Goal: Task Accomplishment & Management: Use online tool/utility

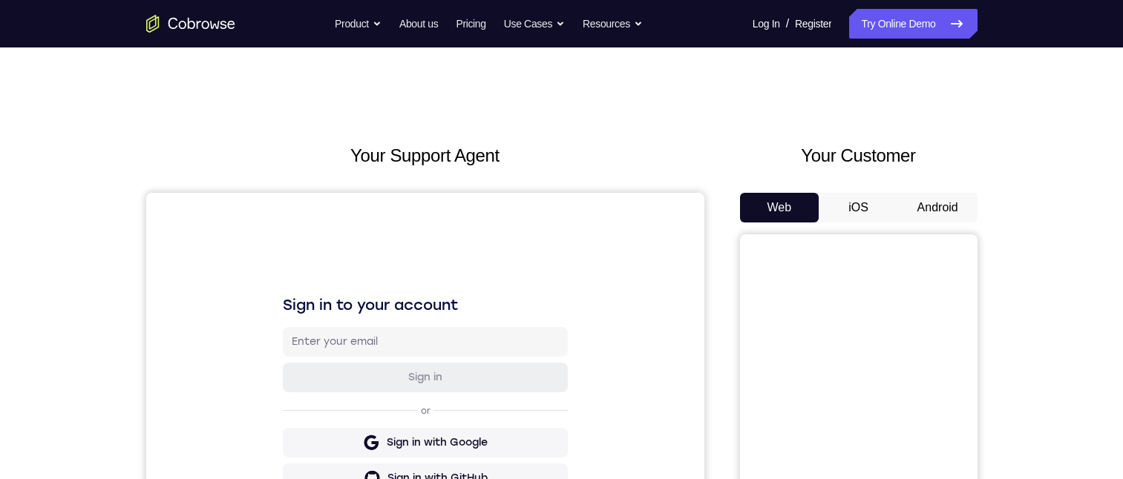
scroll to position [74, 0]
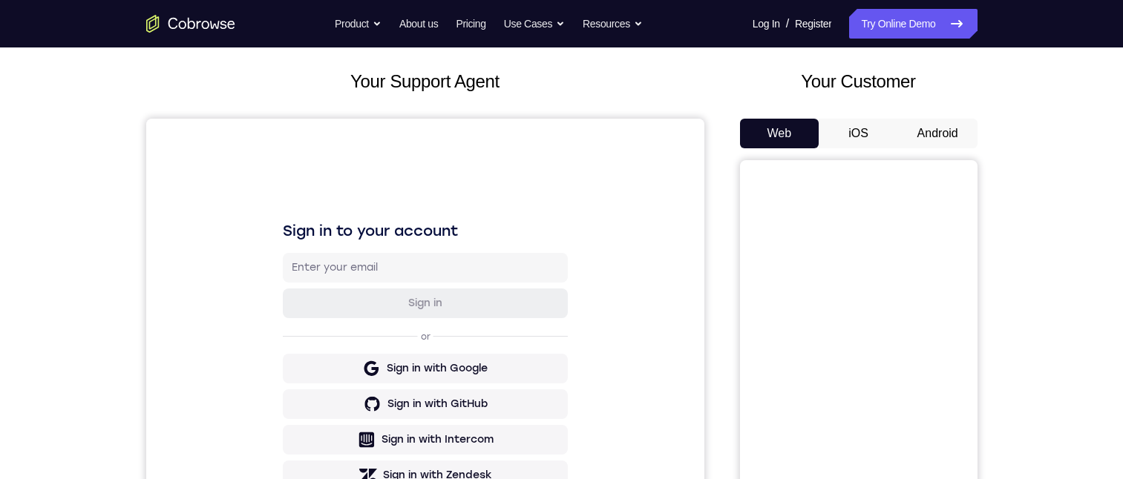
click at [916, 125] on button "Android" at bounding box center [937, 134] width 79 height 30
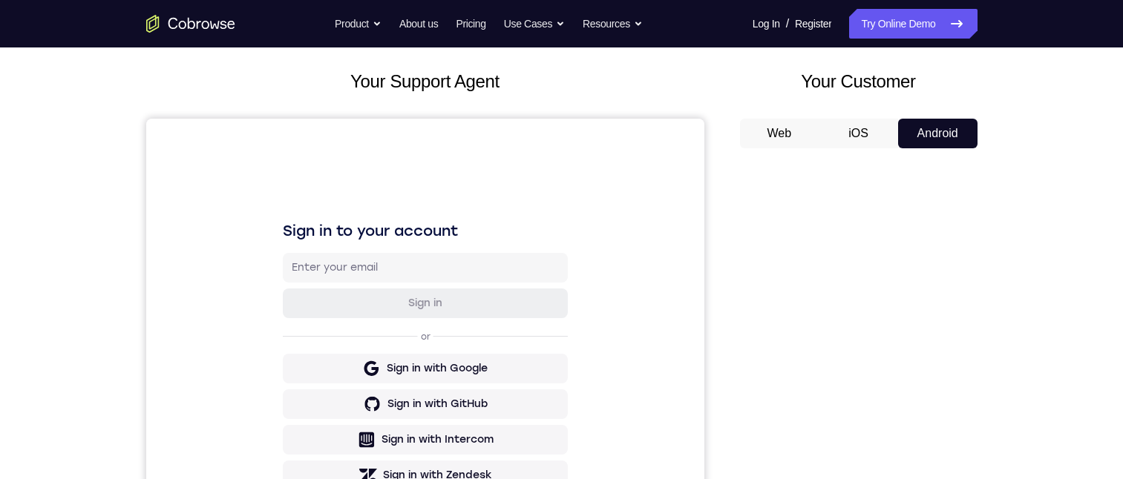
click at [916, 125] on button "Android" at bounding box center [937, 134] width 79 height 30
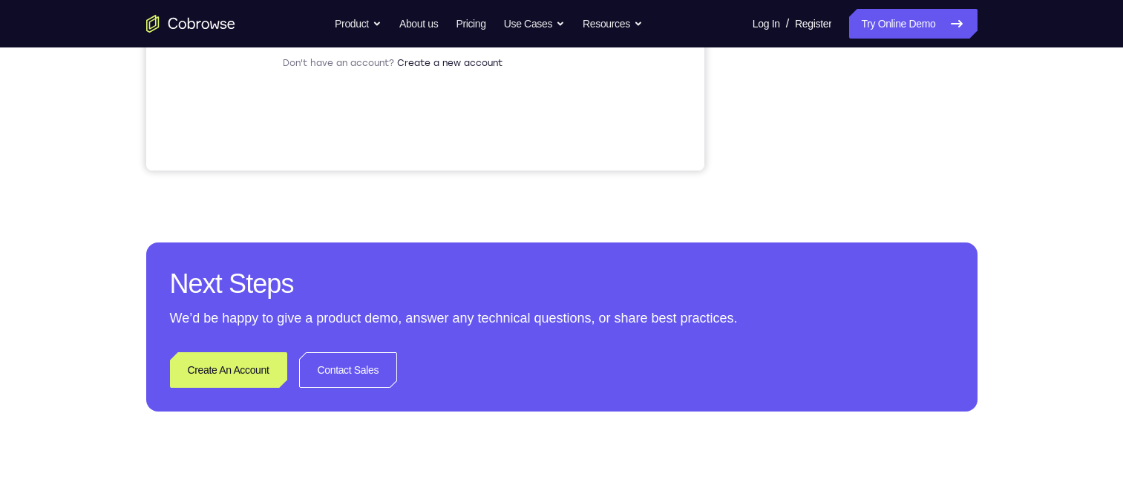
scroll to position [148, 0]
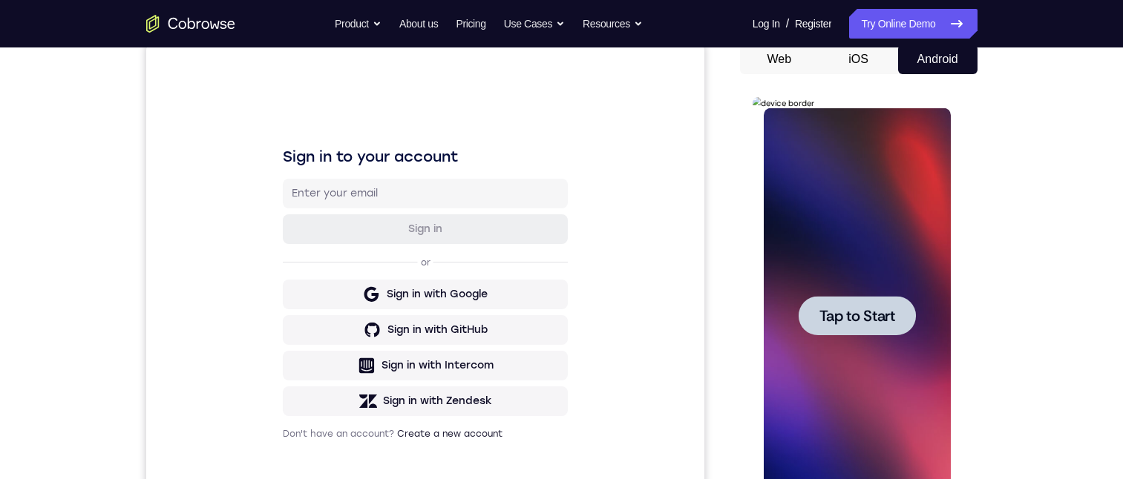
click at [855, 301] on div at bounding box center [856, 315] width 117 height 39
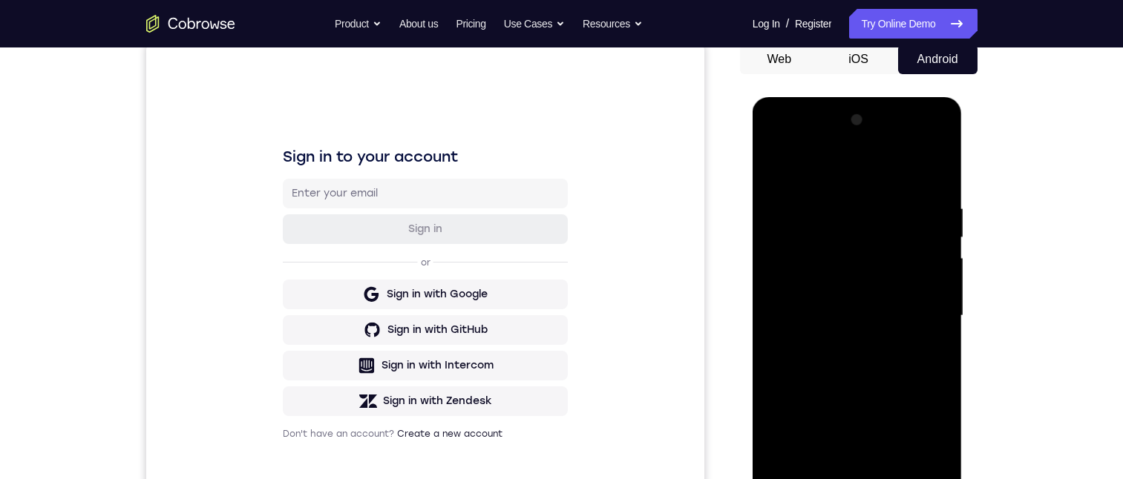
scroll to position [371, 0]
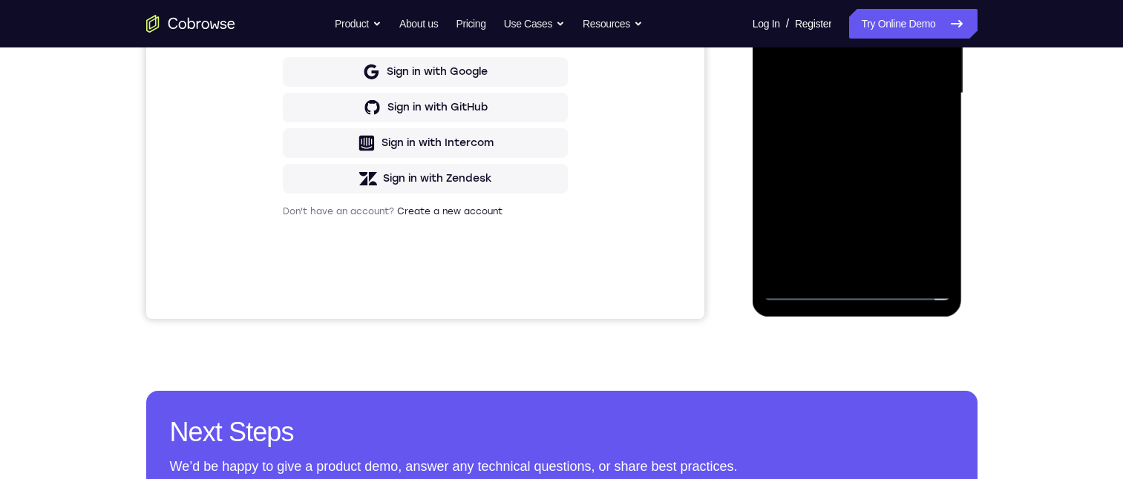
click at [858, 287] on div at bounding box center [856, 93] width 187 height 415
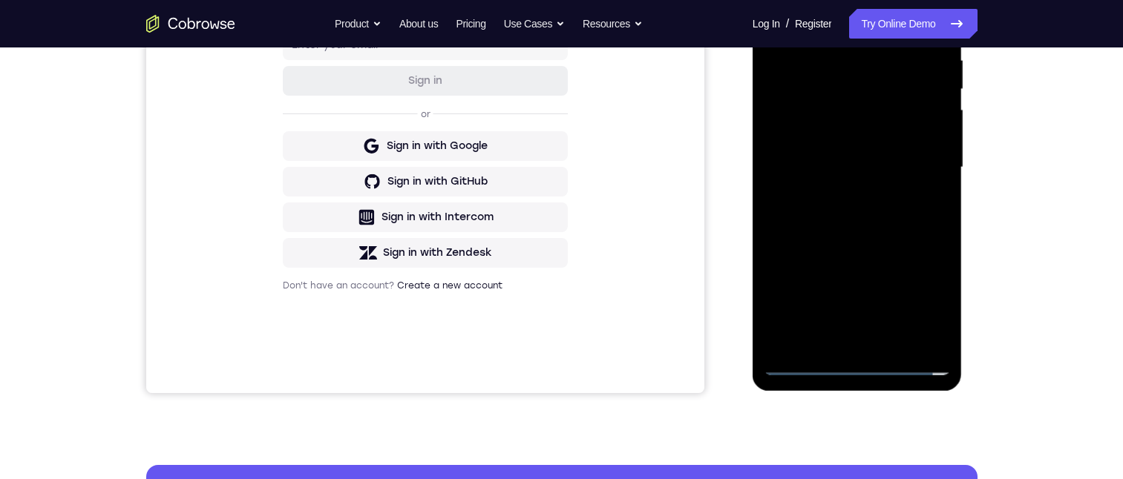
click at [930, 300] on div at bounding box center [856, 167] width 187 height 415
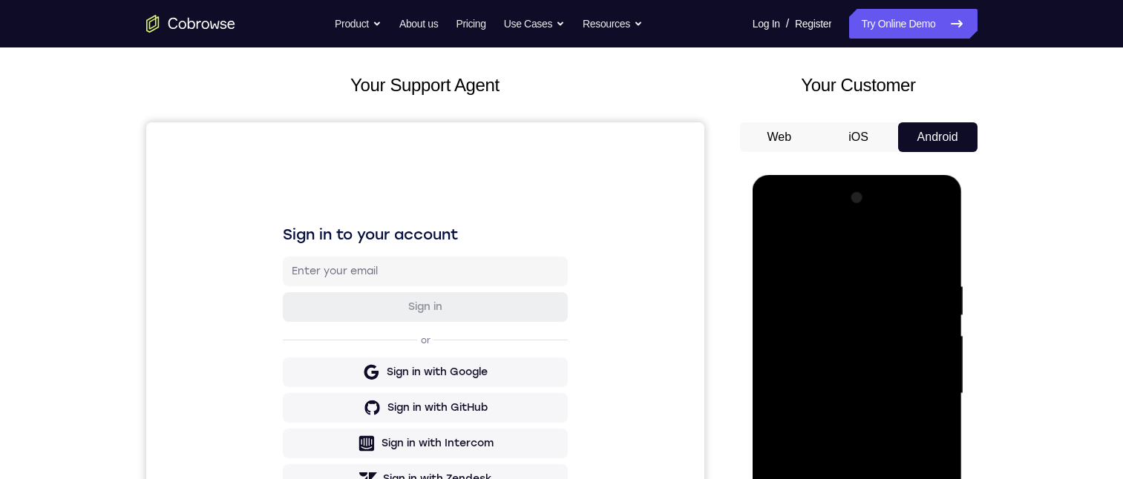
scroll to position [74, 0]
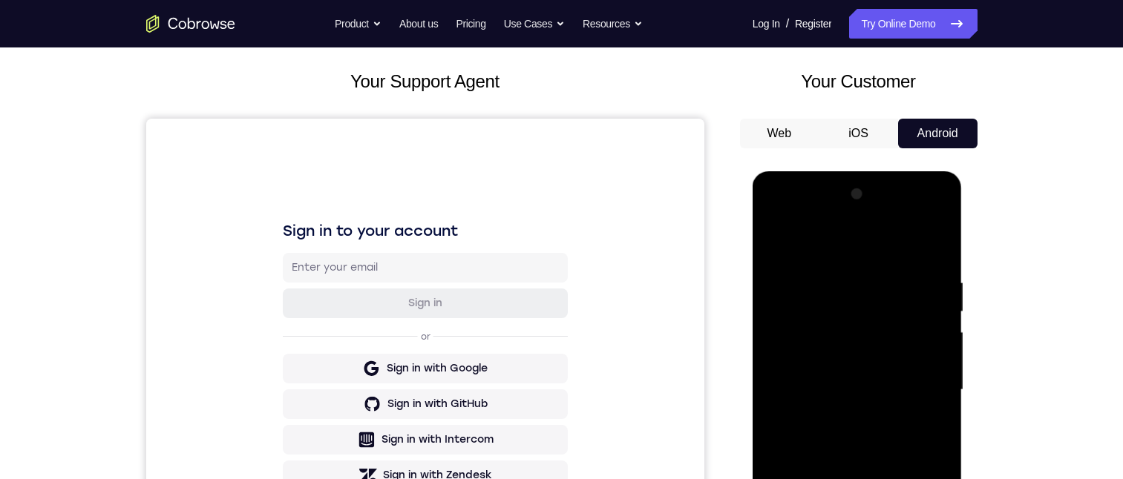
click at [838, 246] on div at bounding box center [856, 390] width 187 height 415
click at [916, 383] on div at bounding box center [856, 390] width 187 height 415
click at [918, 214] on div at bounding box center [856, 390] width 187 height 415
click at [778, 215] on div at bounding box center [856, 390] width 187 height 415
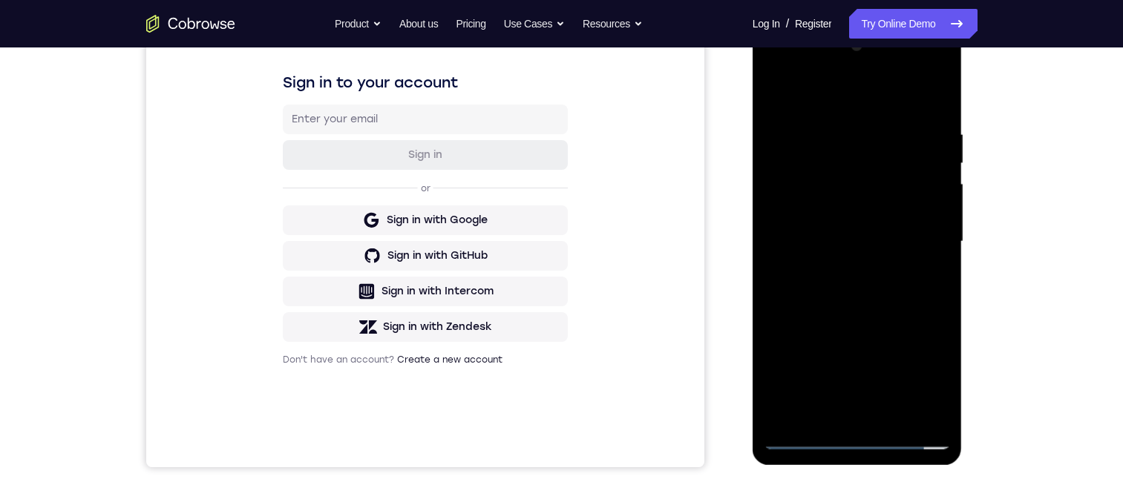
click at [926, 234] on div at bounding box center [856, 241] width 187 height 415
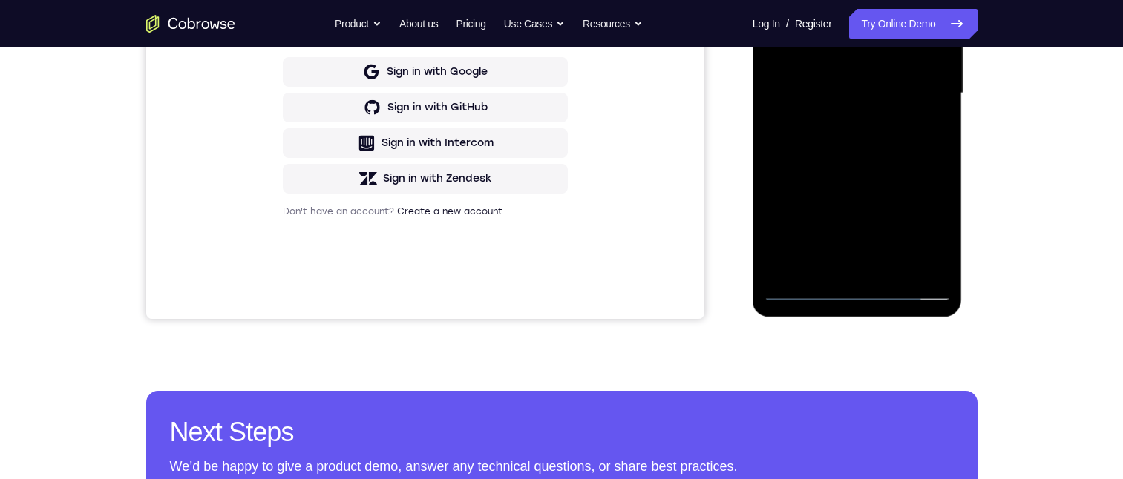
click at [840, 120] on div at bounding box center [856, 93] width 187 height 415
click at [821, 70] on div at bounding box center [856, 93] width 187 height 415
click at [854, 154] on div at bounding box center [856, 93] width 187 height 415
click at [849, 59] on div at bounding box center [856, 93] width 187 height 415
click at [843, 88] on div at bounding box center [856, 93] width 187 height 415
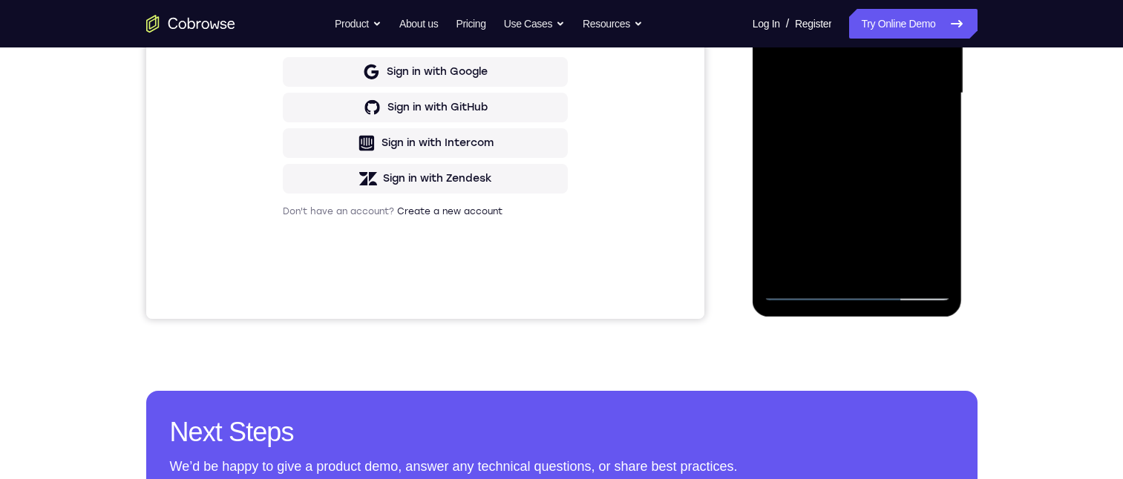
click at [838, 142] on div at bounding box center [856, 93] width 187 height 415
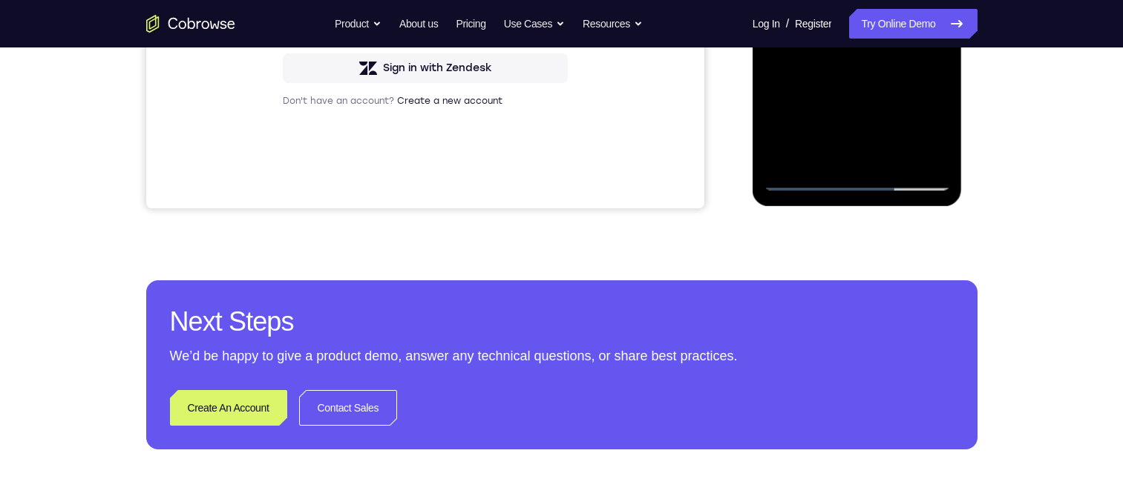
scroll to position [223, 0]
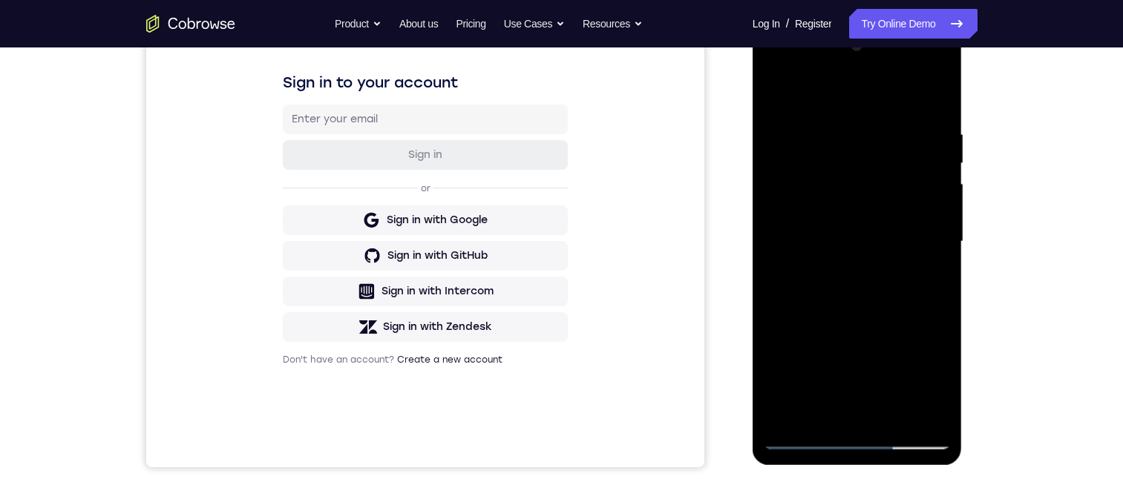
click at [911, 435] on div at bounding box center [856, 241] width 187 height 415
click at [855, 436] on div at bounding box center [856, 241] width 187 height 415
drag, startPoint x: 844, startPoint y: 430, endPoint x: 881, endPoint y: 260, distance: 174.8
click at [879, 269] on div at bounding box center [856, 241] width 187 height 415
click at [798, 216] on div at bounding box center [856, 241] width 187 height 415
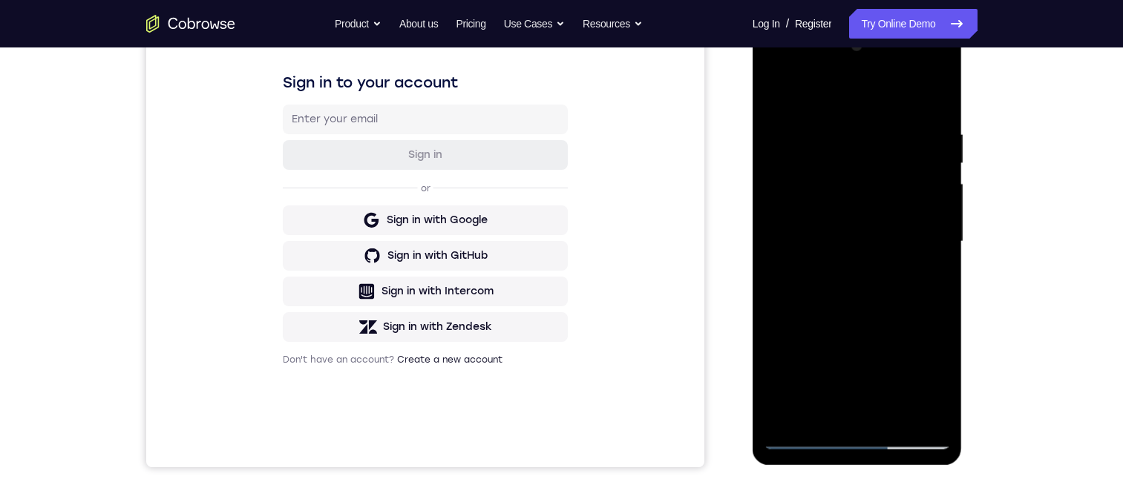
click at [809, 249] on div at bounding box center [856, 241] width 187 height 415
click at [833, 404] on div at bounding box center [856, 241] width 187 height 415
click at [855, 184] on div at bounding box center [856, 241] width 187 height 415
click at [855, 130] on div at bounding box center [856, 241] width 187 height 415
click at [852, 142] on div at bounding box center [856, 241] width 187 height 415
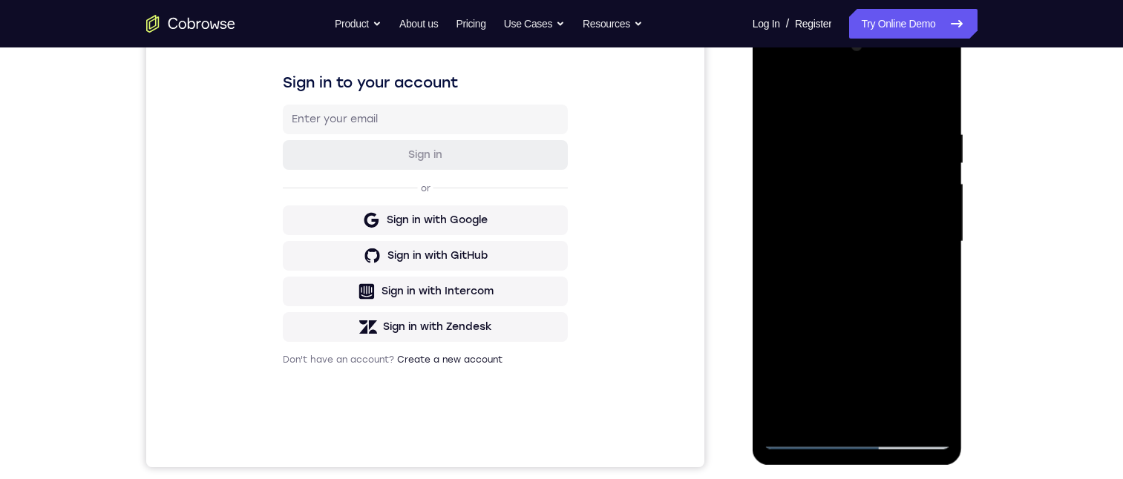
click at [843, 183] on div at bounding box center [856, 241] width 187 height 415
click at [920, 271] on div at bounding box center [856, 241] width 187 height 415
click at [916, 402] on div at bounding box center [856, 241] width 187 height 415
click at [918, 407] on div at bounding box center [856, 241] width 187 height 415
click at [916, 408] on div at bounding box center [856, 241] width 187 height 415
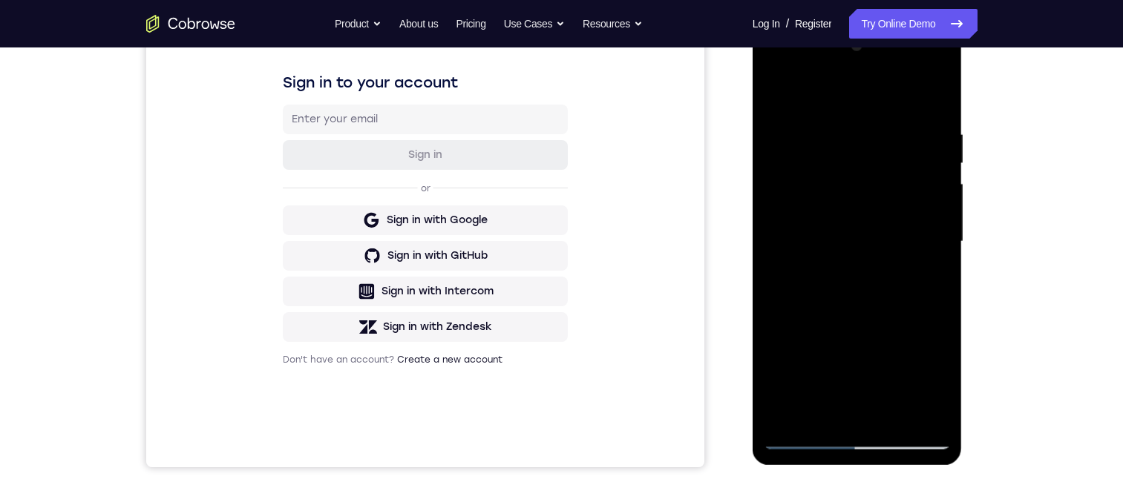
click at [927, 225] on div at bounding box center [856, 241] width 187 height 415
click at [902, 139] on div at bounding box center [856, 241] width 187 height 415
click at [909, 437] on div at bounding box center [856, 241] width 187 height 415
drag, startPoint x: 765, startPoint y: 211, endPoint x: 886, endPoint y: 208, distance: 121.0
click at [884, 208] on div at bounding box center [856, 241] width 187 height 415
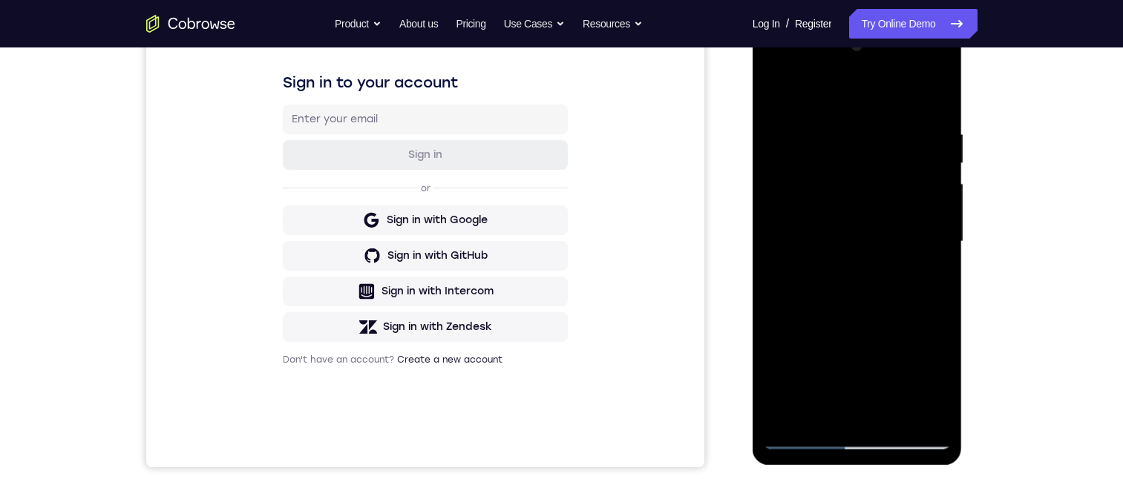
drag, startPoint x: 804, startPoint y: 225, endPoint x: 960, endPoint y: 243, distance: 156.9
click at [964, 237] on html "Online web based iOS Simulators and Android Emulators. Run iPhone, iPad, Mobile…" at bounding box center [857, 245] width 211 height 445
drag, startPoint x: 938, startPoint y: 243, endPoint x: 805, endPoint y: 226, distance: 134.0
click at [804, 226] on div at bounding box center [856, 241] width 187 height 415
drag, startPoint x: 792, startPoint y: 225, endPoint x: 893, endPoint y: 217, distance: 101.2
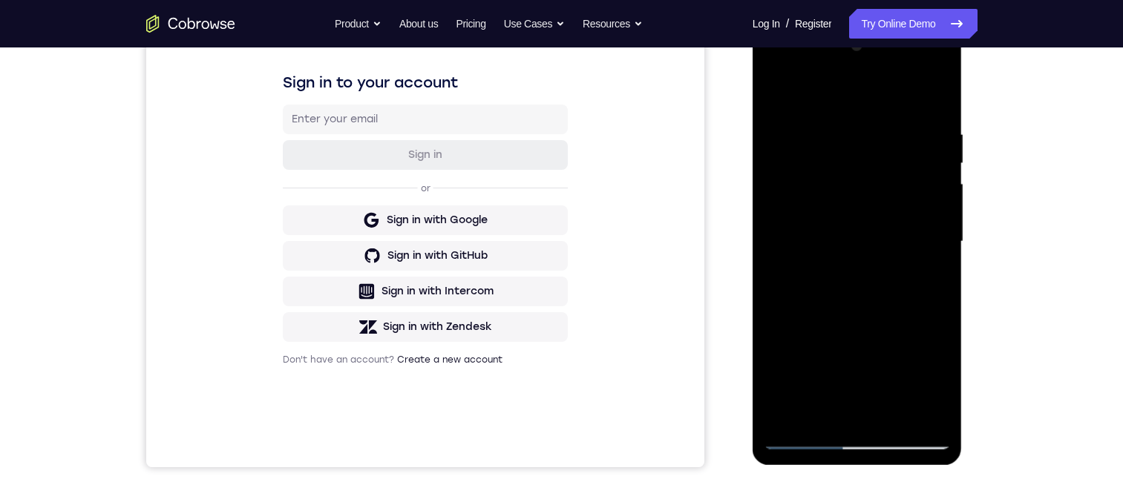
click at [890, 216] on div at bounding box center [856, 241] width 187 height 415
drag, startPoint x: 792, startPoint y: 227, endPoint x: 941, endPoint y: 229, distance: 149.1
click at [936, 229] on div at bounding box center [856, 241] width 187 height 415
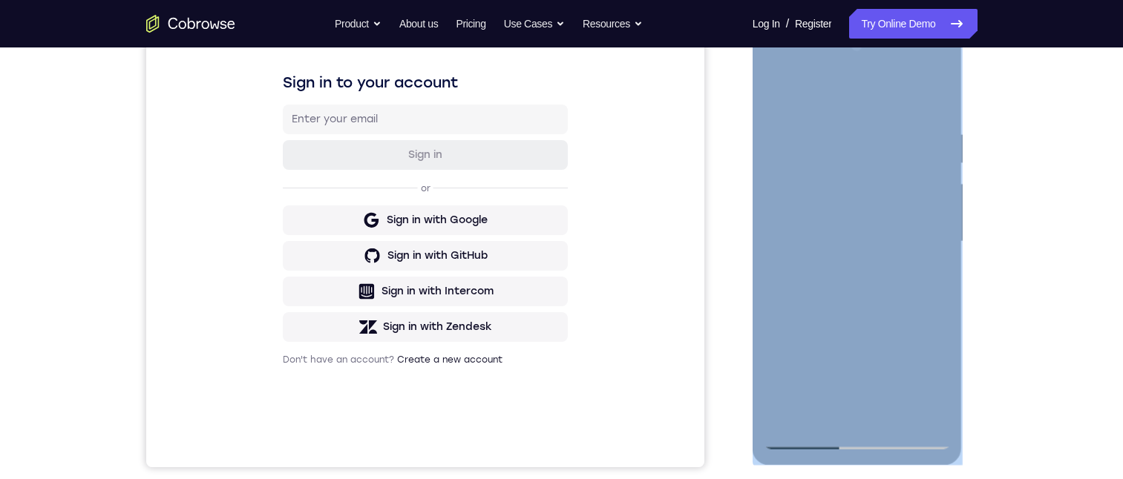
drag, startPoint x: 952, startPoint y: 219, endPoint x: 922, endPoint y: 212, distance: 30.4
click at [829, 214] on div at bounding box center [857, 244] width 210 height 442
click at [810, 168] on div at bounding box center [856, 241] width 187 height 415
click at [942, 314] on div at bounding box center [856, 241] width 187 height 415
click at [941, 314] on div at bounding box center [856, 241] width 187 height 415
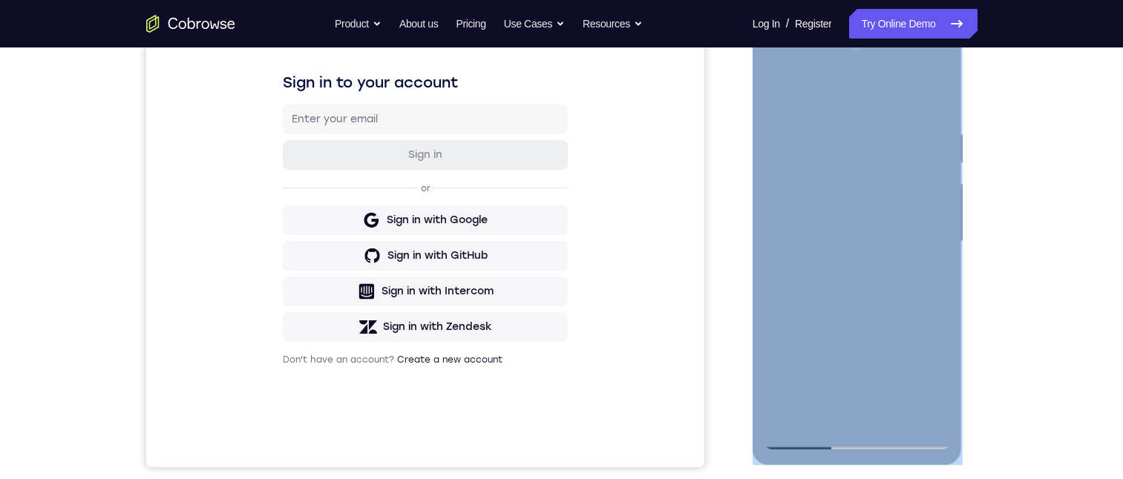
click at [841, 228] on div at bounding box center [856, 241] width 187 height 415
click at [844, 263] on div at bounding box center [856, 241] width 187 height 415
click at [844, 293] on div at bounding box center [856, 241] width 187 height 415
click at [919, 438] on div at bounding box center [856, 241] width 187 height 415
click at [912, 438] on div at bounding box center [856, 241] width 187 height 415
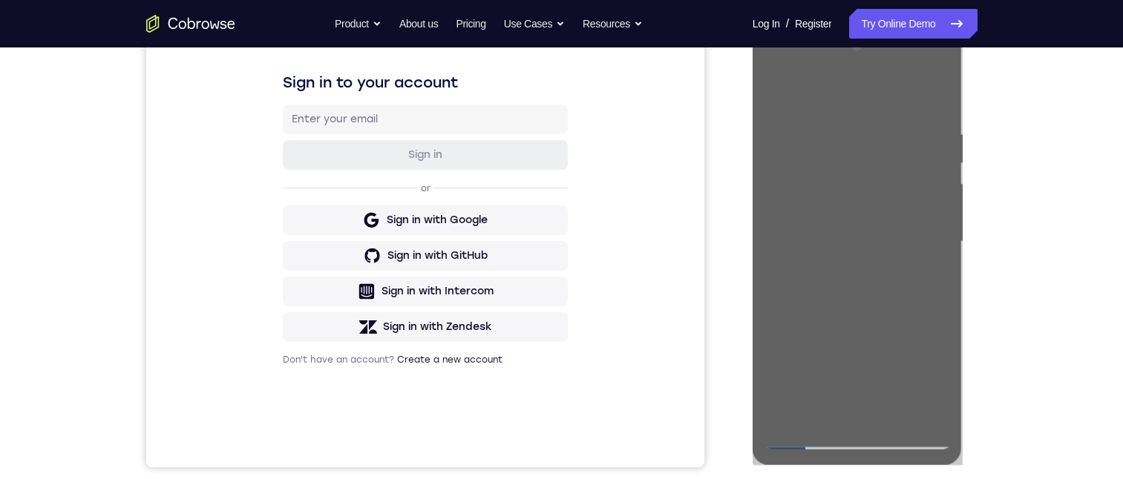
click at [1036, 367] on div "Your Support Agent Your Customer Web iOS Android Next Steps We’d be happy to gi…" at bounding box center [561, 314] width 1123 height 979
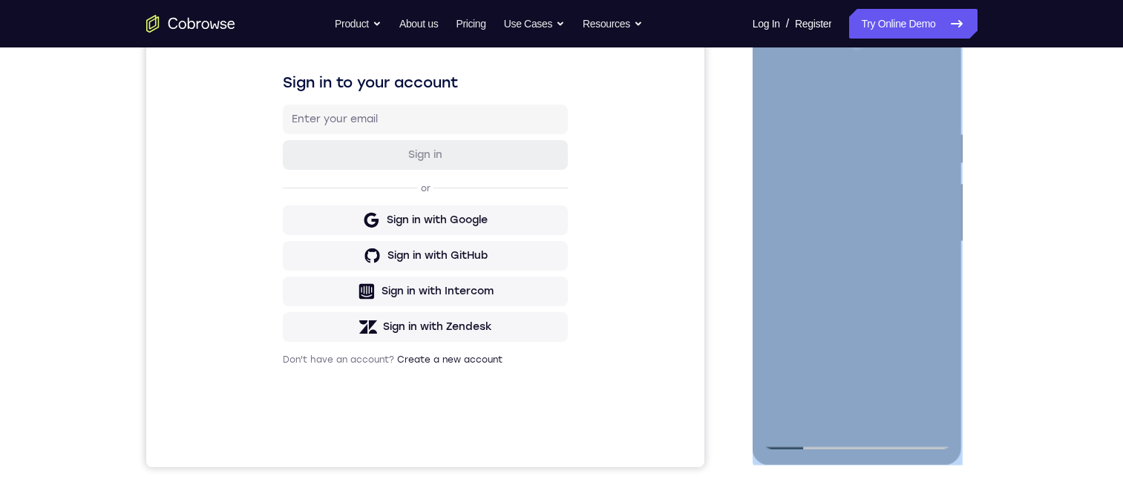
click at [856, 438] on div at bounding box center [856, 241] width 187 height 415
drag, startPoint x: 930, startPoint y: 366, endPoint x: 1716, endPoint y: 322, distance: 786.9
click at [930, 366] on div at bounding box center [856, 241] width 187 height 415
click at [856, 234] on div at bounding box center [856, 241] width 187 height 415
click at [838, 259] on div at bounding box center [856, 241] width 187 height 415
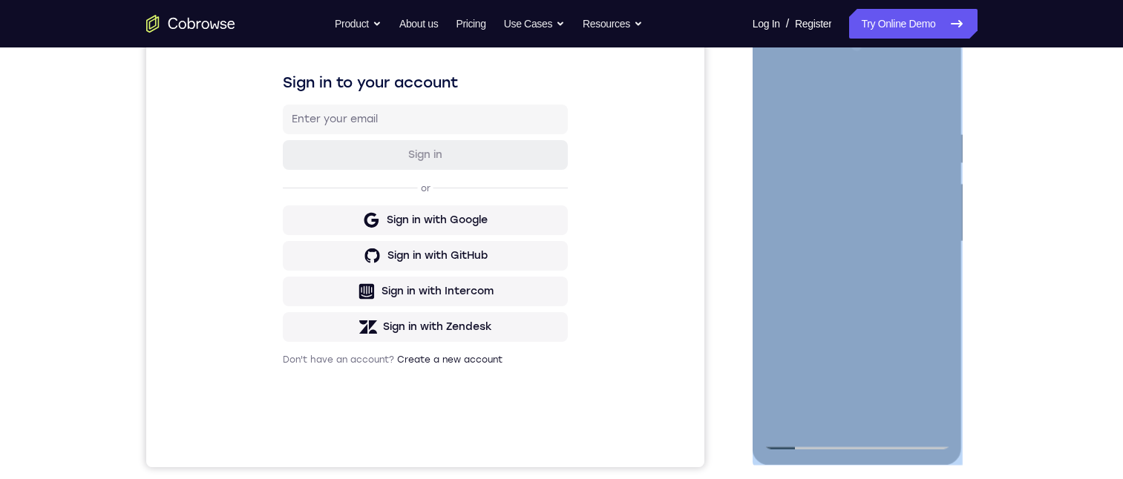
click at [855, 289] on div at bounding box center [856, 241] width 187 height 415
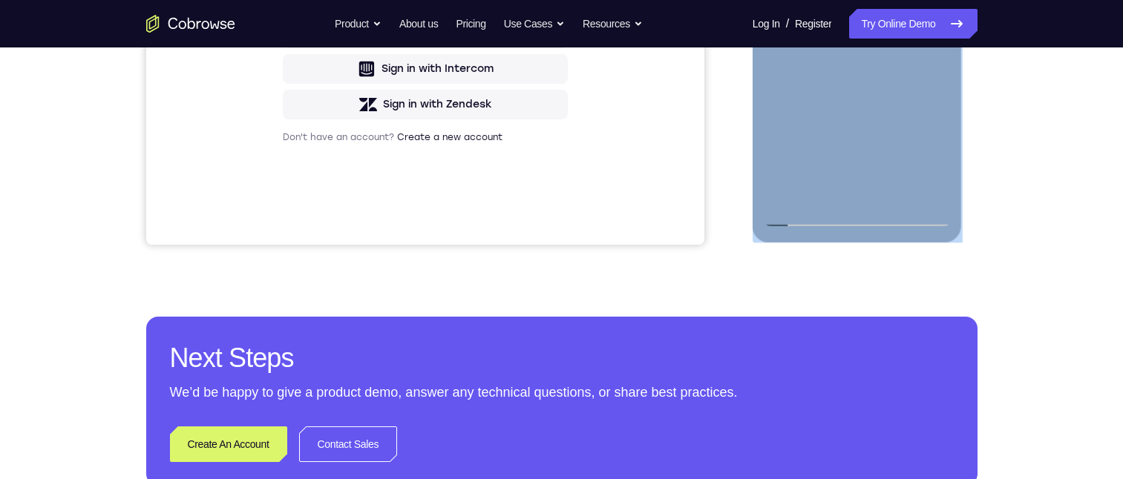
scroll to position [297, 0]
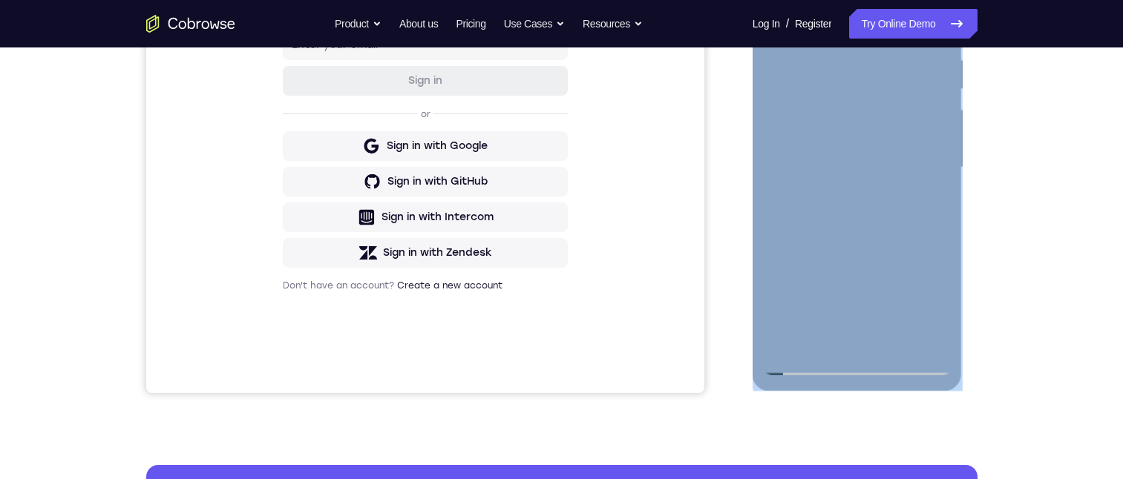
click at [884, 217] on div at bounding box center [856, 167] width 187 height 415
click at [878, 207] on div at bounding box center [856, 167] width 187 height 415
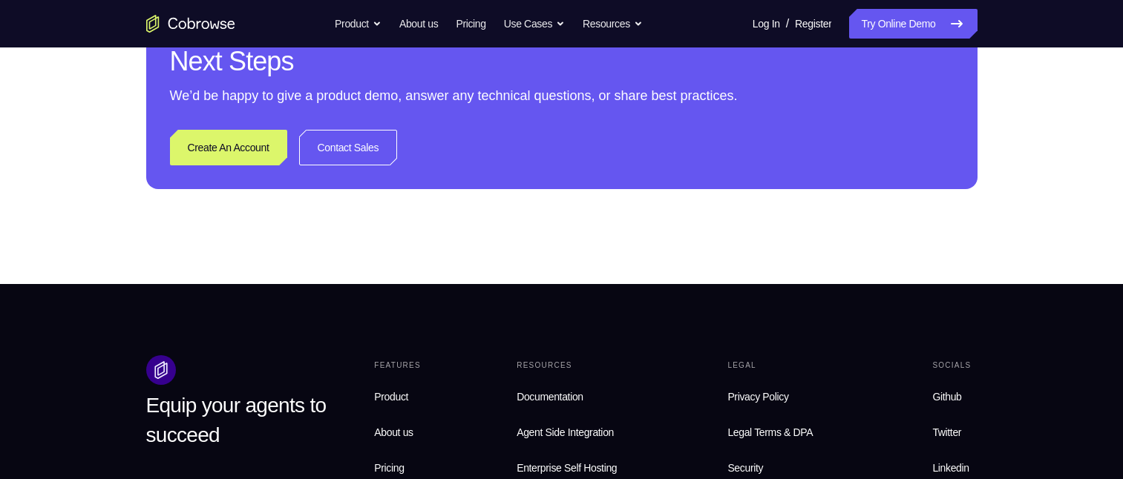
scroll to position [223, 0]
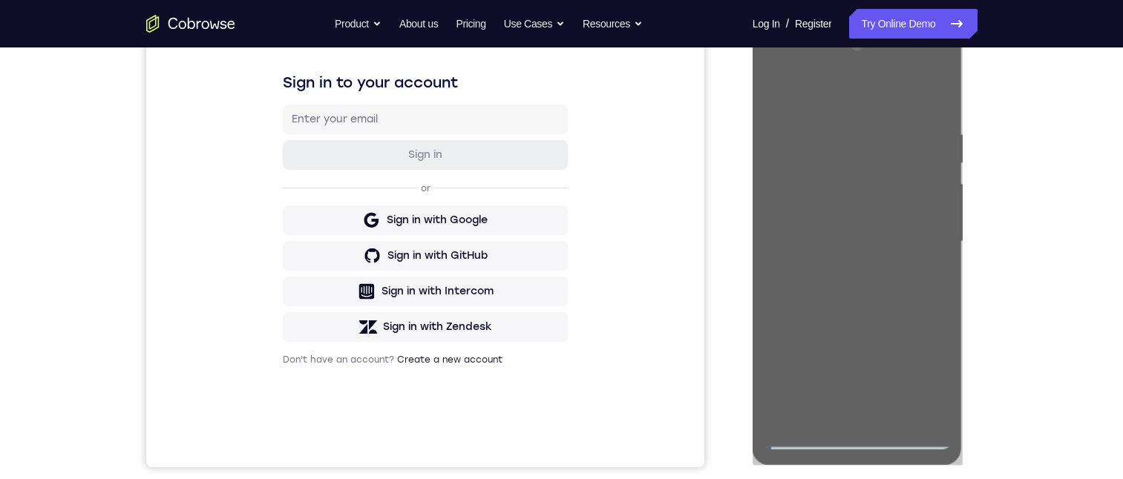
drag, startPoint x: 722, startPoint y: 164, endPoint x: 208, endPoint y: 214, distance: 515.9
click at [722, 164] on div "Your Support Agent Your Customer Web iOS Android" at bounding box center [561, 194] width 831 height 548
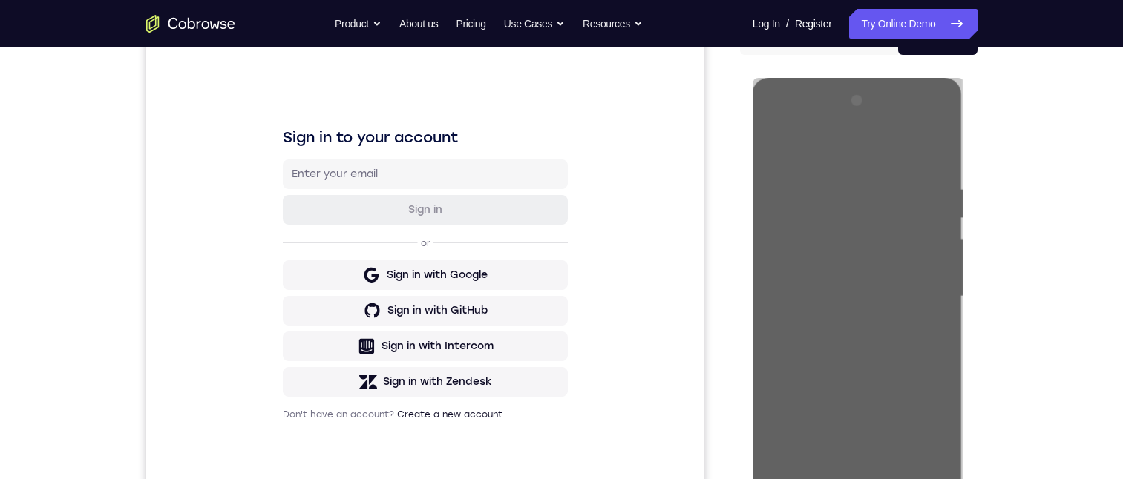
scroll to position [231, 0]
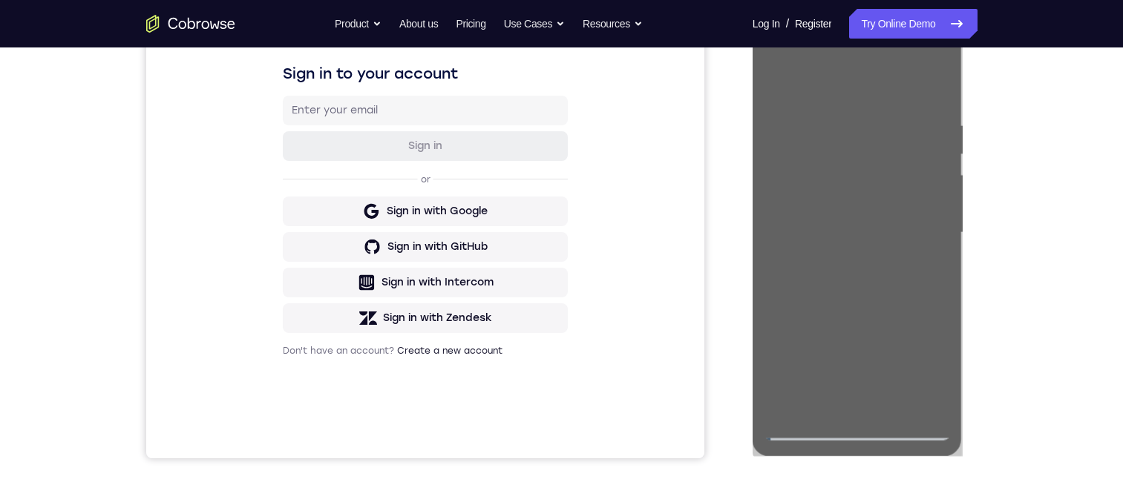
click at [1049, 192] on div "Your Support Agent Your Customer Web iOS Android Next Steps We’d be happy to gi…" at bounding box center [561, 305] width 1123 height 979
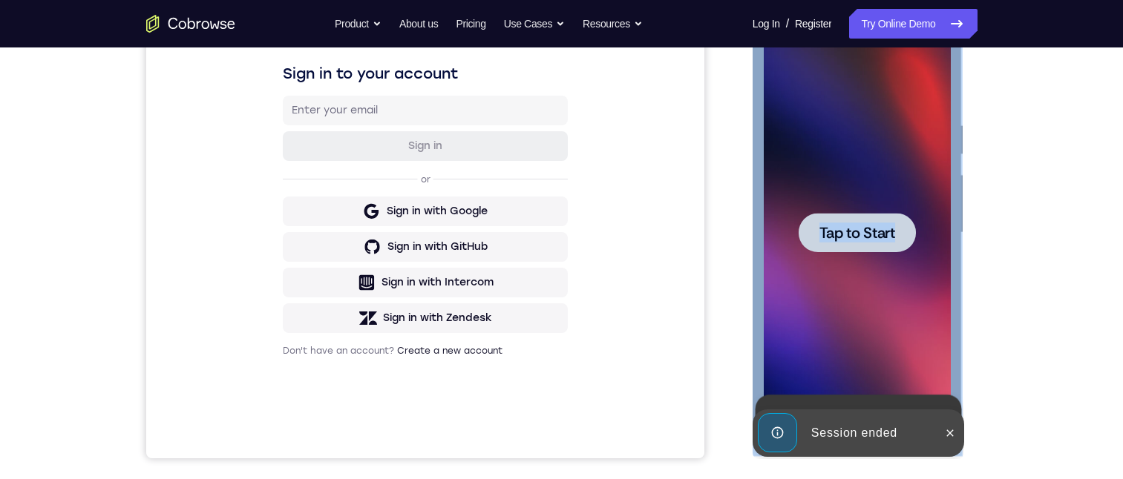
click at [840, 229] on span "Tap to Start" at bounding box center [857, 233] width 76 height 15
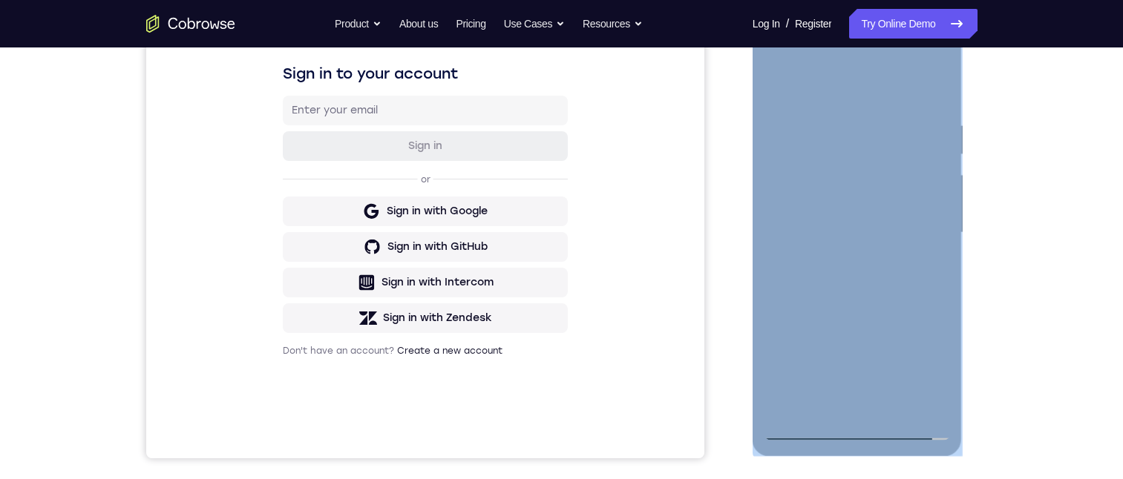
click at [861, 425] on div at bounding box center [856, 232] width 187 height 415
click at [916, 361] on div at bounding box center [856, 232] width 187 height 415
click at [834, 76] on div at bounding box center [856, 232] width 187 height 415
click at [920, 219] on div at bounding box center [856, 232] width 187 height 415
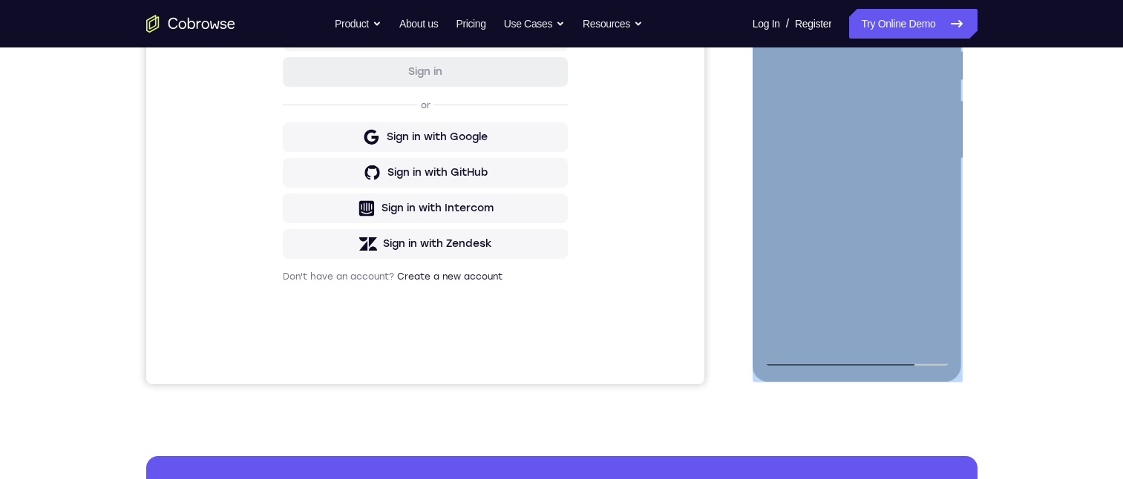
click at [839, 329] on div at bounding box center [856, 158] width 187 height 415
click at [863, 143] on div at bounding box center [856, 158] width 187 height 415
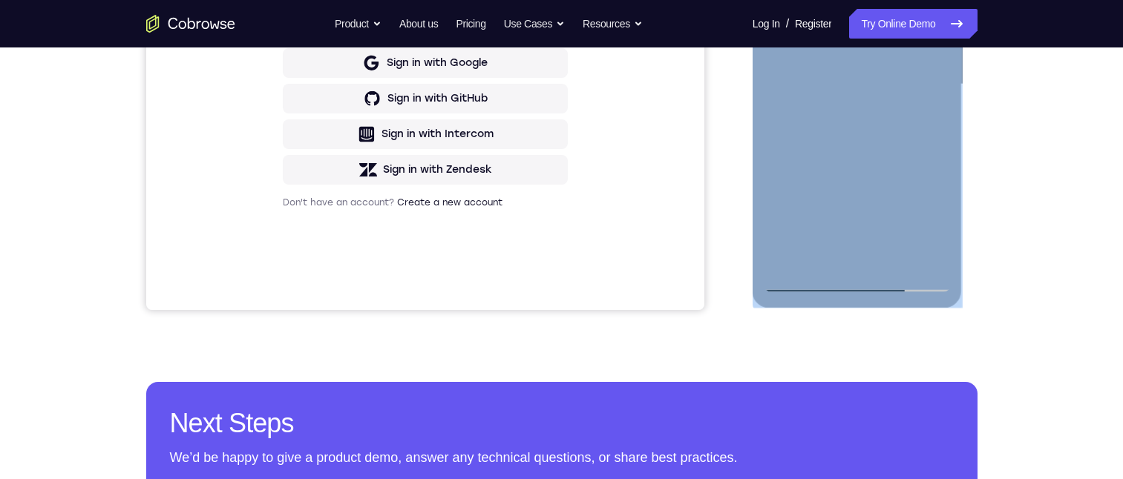
click at [867, 143] on div at bounding box center [856, 84] width 187 height 415
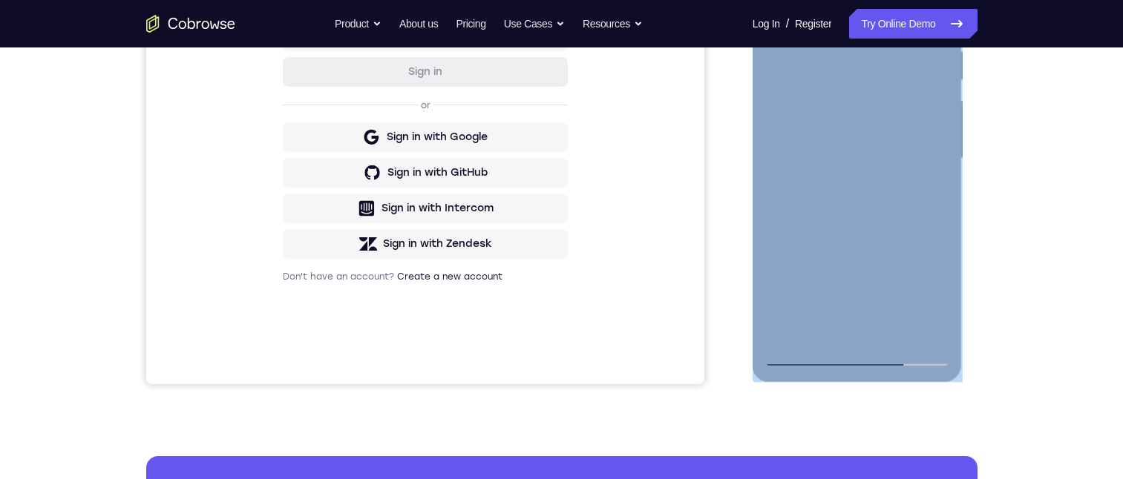
click at [847, 124] on div at bounding box center [856, 158] width 187 height 415
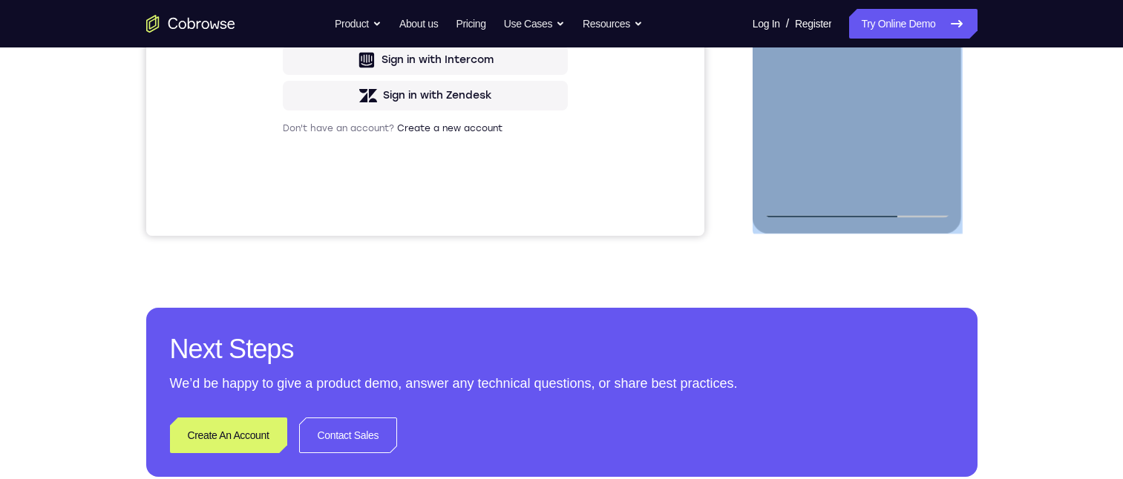
click at [849, 12] on div at bounding box center [856, 10] width 187 height 415
click at [849, 9] on div at bounding box center [856, 10] width 187 height 415
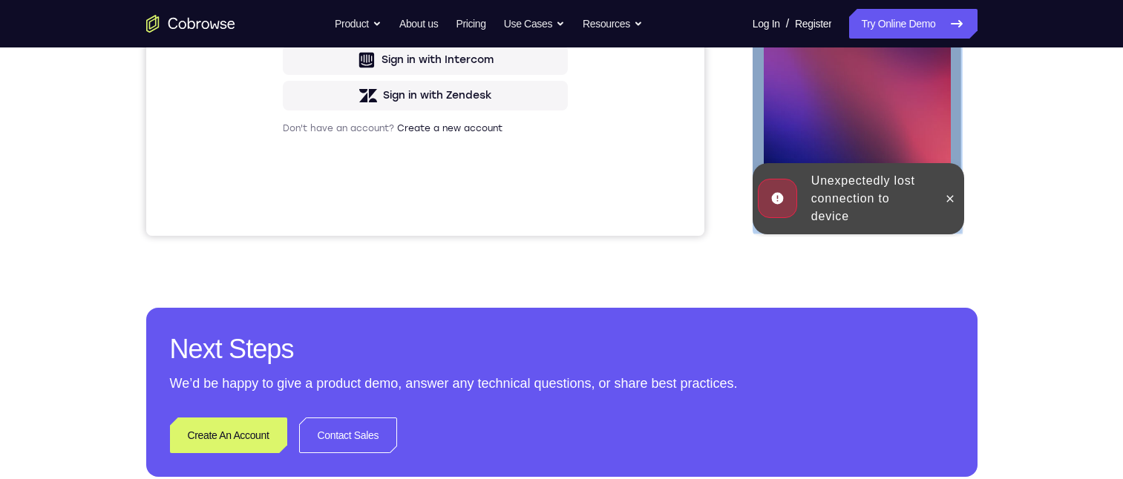
scroll to position [380, 0]
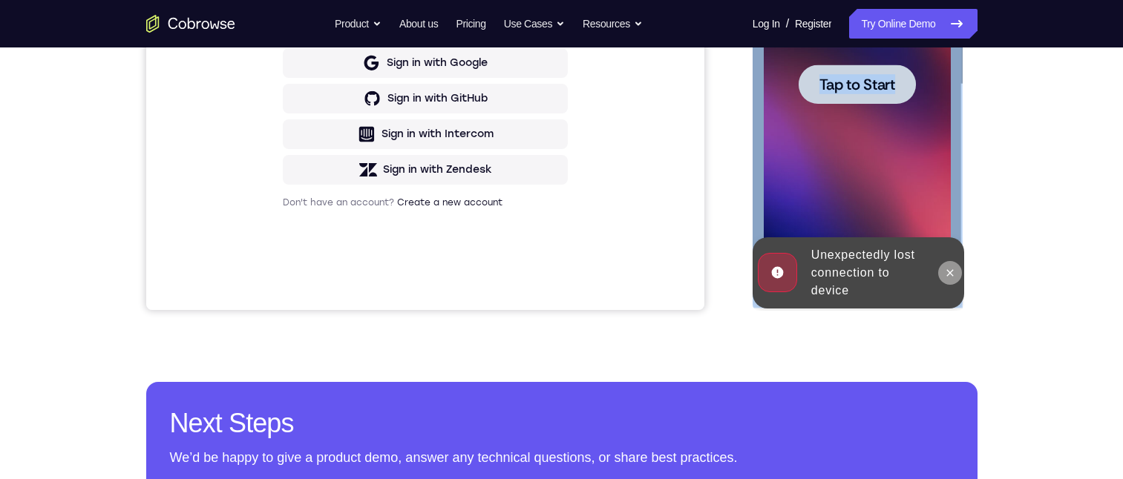
click at [954, 269] on icon at bounding box center [950, 273] width 12 height 12
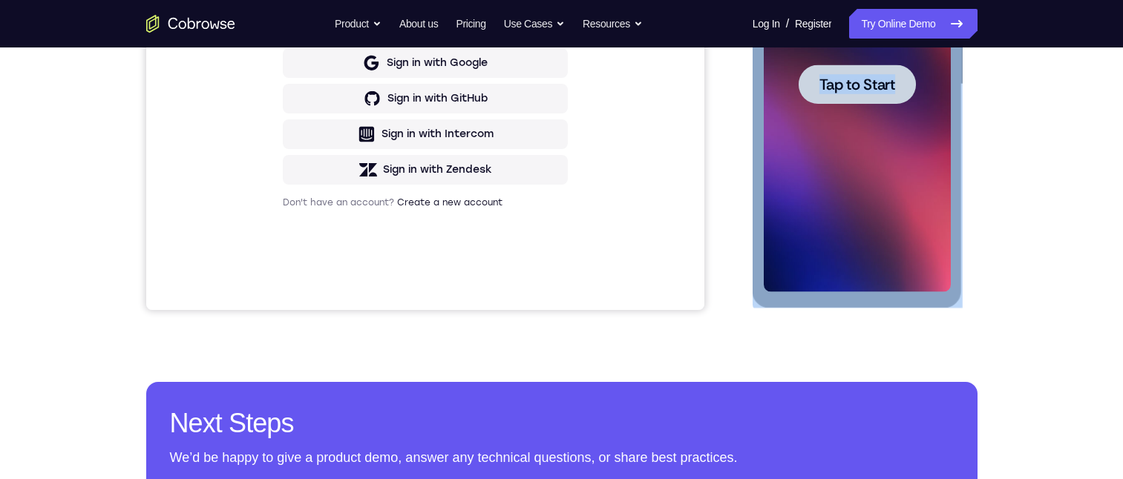
click at [947, 42] on div at bounding box center [856, 84] width 187 height 415
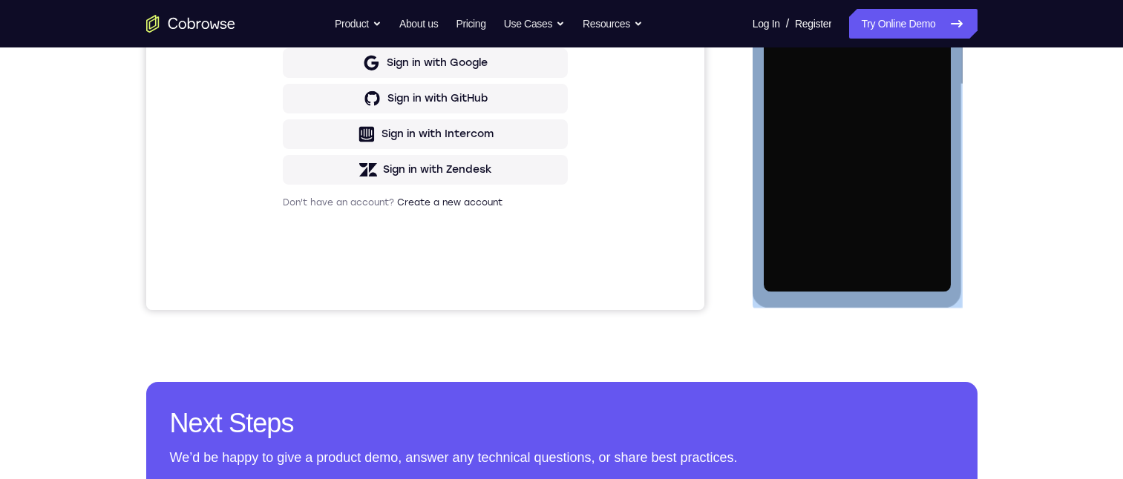
scroll to position [231, 0]
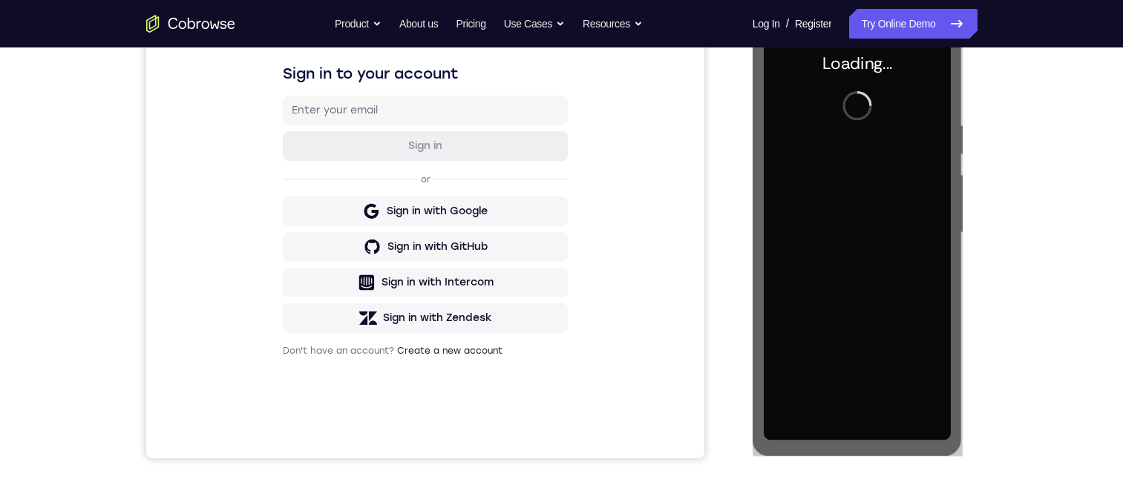
click at [1101, 197] on div "Your Support Agent Your Customer Web iOS Android Next Steps We’d be happy to gi…" at bounding box center [561, 305] width 1123 height 979
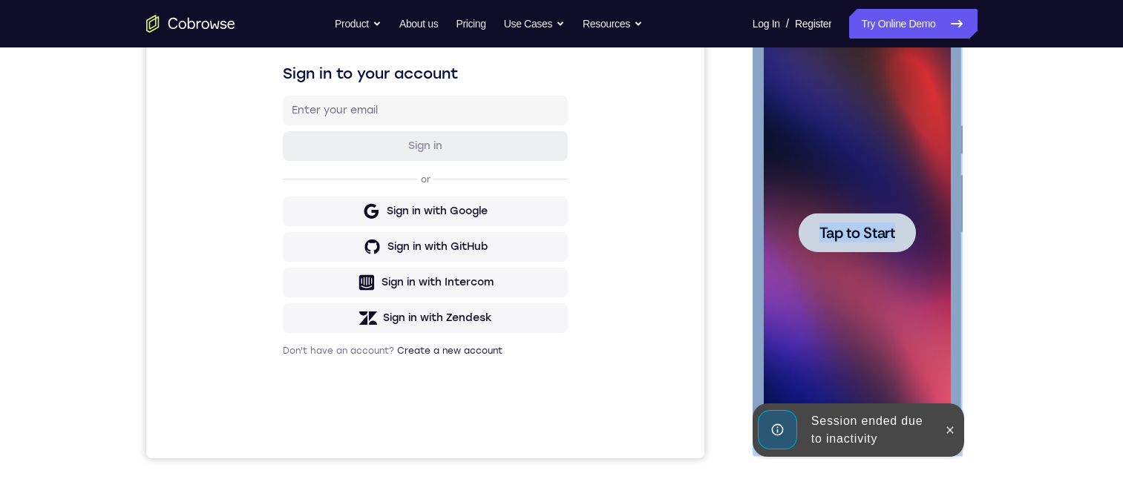
click at [827, 274] on div at bounding box center [856, 232] width 187 height 415
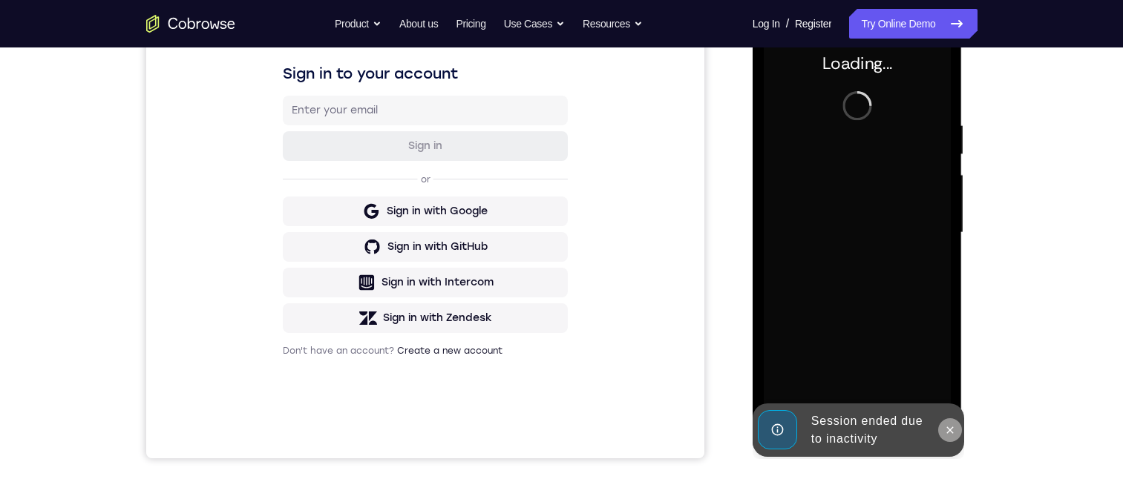
click at [951, 437] on button at bounding box center [950, 430] width 24 height 24
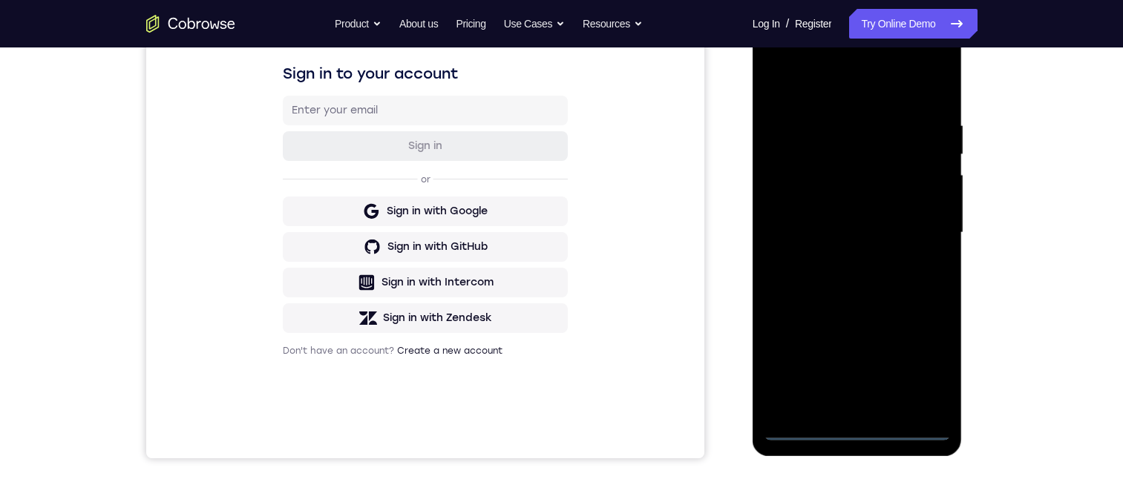
click at [859, 428] on div at bounding box center [856, 232] width 187 height 415
drag, startPoint x: 881, startPoint y: 410, endPoint x: 887, endPoint y: 231, distance: 178.9
click at [887, 232] on div at bounding box center [856, 232] width 187 height 415
drag, startPoint x: 789, startPoint y: 219, endPoint x: 798, endPoint y: 143, distance: 76.2
click at [789, 218] on div at bounding box center [856, 232] width 187 height 415
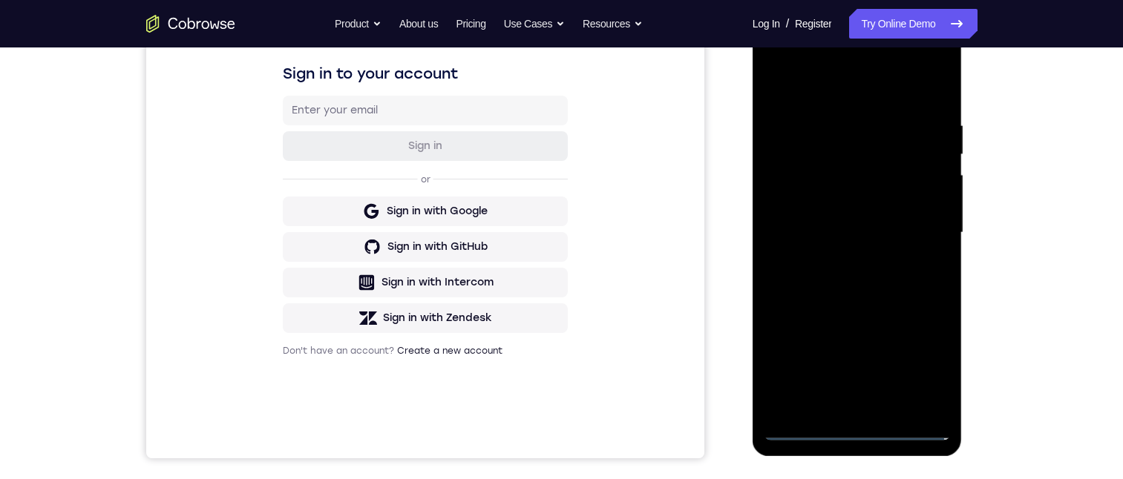
click at [842, 244] on div at bounding box center [856, 232] width 187 height 415
click at [858, 396] on div at bounding box center [856, 232] width 187 height 415
click at [835, 168] on div at bounding box center [856, 232] width 187 height 415
click at [840, 133] on div at bounding box center [856, 232] width 187 height 415
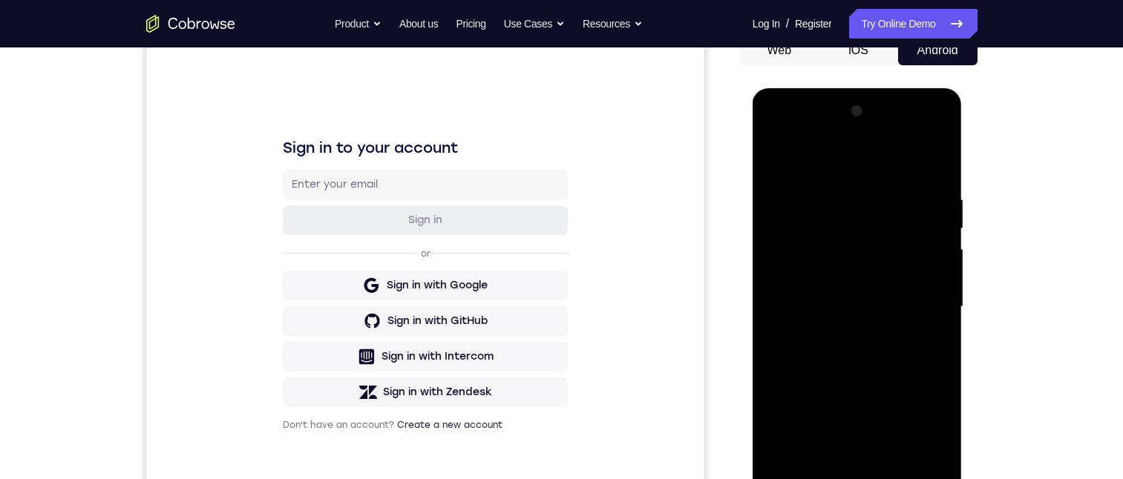
drag, startPoint x: 819, startPoint y: 226, endPoint x: 828, endPoint y: 257, distance: 32.4
click at [819, 290] on div at bounding box center [856, 306] width 187 height 415
click at [831, 249] on div at bounding box center [856, 306] width 187 height 415
drag, startPoint x: 831, startPoint y: 249, endPoint x: 1505, endPoint y: 159, distance: 679.6
click at [831, 249] on div at bounding box center [856, 306] width 187 height 415
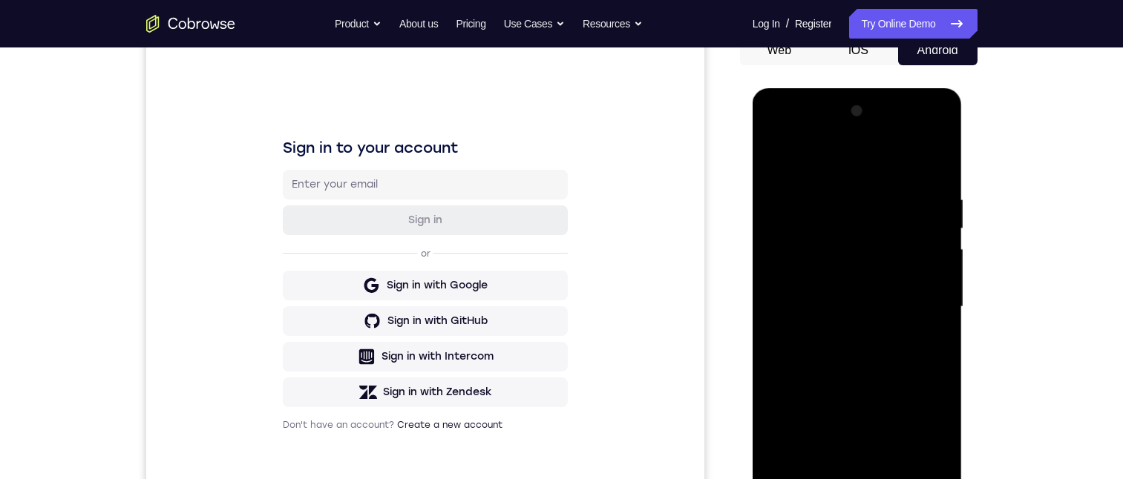
scroll to position [231, 0]
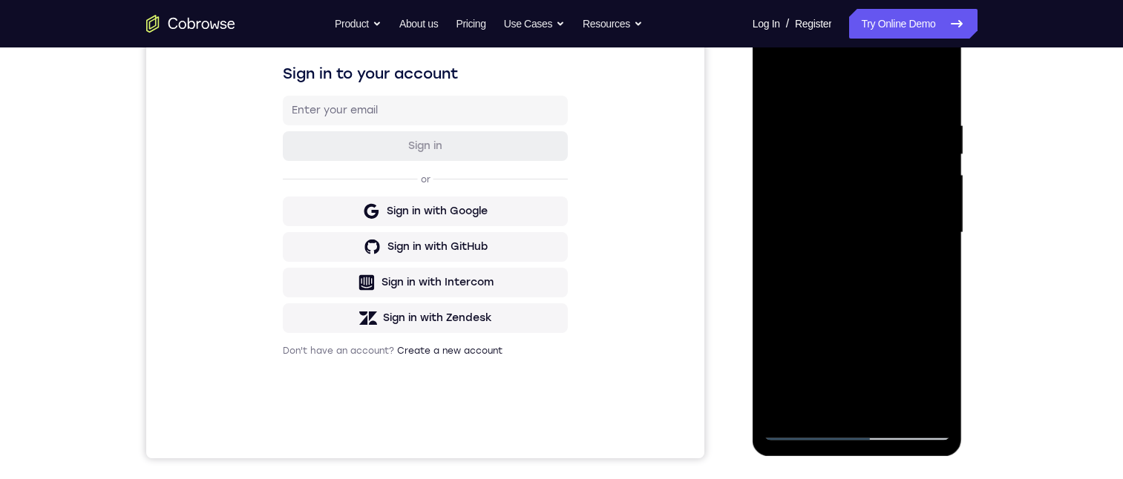
click at [920, 265] on div at bounding box center [856, 232] width 187 height 415
click at [909, 392] on div at bounding box center [856, 232] width 187 height 415
click at [914, 397] on div at bounding box center [856, 232] width 187 height 415
click at [851, 402] on div at bounding box center [856, 232] width 187 height 415
click at [926, 220] on div at bounding box center [856, 232] width 187 height 415
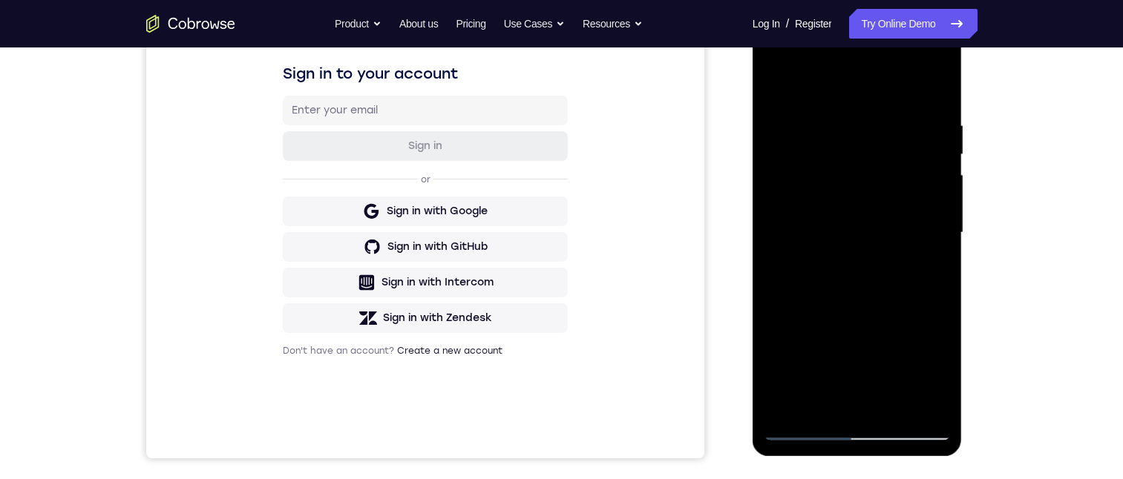
click at [861, 153] on div at bounding box center [856, 232] width 187 height 415
click at [837, 343] on div at bounding box center [856, 232] width 187 height 415
drag, startPoint x: 867, startPoint y: 300, endPoint x: 875, endPoint y: 213, distance: 87.3
click at [875, 214] on div at bounding box center [856, 232] width 187 height 415
drag, startPoint x: 840, startPoint y: 146, endPoint x: 840, endPoint y: 236, distance: 89.8
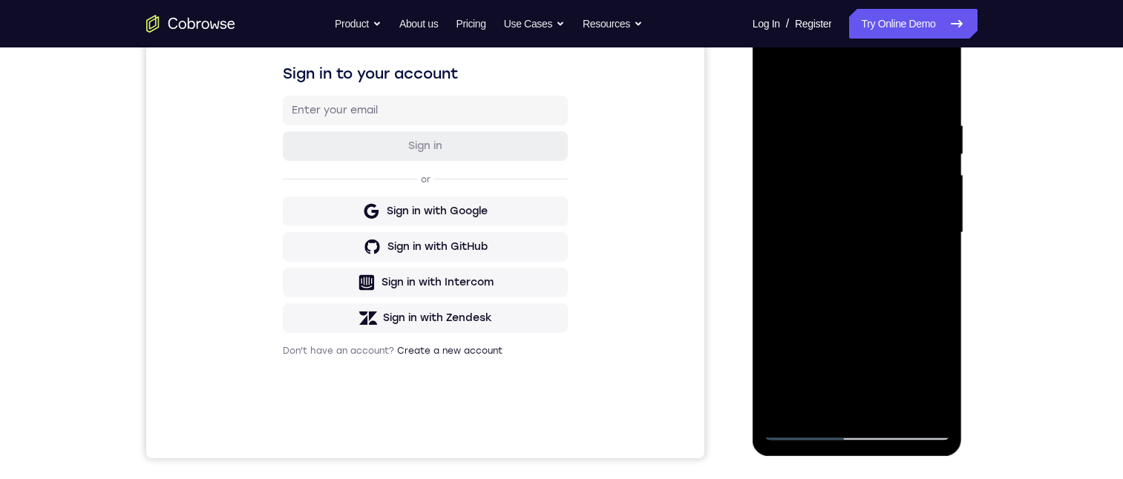
click at [840, 234] on div at bounding box center [856, 232] width 187 height 415
click at [863, 124] on div at bounding box center [856, 232] width 187 height 415
click at [839, 213] on div at bounding box center [856, 232] width 187 height 415
click at [837, 207] on div at bounding box center [856, 232] width 187 height 415
click at [832, 230] on div at bounding box center [856, 232] width 187 height 415
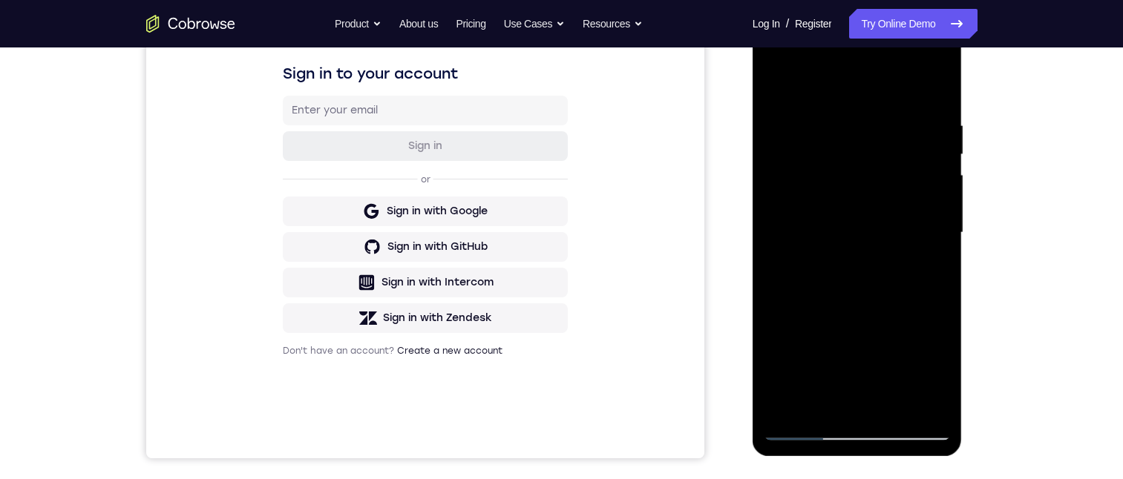
click at [831, 277] on div at bounding box center [856, 232] width 187 height 415
click at [832, 280] on div at bounding box center [856, 232] width 187 height 415
click at [795, 326] on div at bounding box center [856, 232] width 187 height 415
click at [843, 221] on div at bounding box center [856, 232] width 187 height 415
click at [909, 432] on div at bounding box center [856, 232] width 187 height 415
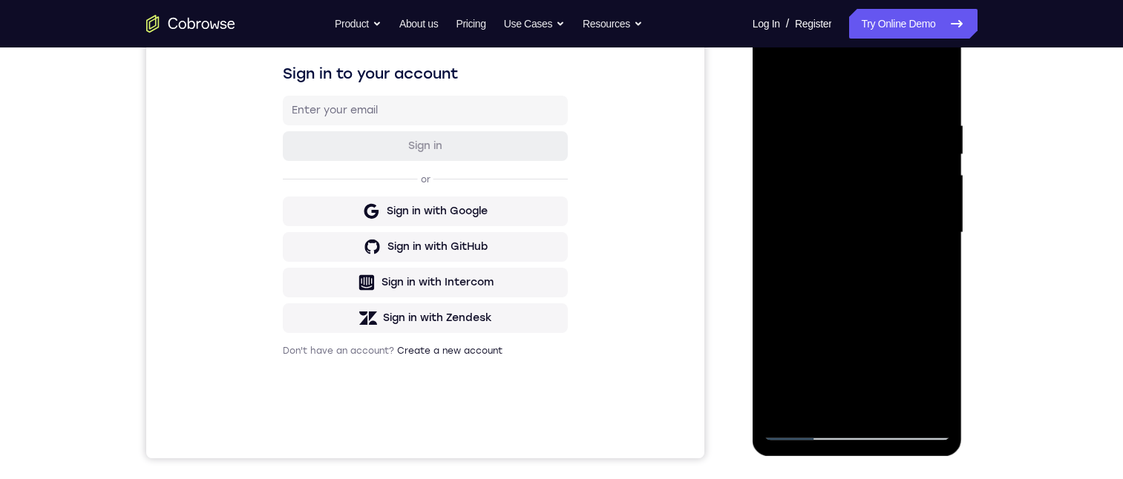
drag, startPoint x: 766, startPoint y: 243, endPoint x: 881, endPoint y: 229, distance: 116.6
click at [881, 229] on div at bounding box center [856, 232] width 187 height 415
click at [830, 237] on div at bounding box center [856, 232] width 187 height 415
click at [802, 429] on div at bounding box center [856, 232] width 187 height 415
click at [911, 426] on div at bounding box center [856, 232] width 187 height 415
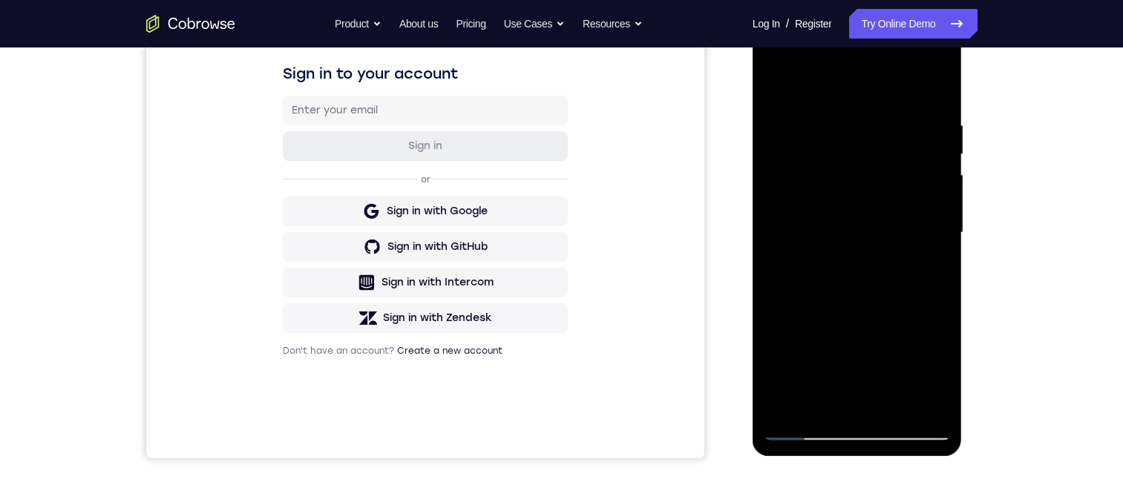
click at [850, 424] on div at bounding box center [856, 232] width 187 height 415
click at [855, 432] on div at bounding box center [856, 232] width 187 height 415
click at [856, 430] on div at bounding box center [856, 232] width 187 height 415
drag, startPoint x: 864, startPoint y: 386, endPoint x: 873, endPoint y: 303, distance: 83.6
click at [873, 307] on div at bounding box center [856, 232] width 187 height 415
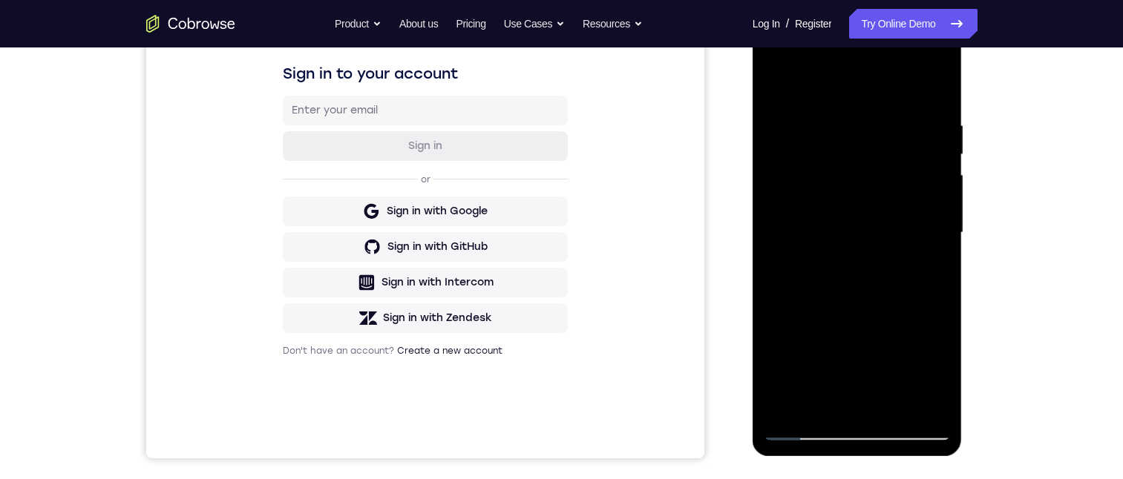
click at [786, 192] on div at bounding box center [856, 232] width 187 height 415
click at [787, 211] on div at bounding box center [856, 232] width 187 height 415
click at [816, 223] on div at bounding box center [856, 232] width 187 height 415
click at [850, 255] on div at bounding box center [856, 232] width 187 height 415
click at [840, 282] on div at bounding box center [856, 232] width 187 height 415
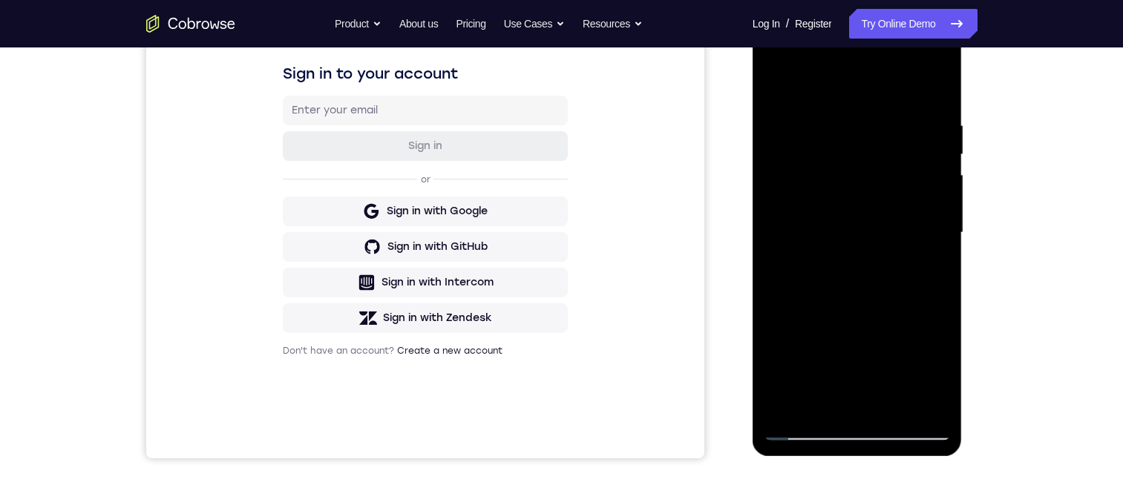
click at [875, 323] on div at bounding box center [856, 232] width 187 height 415
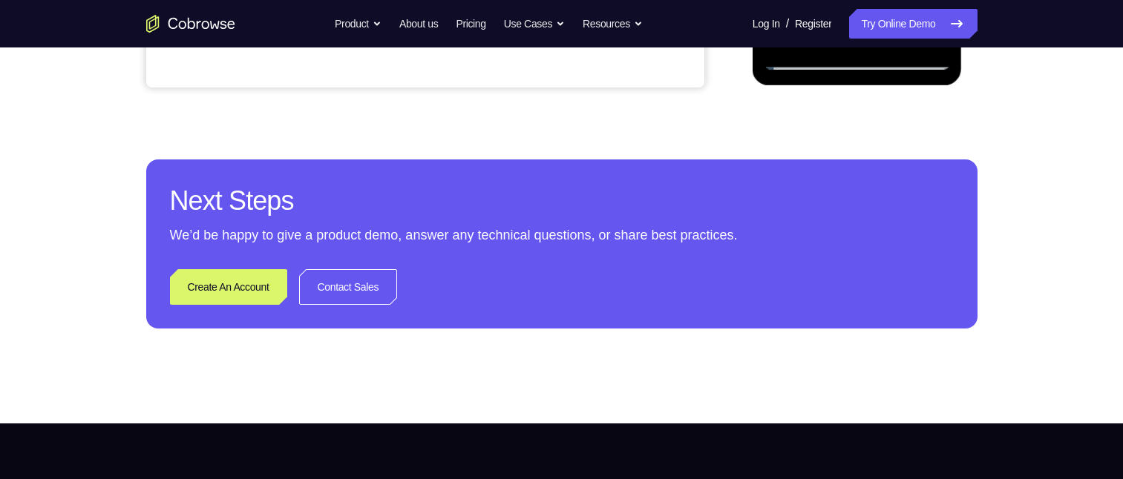
scroll to position [384, 0]
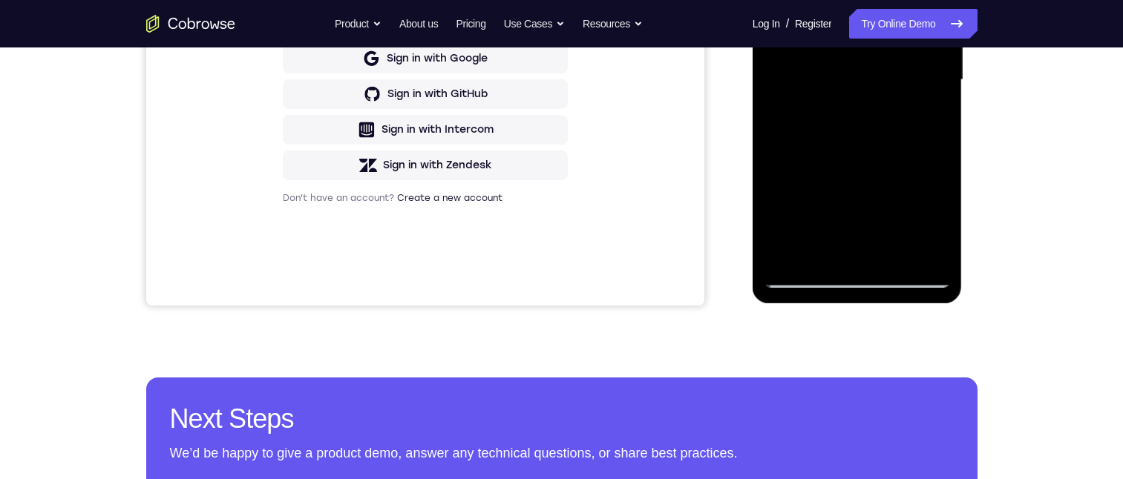
click at [858, 271] on div at bounding box center [856, 79] width 187 height 415
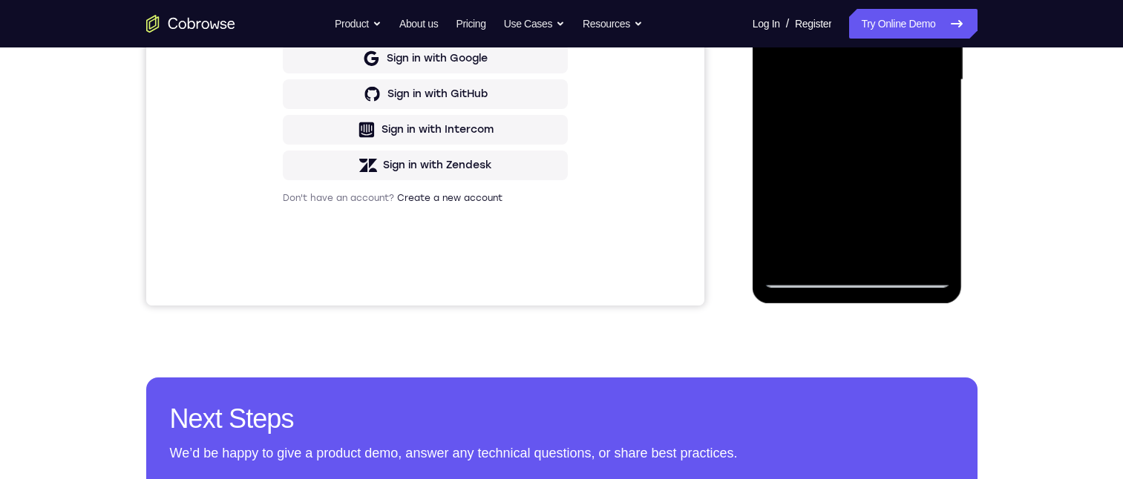
click at [854, 277] on div at bounding box center [856, 79] width 187 height 415
click at [856, 271] on div at bounding box center [856, 79] width 187 height 415
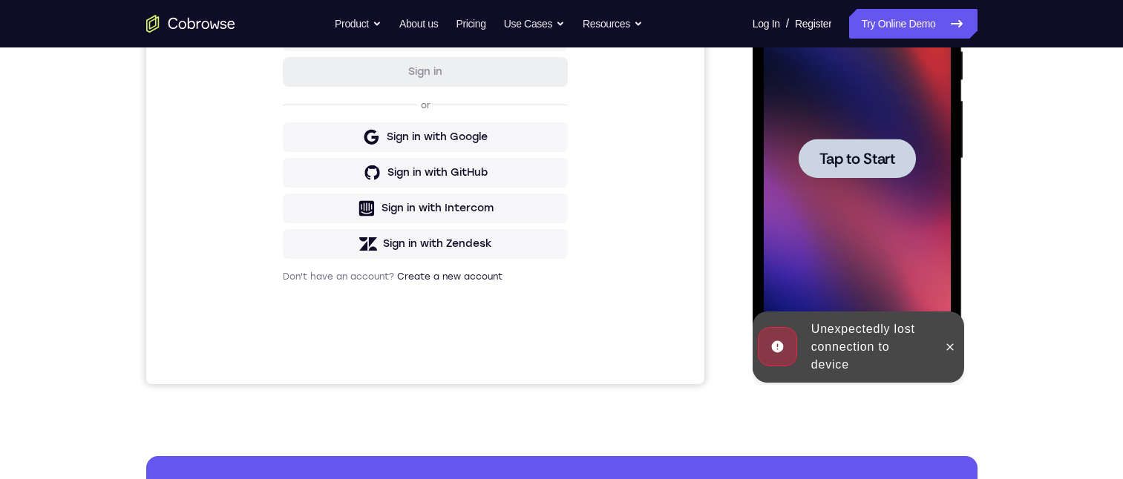
scroll to position [0, 0]
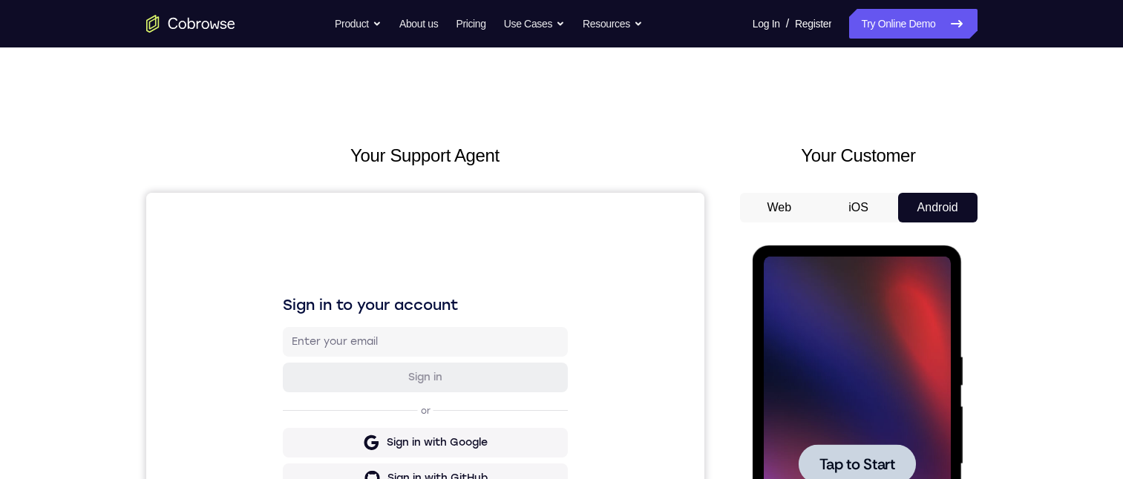
click at [846, 450] on div at bounding box center [856, 463] width 117 height 39
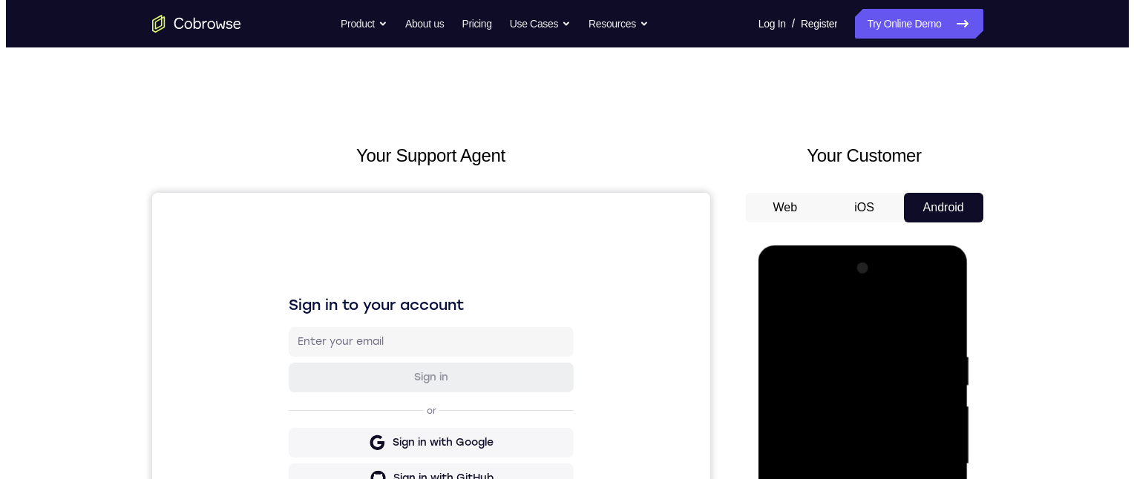
click at [858, 479] on div at bounding box center [862, 464] width 187 height 415
click at [860, 479] on div at bounding box center [862, 464] width 187 height 415
click at [928, 479] on div at bounding box center [862, 464] width 187 height 415
click at [835, 318] on div at bounding box center [862, 464] width 187 height 415
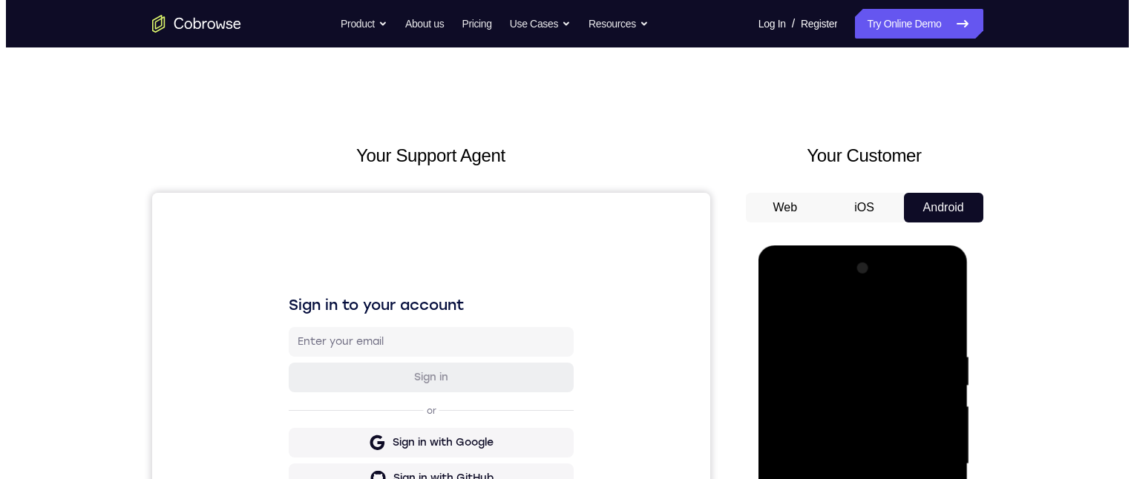
click at [841, 378] on div at bounding box center [862, 464] width 187 height 415
click at [818, 410] on div at bounding box center [862, 464] width 187 height 415
click at [777, 287] on div at bounding box center [862, 464] width 187 height 415
click at [826, 379] on div at bounding box center [862, 464] width 187 height 415
click at [815, 312] on div at bounding box center [862, 464] width 187 height 415
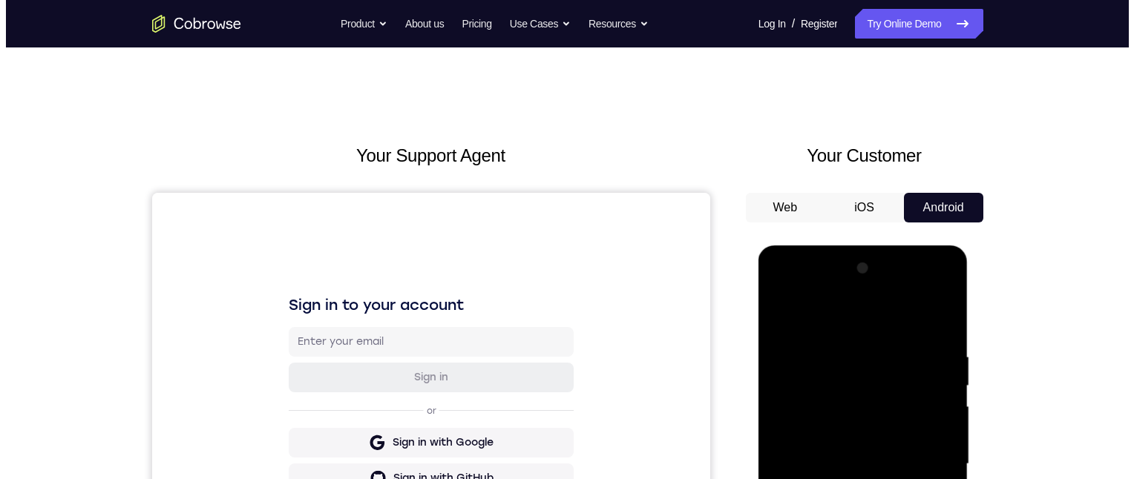
click at [818, 479] on div at bounding box center [862, 464] width 187 height 415
drag, startPoint x: 885, startPoint y: 562, endPoint x: 902, endPoint y: 463, distance: 100.9
click at [901, 471] on div at bounding box center [862, 464] width 187 height 415
drag, startPoint x: 906, startPoint y: 412, endPoint x: 905, endPoint y: 510, distance: 97.9
click at [907, 479] on div at bounding box center [862, 464] width 187 height 415
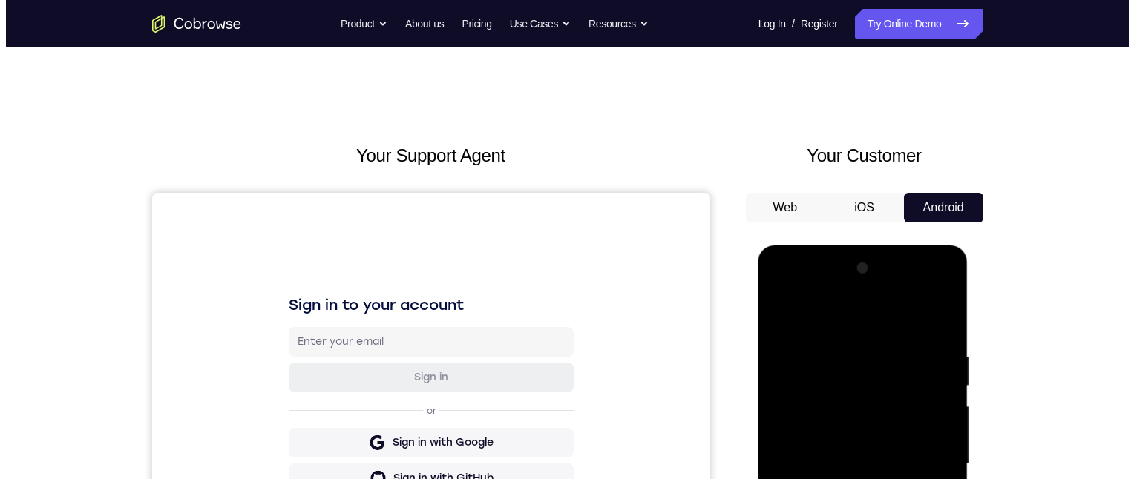
click at [890, 313] on div at bounding box center [862, 464] width 187 height 415
click at [822, 385] on div at bounding box center [862, 464] width 187 height 415
click at [813, 419] on div at bounding box center [862, 464] width 187 height 415
click at [814, 450] on div at bounding box center [862, 464] width 187 height 415
click at [846, 453] on div at bounding box center [862, 464] width 187 height 415
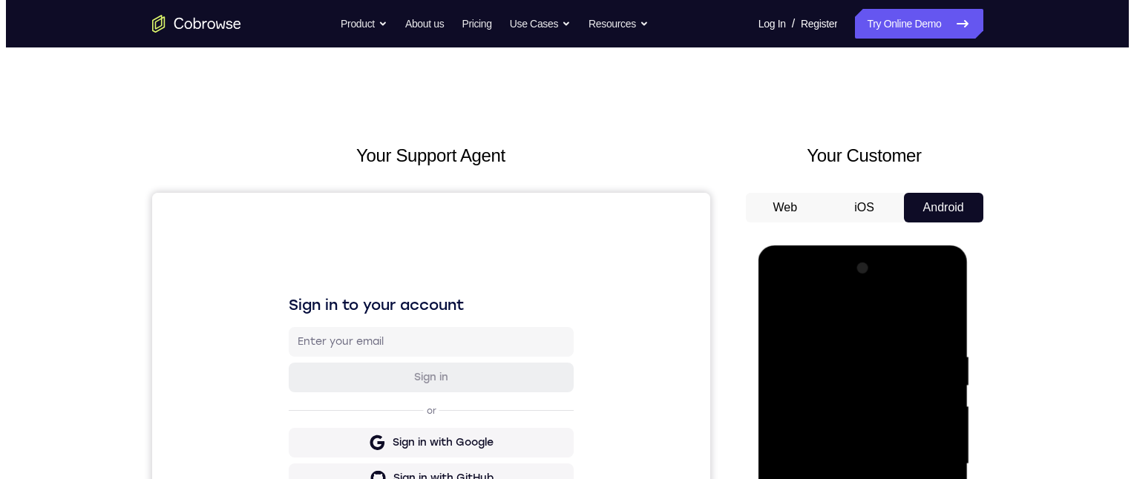
click at [878, 364] on div at bounding box center [862, 464] width 187 height 415
click at [850, 479] on div at bounding box center [862, 464] width 187 height 415
click at [941, 461] on div at bounding box center [862, 464] width 187 height 415
click at [884, 479] on div at bounding box center [862, 464] width 187 height 415
click at [866, 465] on div at bounding box center [862, 464] width 187 height 415
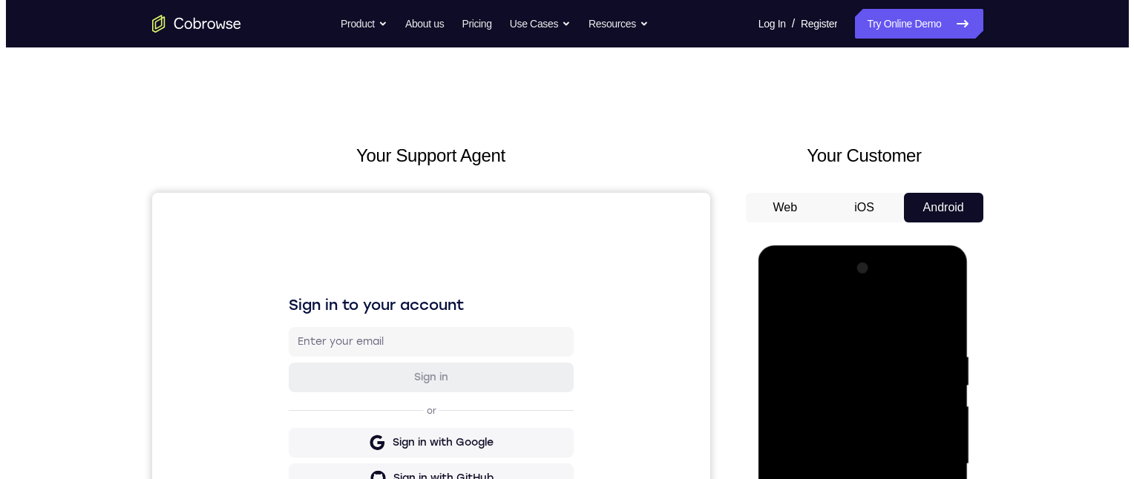
click at [857, 479] on div at bounding box center [862, 464] width 187 height 415
drag, startPoint x: 884, startPoint y: 545, endPoint x: 878, endPoint y: 479, distance: 67.0
click at [880, 479] on div at bounding box center [862, 464] width 187 height 415
click at [835, 479] on div at bounding box center [862, 464] width 187 height 415
click at [812, 479] on div at bounding box center [862, 464] width 187 height 415
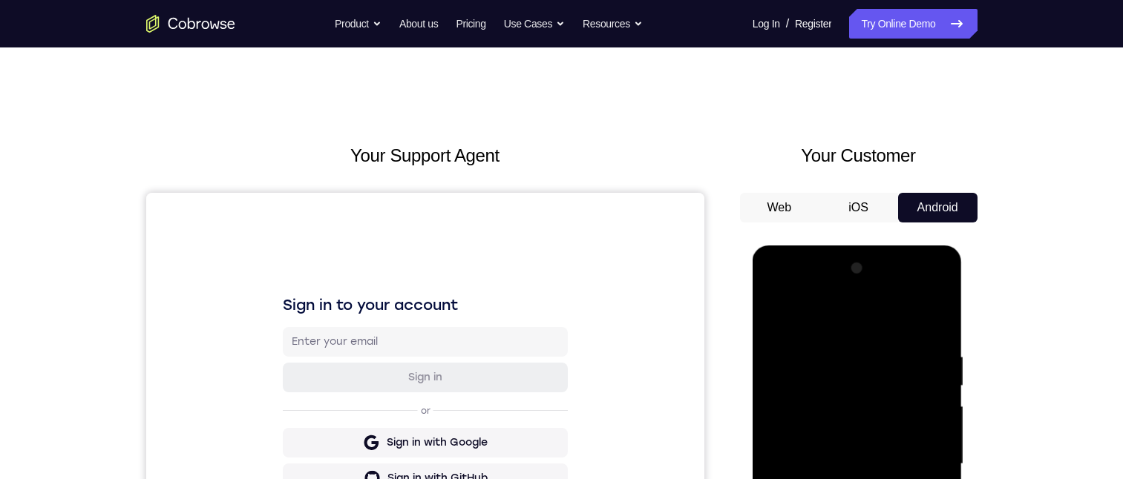
scroll to position [223, 0]
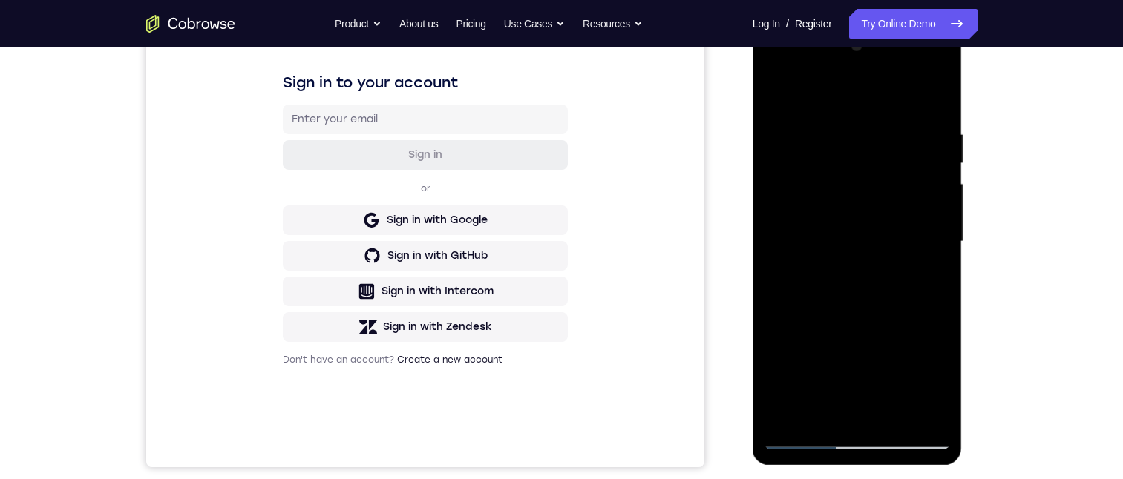
click at [854, 137] on div at bounding box center [856, 241] width 187 height 415
click at [805, 433] on div at bounding box center [856, 241] width 187 height 415
click at [802, 439] on div at bounding box center [856, 241] width 187 height 415
click at [798, 449] on div at bounding box center [857, 244] width 210 height 442
click at [801, 438] on div at bounding box center [856, 241] width 187 height 415
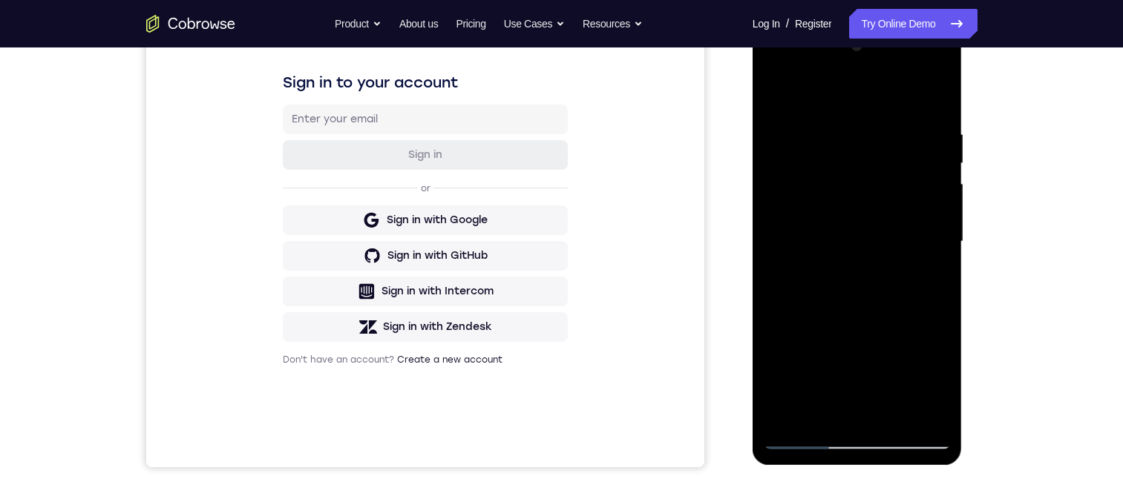
click at [808, 424] on div at bounding box center [856, 241] width 187 height 415
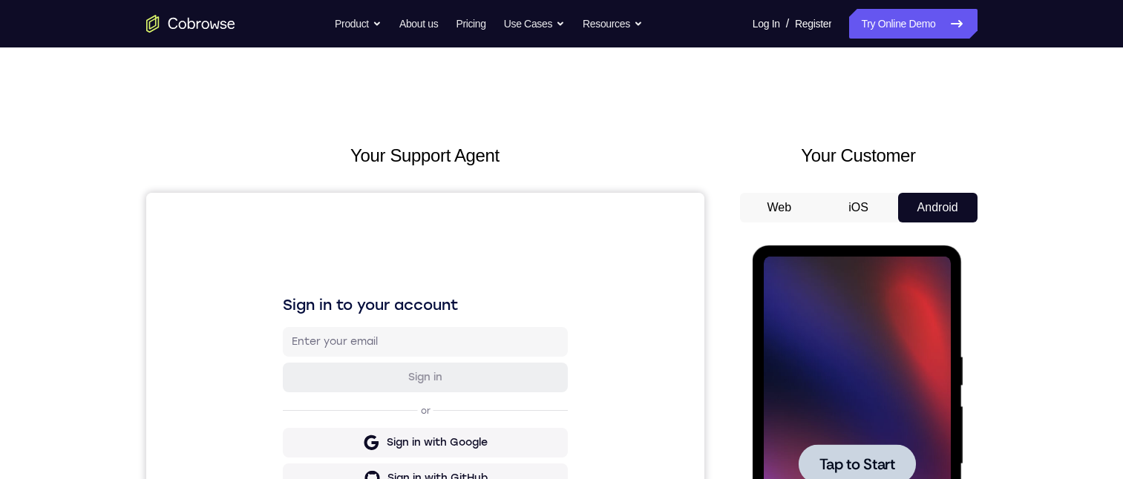
scroll to position [74, 0]
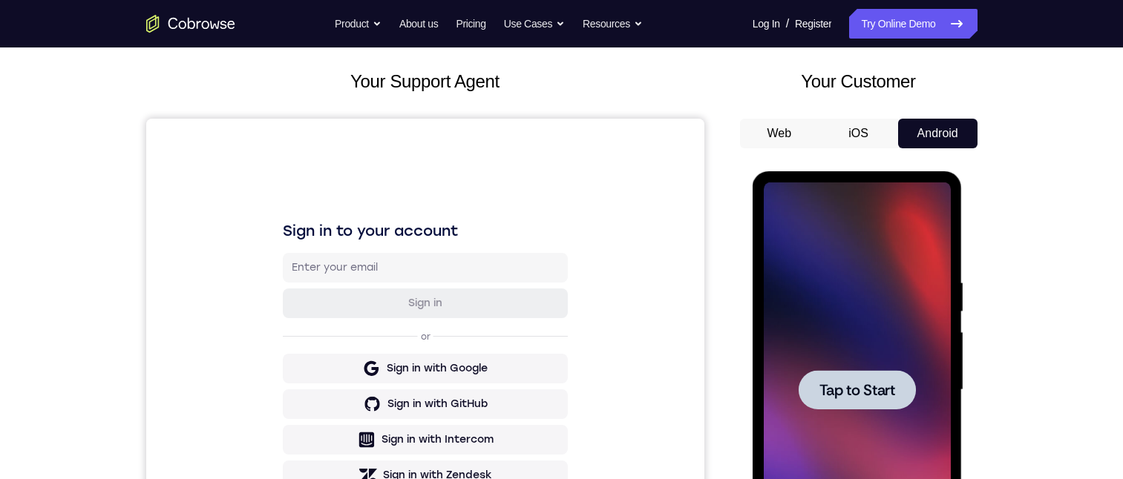
click at [882, 392] on span "Tap to Start" at bounding box center [857, 390] width 76 height 15
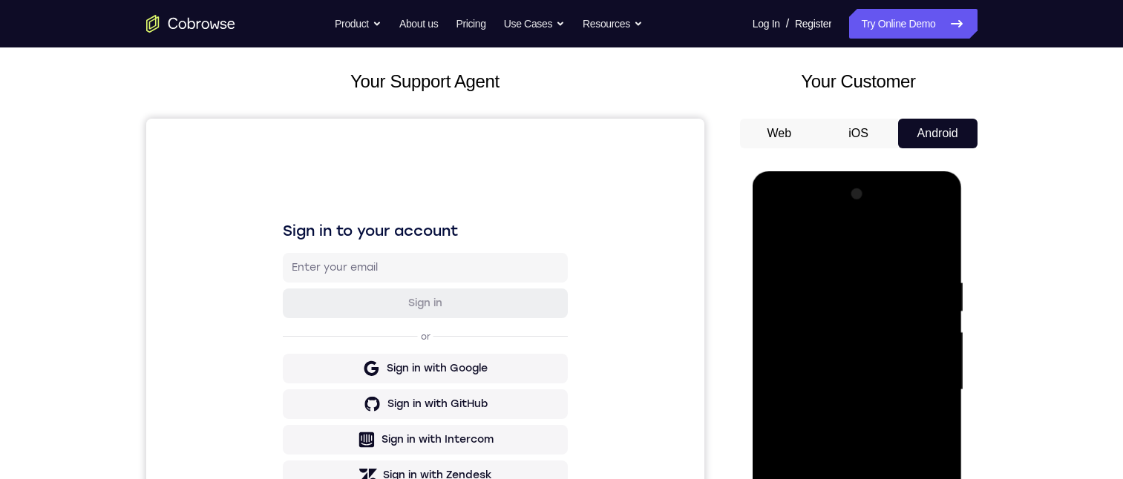
scroll to position [223, 0]
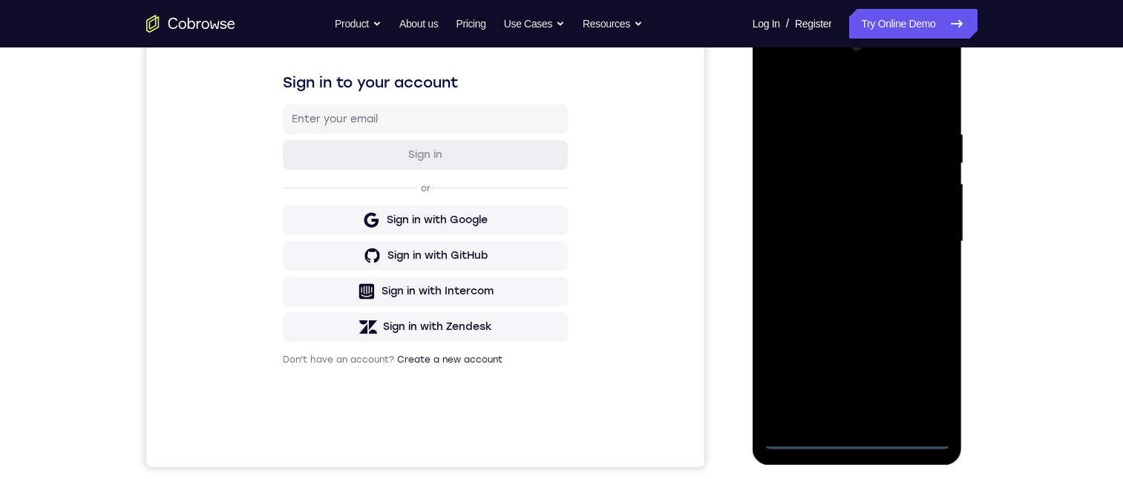
drag, startPoint x: 858, startPoint y: 444, endPoint x: 858, endPoint y: 436, distance: 8.2
click at [858, 443] on div at bounding box center [856, 241] width 187 height 415
click at [875, 376] on div at bounding box center [856, 241] width 187 height 415
click at [924, 376] on div at bounding box center [856, 241] width 187 height 415
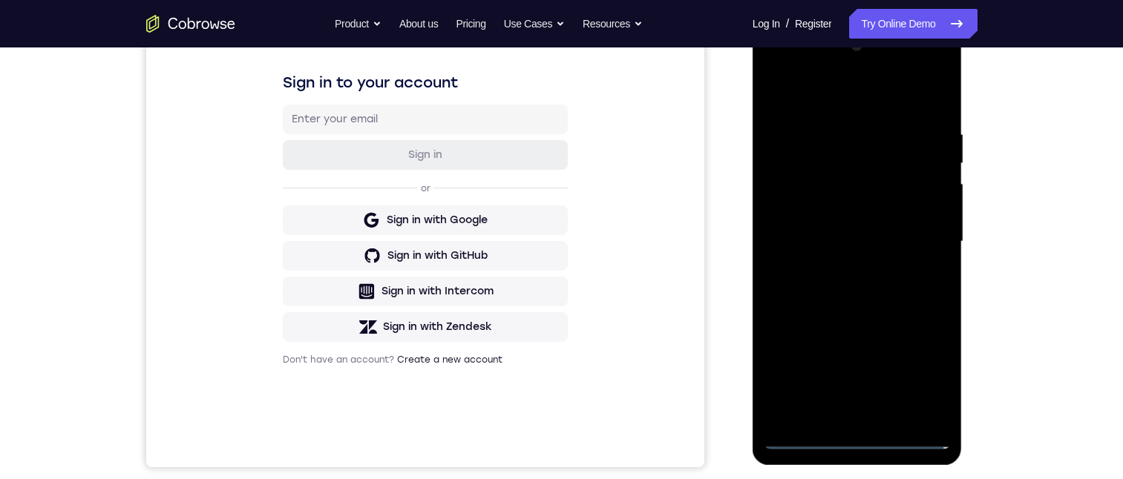
click at [924, 376] on div at bounding box center [856, 241] width 187 height 415
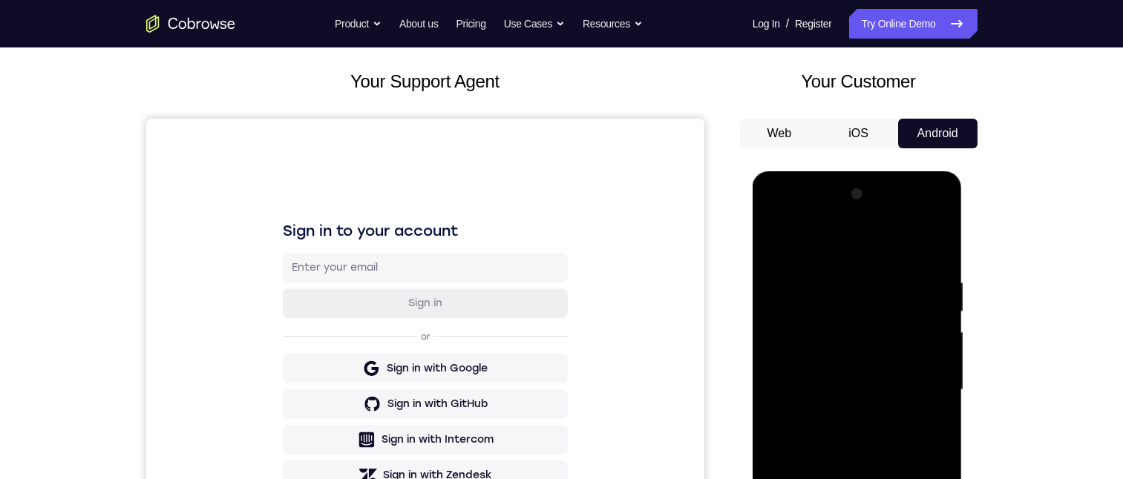
click at [841, 240] on div at bounding box center [856, 390] width 187 height 415
click at [933, 453] on div at bounding box center [856, 390] width 187 height 415
drag, startPoint x: 903, startPoint y: 542, endPoint x: 905, endPoint y: 462, distance: 79.4
click at [904, 479] on div at bounding box center [856, 390] width 187 height 415
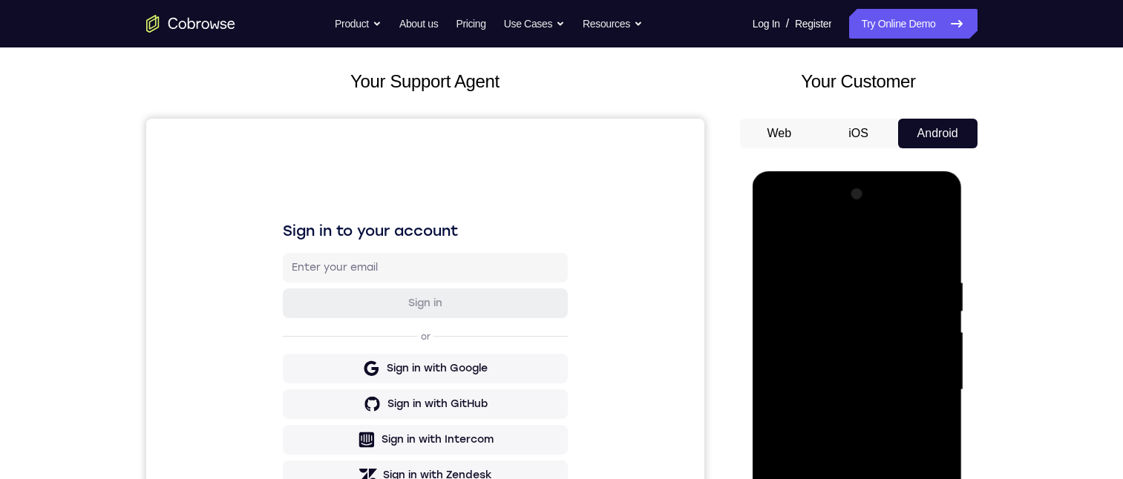
drag, startPoint x: 884, startPoint y: 335, endPoint x: 875, endPoint y: 436, distance: 100.5
click at [875, 435] on div at bounding box center [856, 390] width 187 height 415
drag, startPoint x: 887, startPoint y: 447, endPoint x: 902, endPoint y: 367, distance: 81.5
click at [902, 368] on div at bounding box center [856, 390] width 187 height 415
drag, startPoint x: 864, startPoint y: 504, endPoint x: 884, endPoint y: 395, distance: 110.9
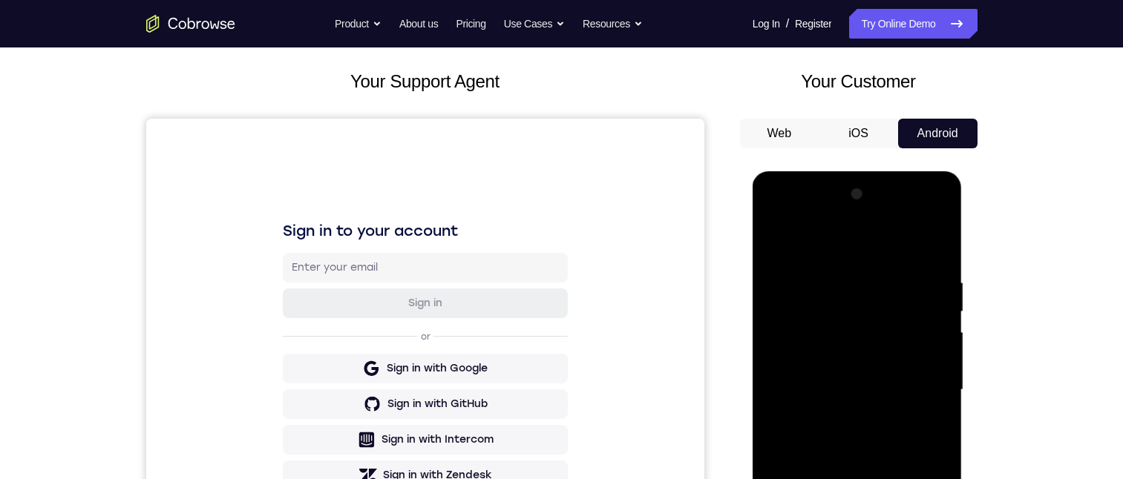
click at [884, 396] on div at bounding box center [856, 390] width 187 height 415
drag, startPoint x: 855, startPoint y: 459, endPoint x: 867, endPoint y: 312, distance: 148.1
click at [866, 314] on div at bounding box center [856, 390] width 187 height 415
drag, startPoint x: 891, startPoint y: 497, endPoint x: 891, endPoint y: 400, distance: 97.2
click at [891, 403] on div at bounding box center [856, 390] width 187 height 415
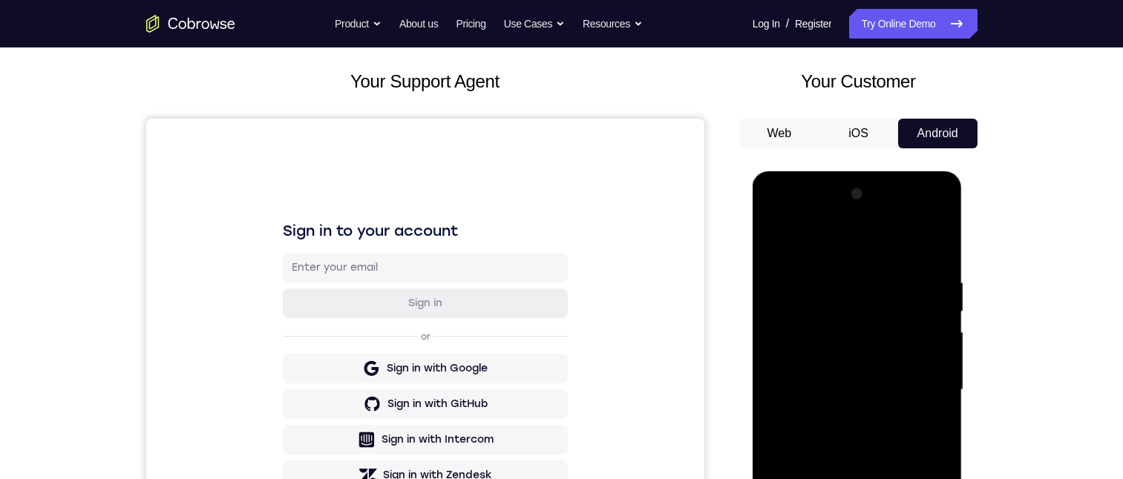
drag, startPoint x: 870, startPoint y: 479, endPoint x: 878, endPoint y: 373, distance: 106.4
click at [878, 374] on div at bounding box center [856, 390] width 187 height 415
drag, startPoint x: 864, startPoint y: 501, endPoint x: 878, endPoint y: 423, distance: 79.3
click at [877, 427] on div at bounding box center [856, 390] width 187 height 415
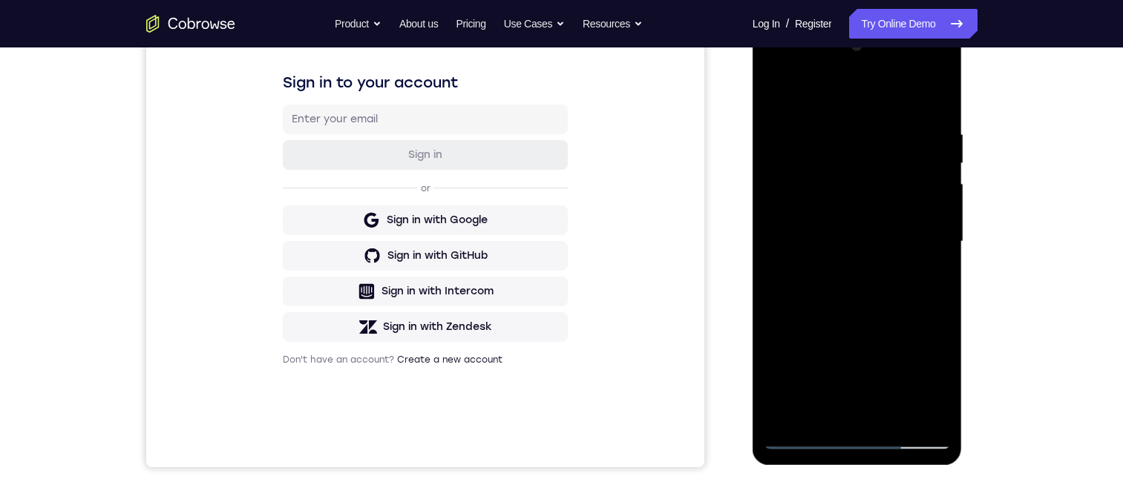
scroll to position [148, 0]
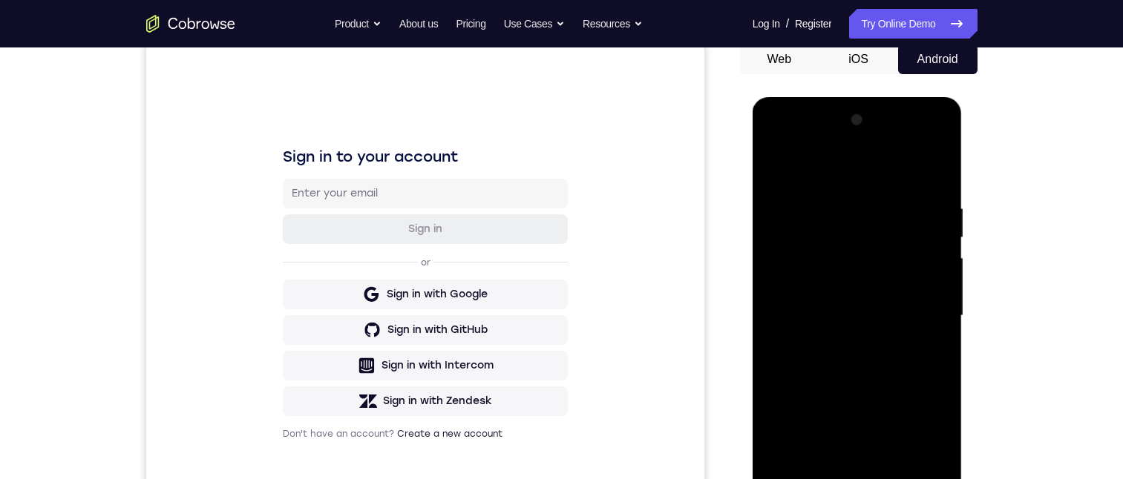
drag, startPoint x: 861, startPoint y: 390, endPoint x: 890, endPoint y: 302, distance: 93.1
click at [890, 307] on div at bounding box center [856, 315] width 187 height 415
drag, startPoint x: 886, startPoint y: 449, endPoint x: 909, endPoint y: 366, distance: 86.2
click at [904, 392] on div at bounding box center [856, 315] width 187 height 415
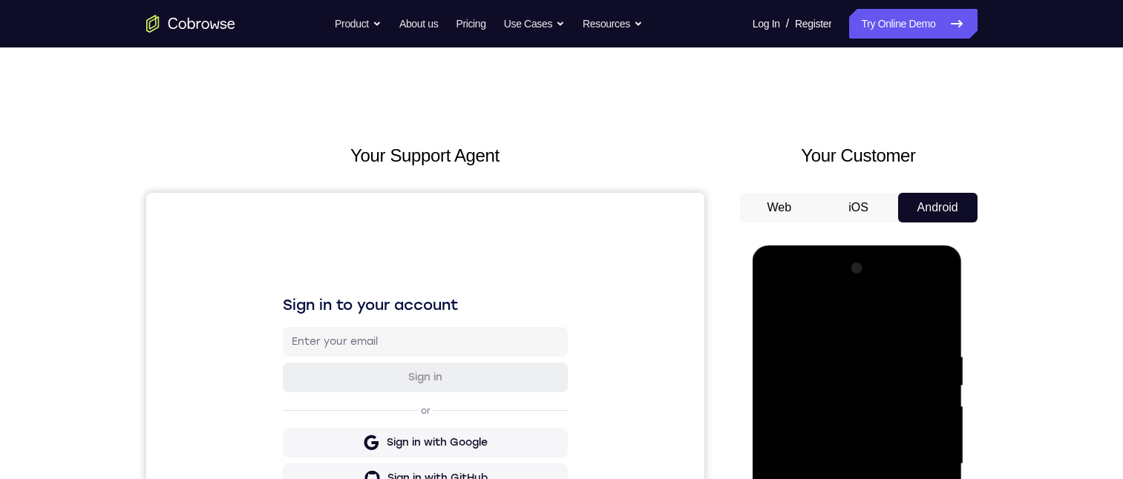
drag, startPoint x: 831, startPoint y: 597, endPoint x: 864, endPoint y: 493, distance: 109.1
click at [861, 479] on div at bounding box center [856, 464] width 187 height 415
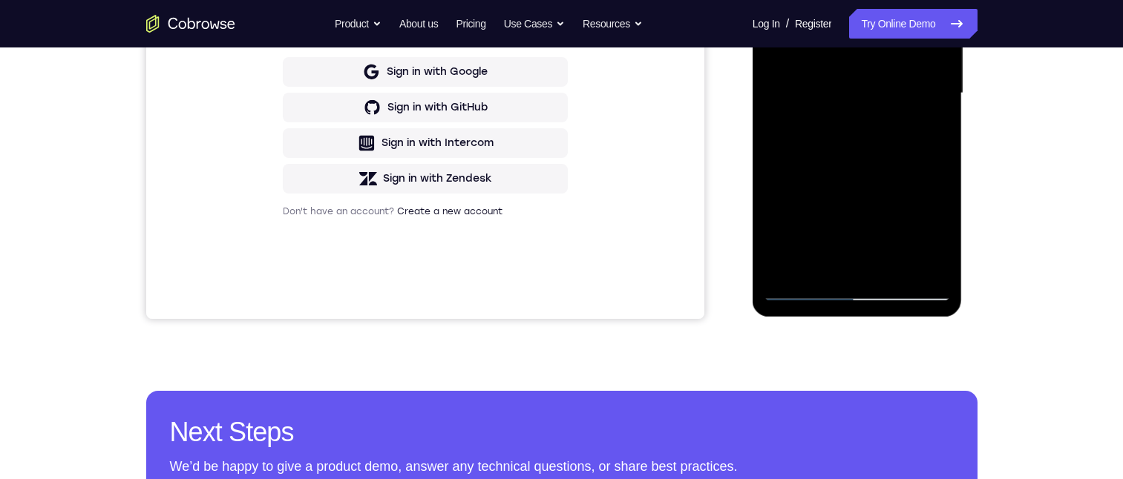
drag, startPoint x: 844, startPoint y: 212, endPoint x: 873, endPoint y: 91, distance: 124.9
click at [870, 91] on div at bounding box center [856, 93] width 187 height 415
click at [855, 292] on div at bounding box center [856, 93] width 187 height 415
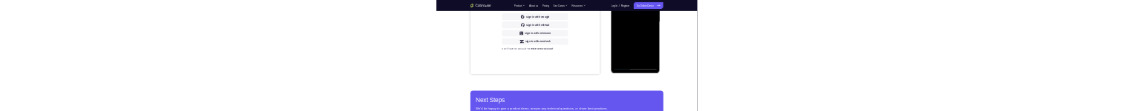
scroll to position [0, 0]
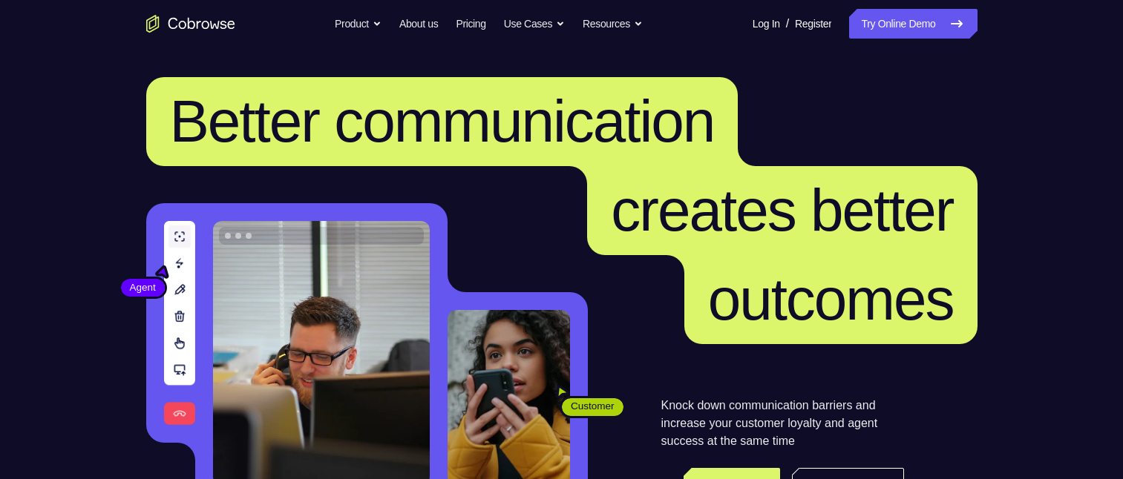
scroll to position [148, 0]
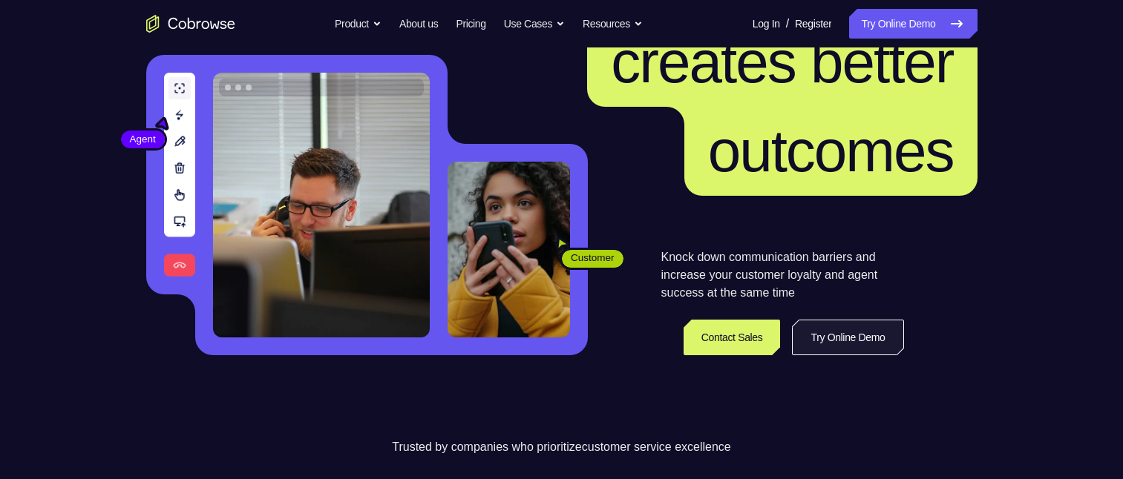
drag, startPoint x: 0, startPoint y: 0, endPoint x: 836, endPoint y: 343, distance: 903.7
click at [836, 343] on link "Try Online Demo" at bounding box center [847, 338] width 111 height 36
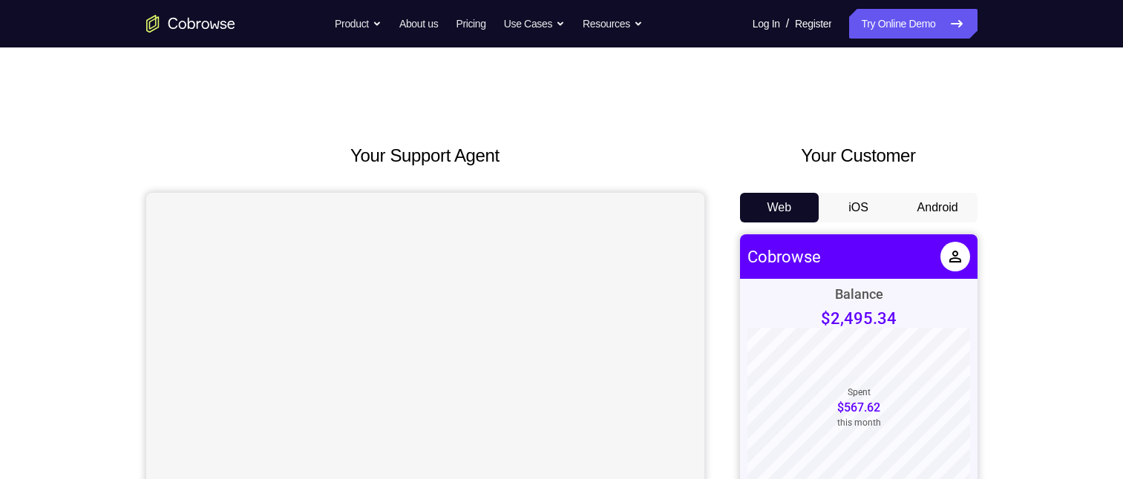
click at [949, 205] on button "Android" at bounding box center [937, 208] width 79 height 30
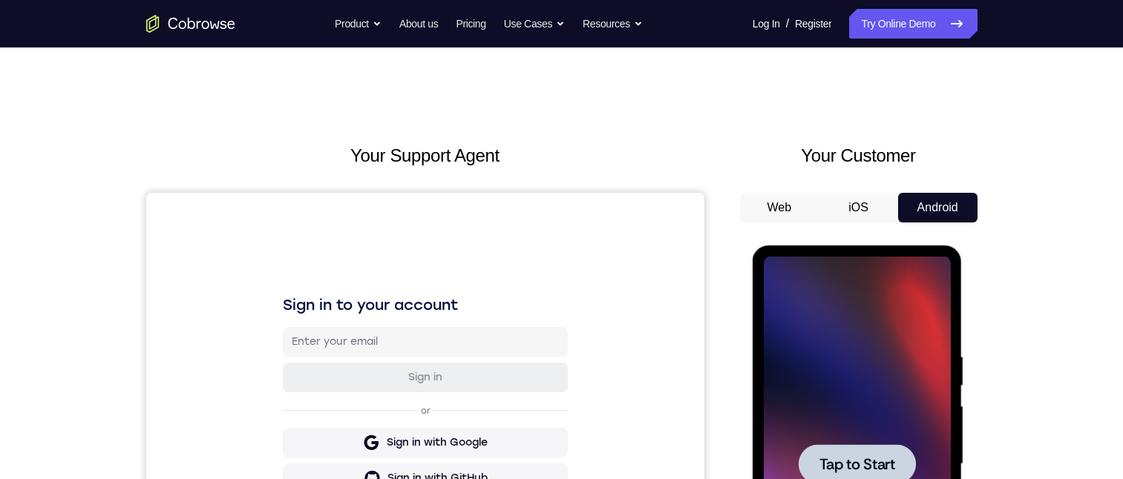
scroll to position [148, 0]
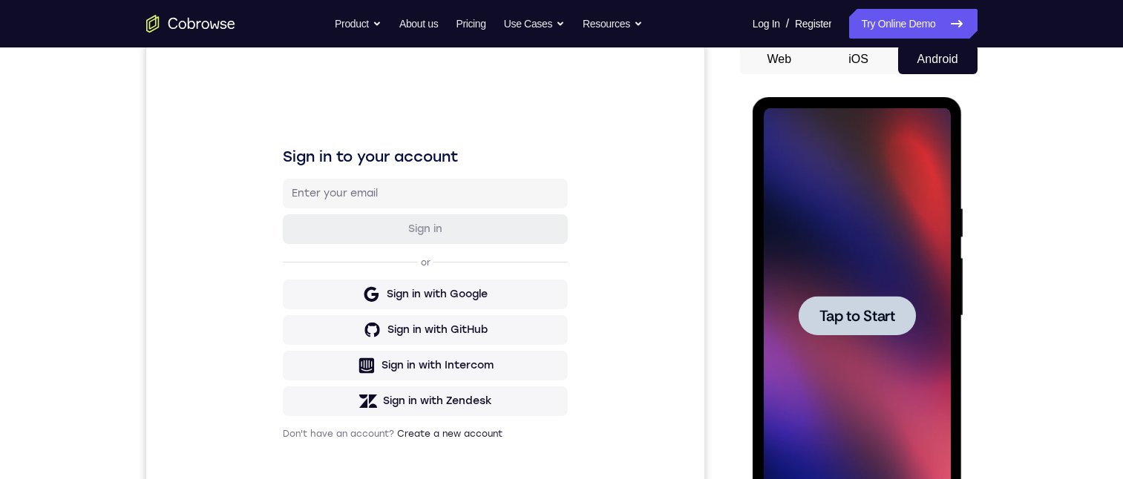
click at [858, 309] on span "Tap to Start" at bounding box center [857, 316] width 76 height 15
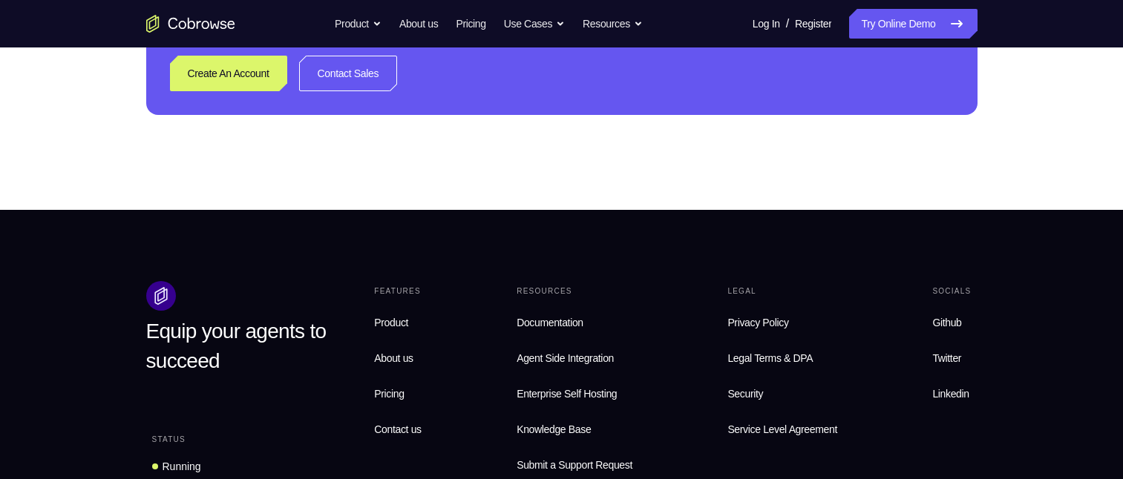
scroll to position [445, 0]
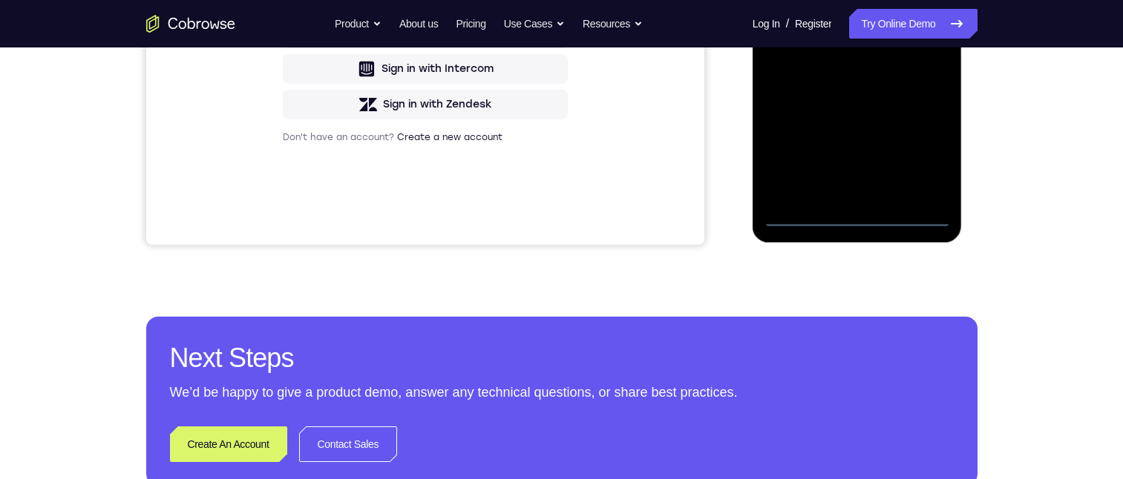
click at [856, 213] on div at bounding box center [856, 19] width 187 height 415
drag, startPoint x: 914, startPoint y: 145, endPoint x: 916, endPoint y: 117, distance: 28.3
click at [915, 145] on div at bounding box center [856, 19] width 187 height 415
click at [847, 0] on div at bounding box center [856, 19] width 187 height 415
click at [917, 8] on div at bounding box center [856, 19] width 187 height 415
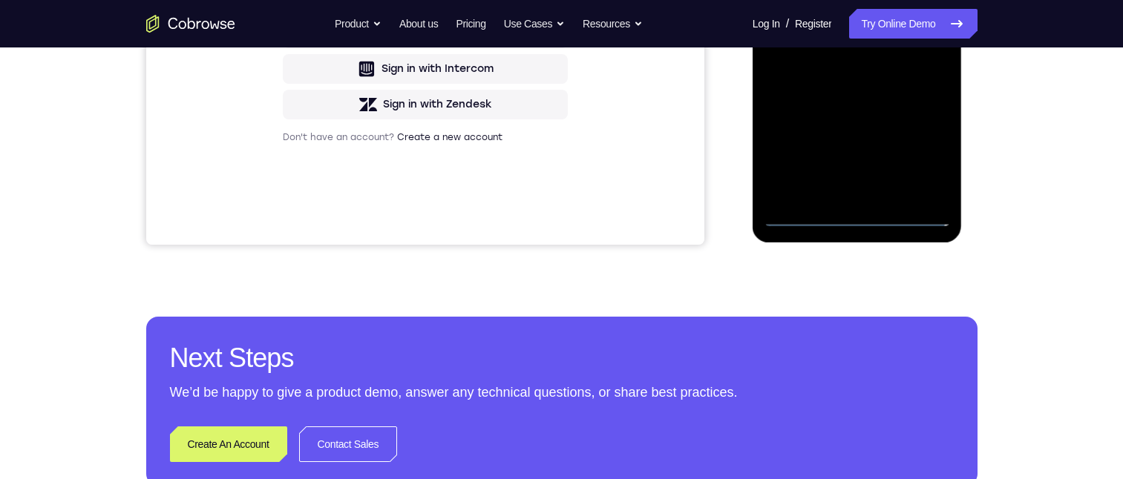
scroll to position [223, 0]
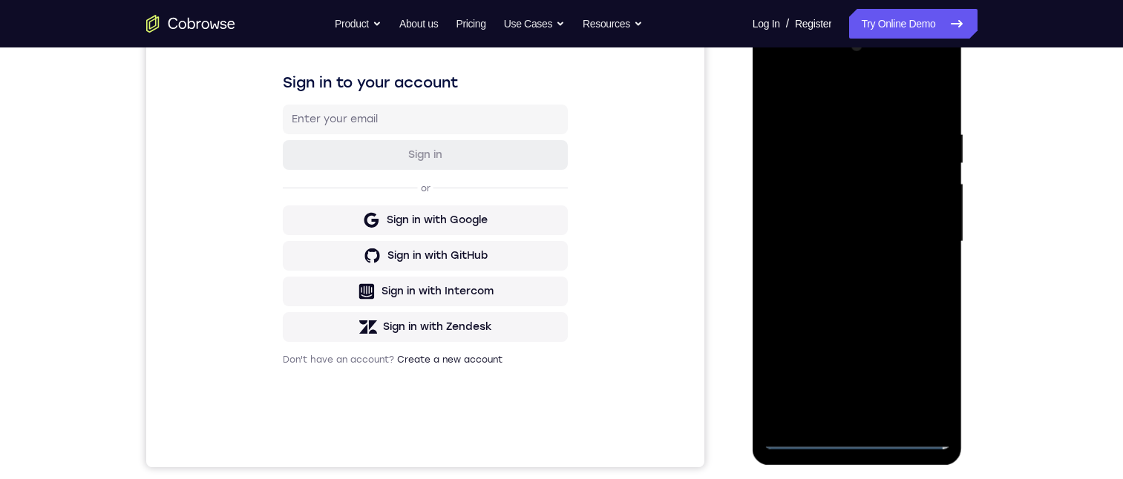
click at [835, 269] on div at bounding box center [856, 241] width 187 height 415
click at [838, 229] on div at bounding box center [856, 241] width 187 height 415
click at [838, 199] on div at bounding box center [856, 241] width 187 height 415
click at [848, 240] on div at bounding box center [856, 241] width 187 height 415
click at [858, 284] on div at bounding box center [856, 241] width 187 height 415
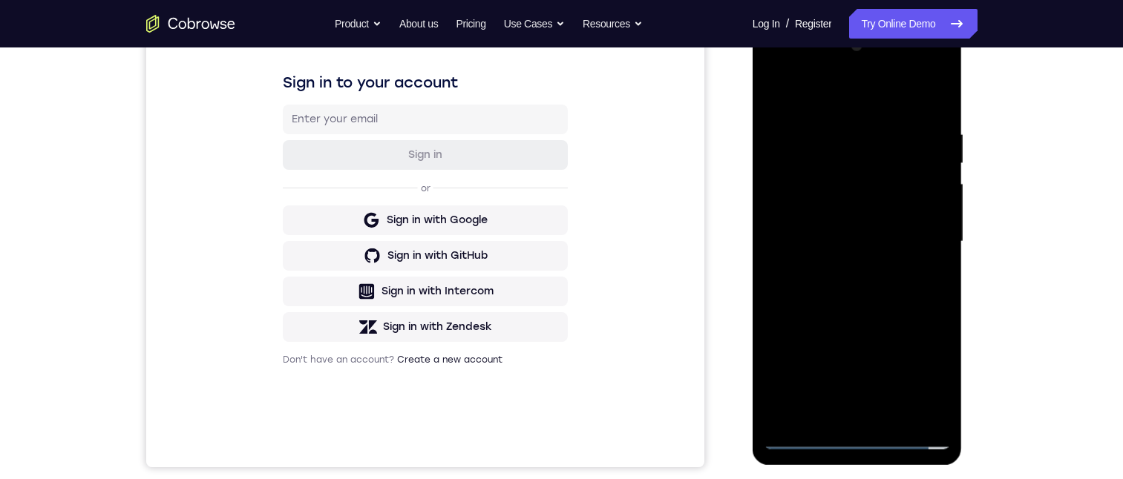
click at [858, 283] on div at bounding box center [856, 241] width 187 height 415
click at [795, 266] on div at bounding box center [856, 241] width 187 height 415
click at [908, 433] on div at bounding box center [856, 241] width 187 height 415
drag, startPoint x: 910, startPoint y: 435, endPoint x: 901, endPoint y: 436, distance: 8.2
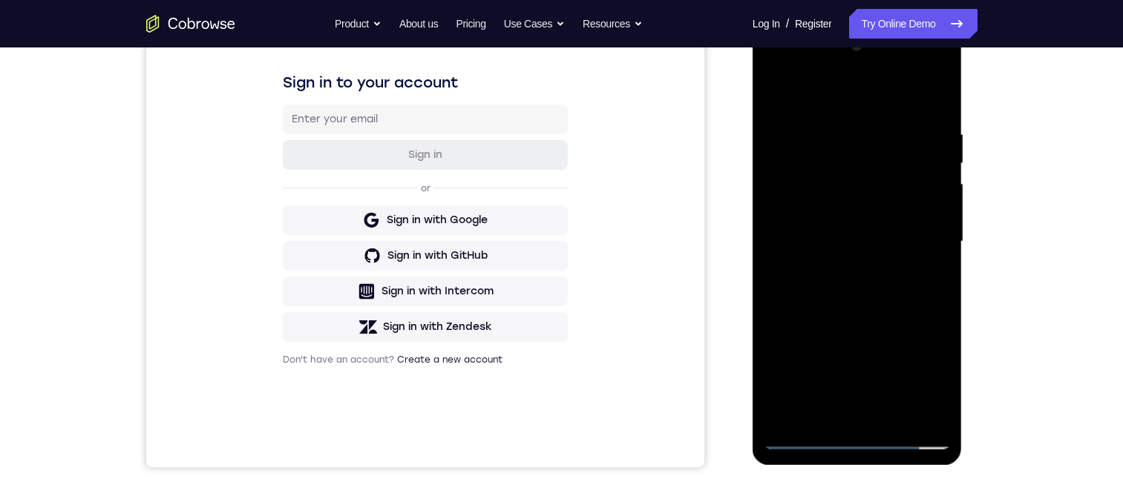
click at [910, 435] on div at bounding box center [856, 241] width 187 height 415
click at [855, 436] on div at bounding box center [856, 241] width 187 height 415
drag, startPoint x: 855, startPoint y: 416, endPoint x: 860, endPoint y: 302, distance: 114.4
click at [862, 322] on div at bounding box center [856, 241] width 187 height 415
click at [801, 218] on div at bounding box center [856, 241] width 187 height 415
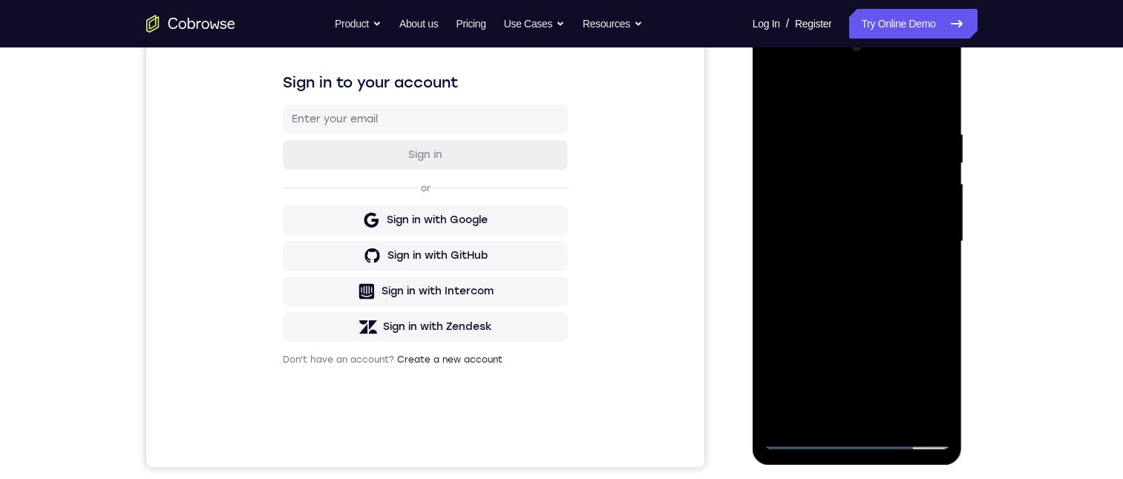
click at [846, 257] on div at bounding box center [856, 241] width 187 height 415
click at [856, 418] on div at bounding box center [856, 241] width 187 height 415
click at [849, 182] on div at bounding box center [856, 241] width 187 height 415
click at [922, 140] on div at bounding box center [856, 241] width 187 height 415
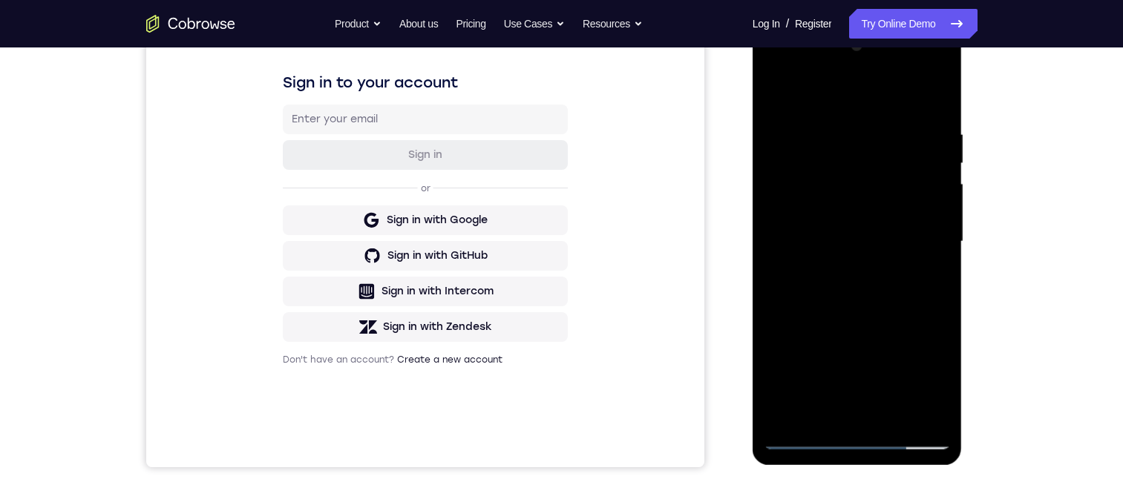
click at [922, 140] on div at bounding box center [856, 241] width 187 height 415
click at [821, 179] on div at bounding box center [856, 241] width 187 height 415
click at [930, 276] on div at bounding box center [856, 241] width 187 height 415
click at [882, 223] on div at bounding box center [856, 241] width 187 height 415
click at [924, 269] on div at bounding box center [856, 241] width 187 height 415
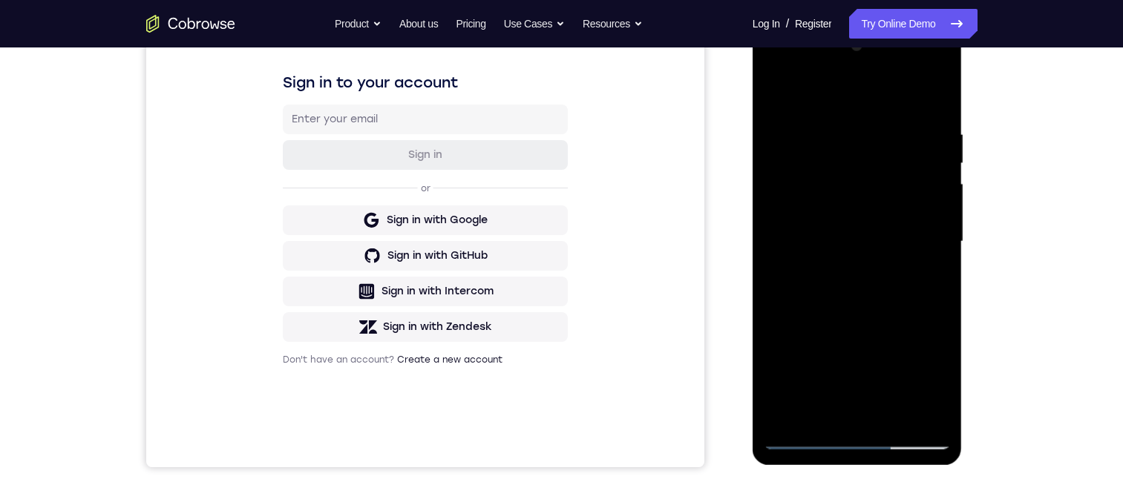
click at [927, 401] on div at bounding box center [856, 241] width 187 height 415
click at [928, 401] on div at bounding box center [856, 241] width 187 height 415
click at [924, 413] on div at bounding box center [856, 241] width 187 height 415
click at [923, 406] on div at bounding box center [856, 241] width 187 height 415
click at [918, 403] on div at bounding box center [856, 241] width 187 height 415
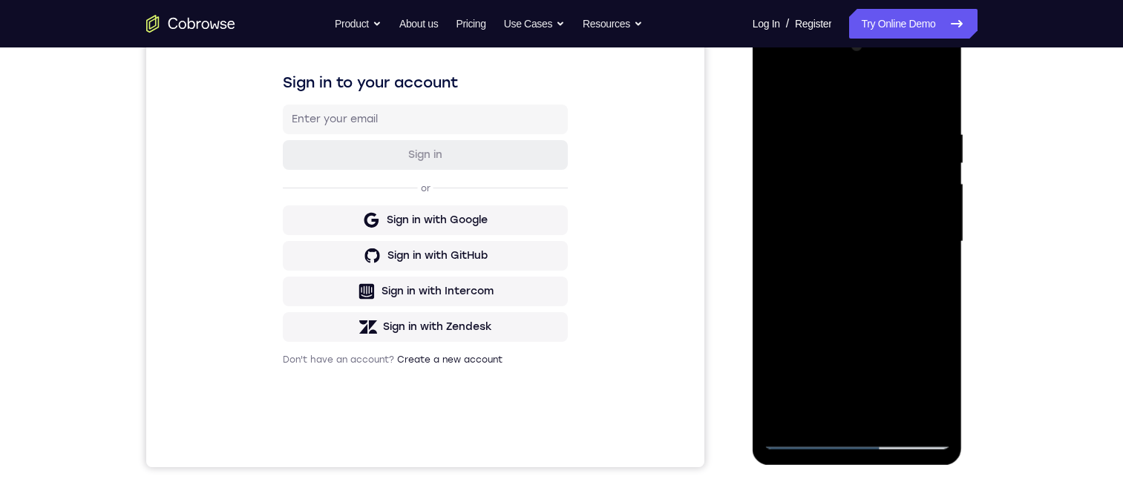
click at [881, 404] on div at bounding box center [856, 241] width 187 height 415
click at [926, 226] on div at bounding box center [856, 241] width 187 height 415
click at [871, 148] on div at bounding box center [856, 241] width 187 height 415
click at [858, 433] on div at bounding box center [856, 241] width 187 height 415
click at [856, 436] on div at bounding box center [856, 241] width 187 height 415
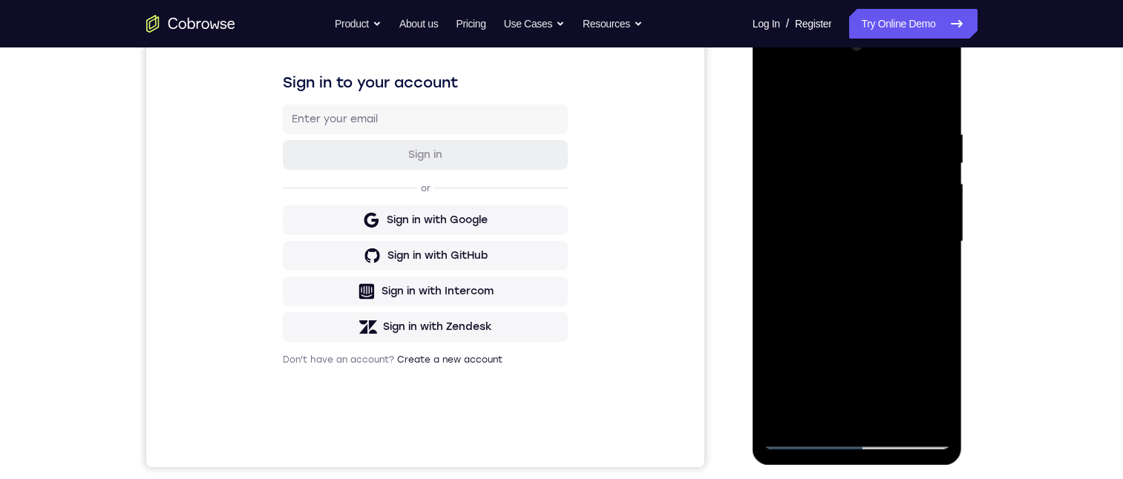
click at [856, 436] on div at bounding box center [856, 241] width 187 height 415
click at [914, 436] on div at bounding box center [856, 241] width 187 height 415
drag, startPoint x: 829, startPoint y: 291, endPoint x: 957, endPoint y: 292, distance: 128.4
click at [948, 292] on div at bounding box center [856, 241] width 187 height 415
drag, startPoint x: 815, startPoint y: 300, endPoint x: 959, endPoint y: 292, distance: 144.1
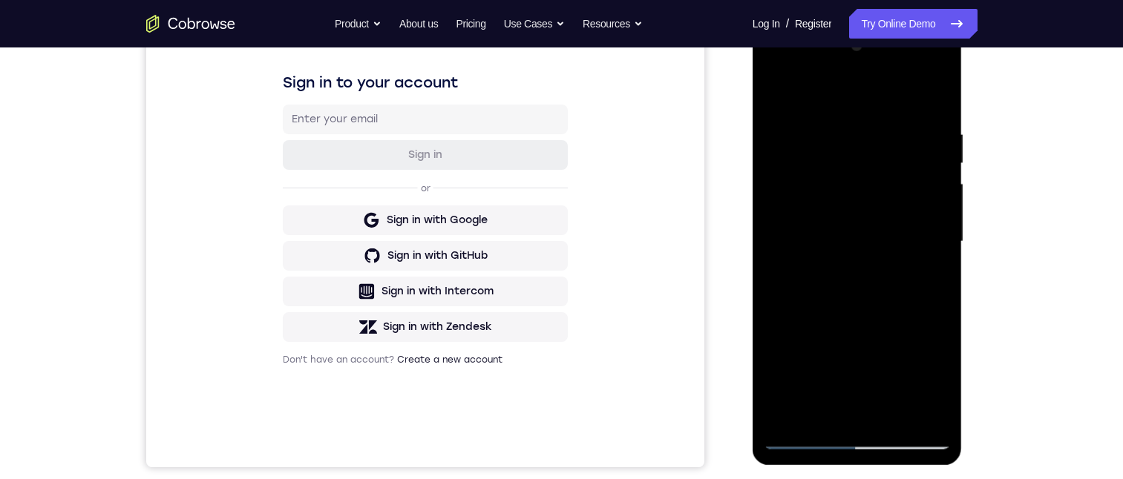
click at [962, 293] on div at bounding box center [857, 245] width 211 height 445
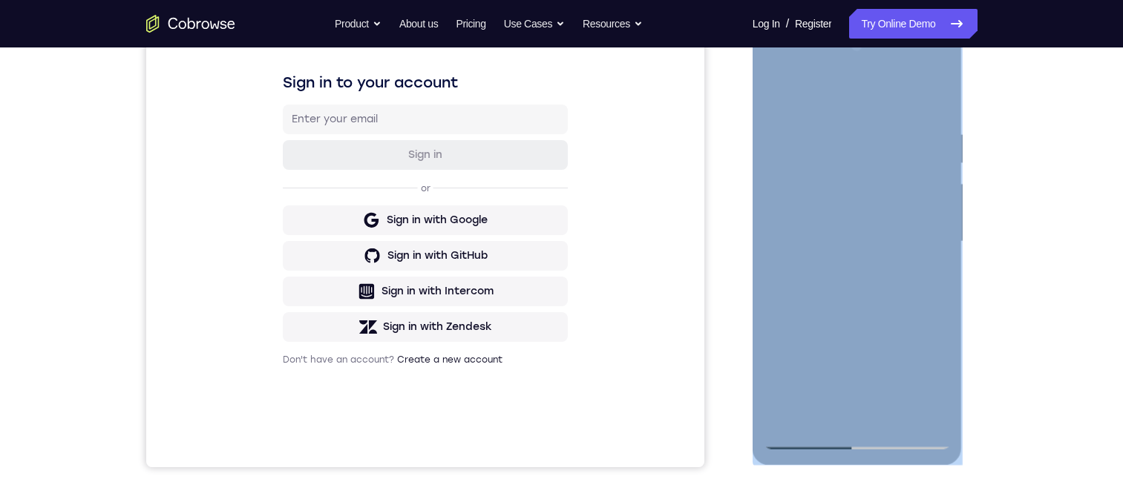
drag, startPoint x: 950, startPoint y: 308, endPoint x: 802, endPoint y: 296, distance: 148.1
click at [789, 313] on div at bounding box center [857, 244] width 210 height 442
drag, startPoint x: 802, startPoint y: 296, endPoint x: 838, endPoint y: 280, distance: 38.9
click at [801, 296] on div at bounding box center [856, 241] width 187 height 415
click at [825, 301] on div at bounding box center [856, 241] width 187 height 415
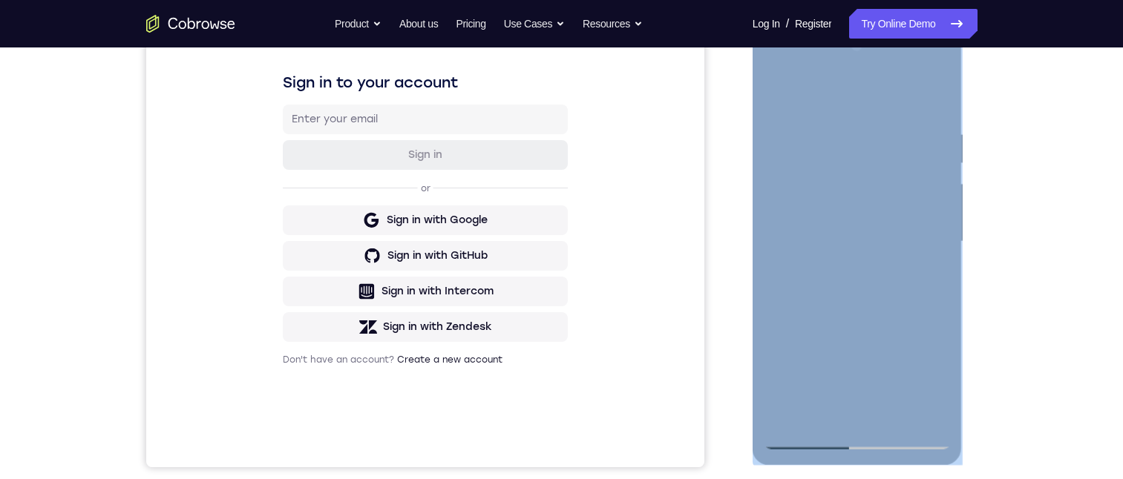
click at [825, 301] on div at bounding box center [856, 241] width 187 height 415
click at [925, 374] on div at bounding box center [856, 241] width 187 height 415
click at [858, 231] on div at bounding box center [856, 241] width 187 height 415
click at [863, 260] on div at bounding box center [856, 241] width 187 height 415
click at [855, 296] on div at bounding box center [856, 241] width 187 height 415
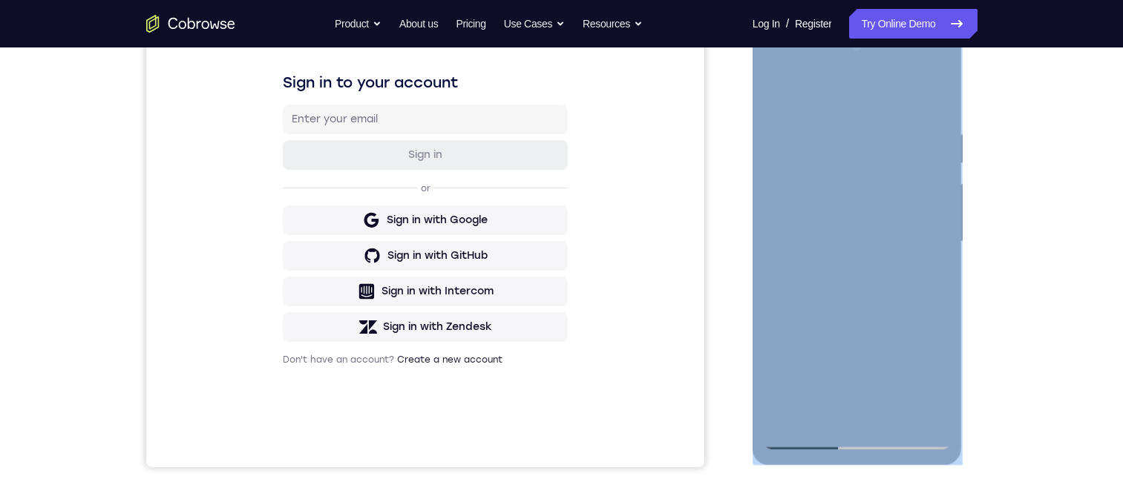
click at [792, 241] on div at bounding box center [856, 241] width 187 height 415
click at [807, 239] on div at bounding box center [856, 241] width 187 height 415
click at [835, 263] on div at bounding box center [856, 241] width 187 height 415
click at [841, 295] on div at bounding box center [856, 241] width 187 height 415
click at [877, 290] on div at bounding box center [856, 241] width 187 height 415
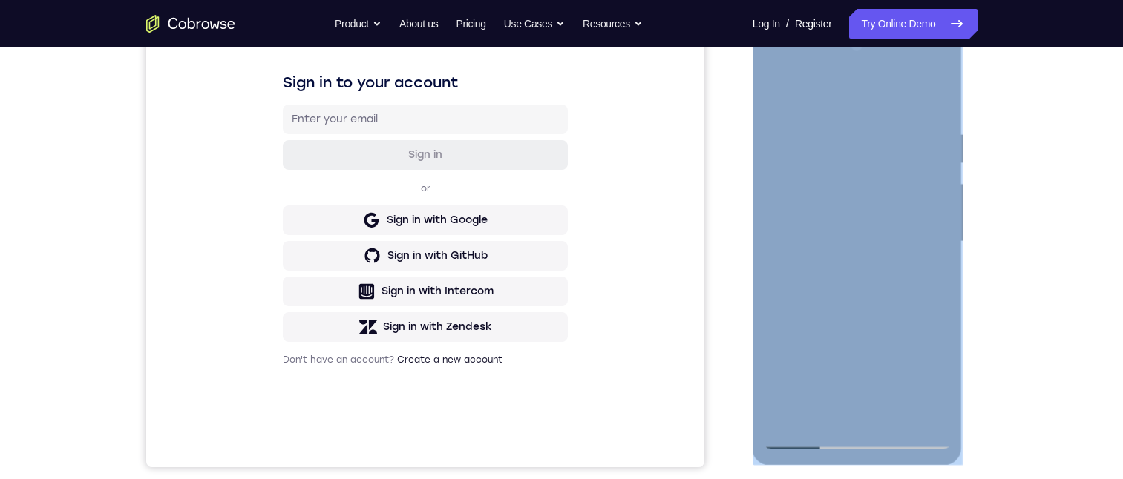
click at [868, 280] on div at bounding box center [856, 241] width 187 height 415
click at [840, 232] on div at bounding box center [856, 241] width 187 height 415
click at [777, 353] on div at bounding box center [856, 241] width 187 height 415
click at [838, 352] on div at bounding box center [856, 241] width 187 height 415
click at [884, 358] on div at bounding box center [856, 241] width 187 height 415
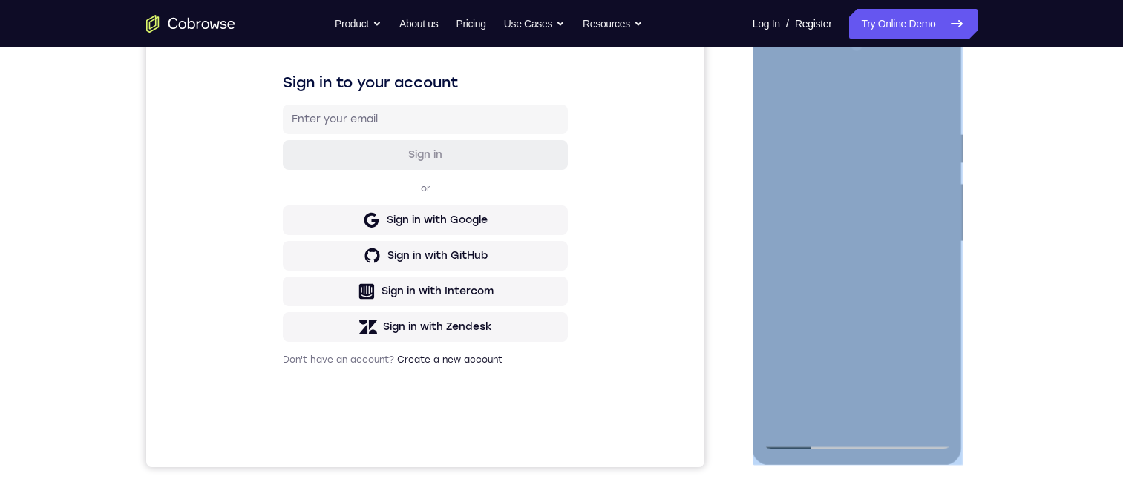
click at [923, 381] on div at bounding box center [856, 241] width 187 height 415
click at [830, 385] on div at bounding box center [856, 241] width 187 height 415
click at [885, 355] on div at bounding box center [856, 241] width 187 height 415
click at [938, 375] on div at bounding box center [856, 241] width 187 height 415
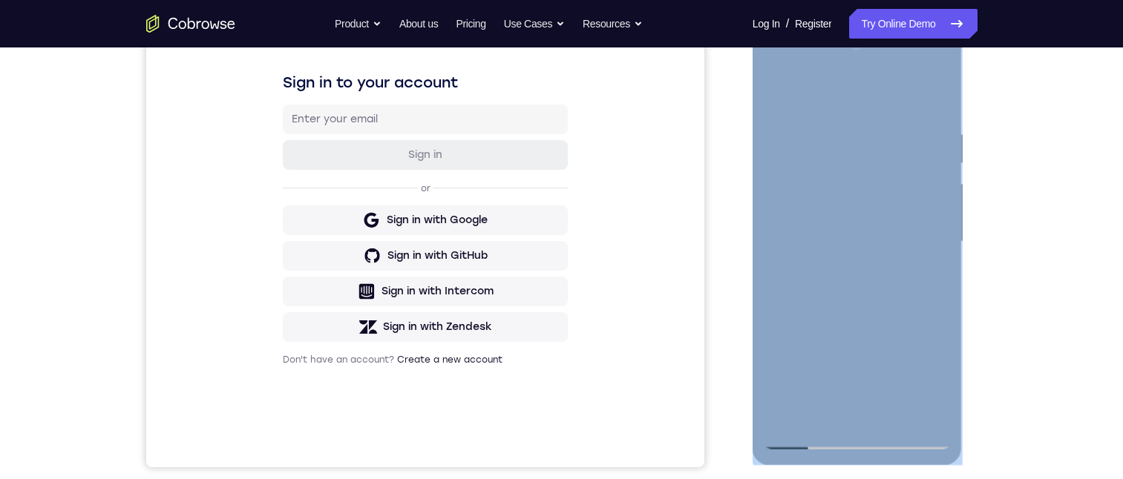
click at [938, 376] on div at bounding box center [856, 241] width 187 height 415
click at [937, 376] on div at bounding box center [856, 241] width 187 height 415
click at [936, 376] on div at bounding box center [856, 241] width 187 height 415
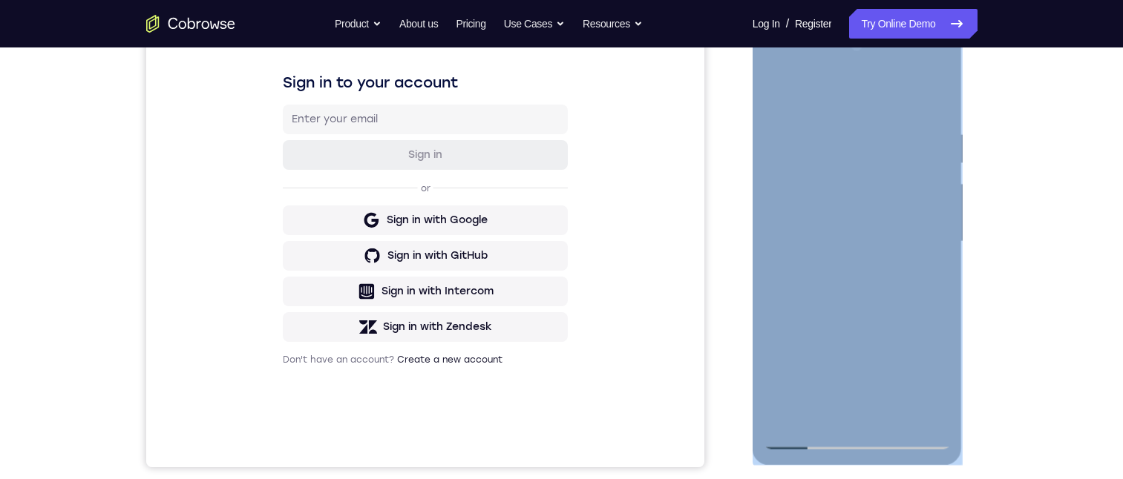
click at [936, 379] on div at bounding box center [856, 241] width 187 height 415
drag, startPoint x: 781, startPoint y: 357, endPoint x: 807, endPoint y: 355, distance: 26.8
click at [782, 356] on div at bounding box center [856, 241] width 187 height 415
click at [836, 355] on div at bounding box center [856, 241] width 187 height 415
click at [835, 387] on div at bounding box center [856, 241] width 187 height 415
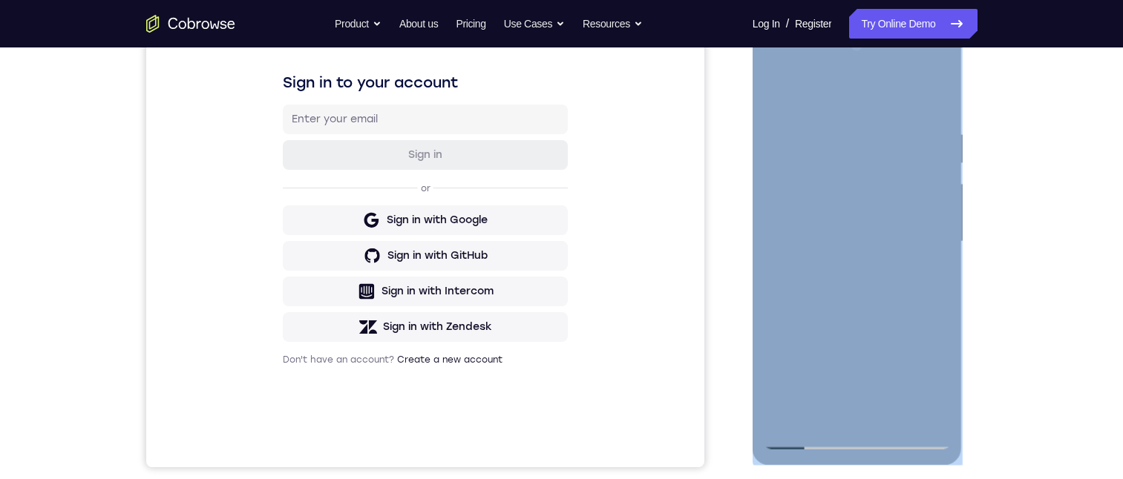
click at [877, 361] on div at bounding box center [856, 241] width 187 height 415
click at [841, 355] on div at bounding box center [856, 241] width 187 height 415
click at [875, 355] on div at bounding box center [856, 241] width 187 height 415
click at [874, 268] on div at bounding box center [856, 241] width 187 height 415
click at [875, 299] on div at bounding box center [856, 241] width 187 height 415
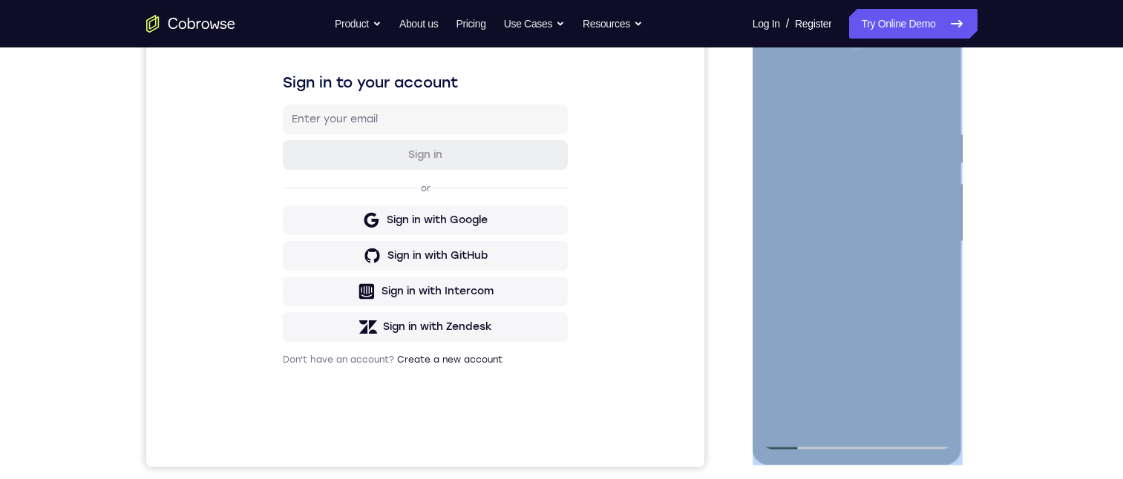
click at [912, 436] on div at bounding box center [856, 241] width 187 height 415
click at [772, 303] on div at bounding box center [856, 241] width 187 height 415
click at [777, 64] on div at bounding box center [856, 241] width 187 height 415
click at [844, 142] on div at bounding box center [856, 241] width 187 height 415
click at [908, 441] on div at bounding box center [856, 241] width 187 height 415
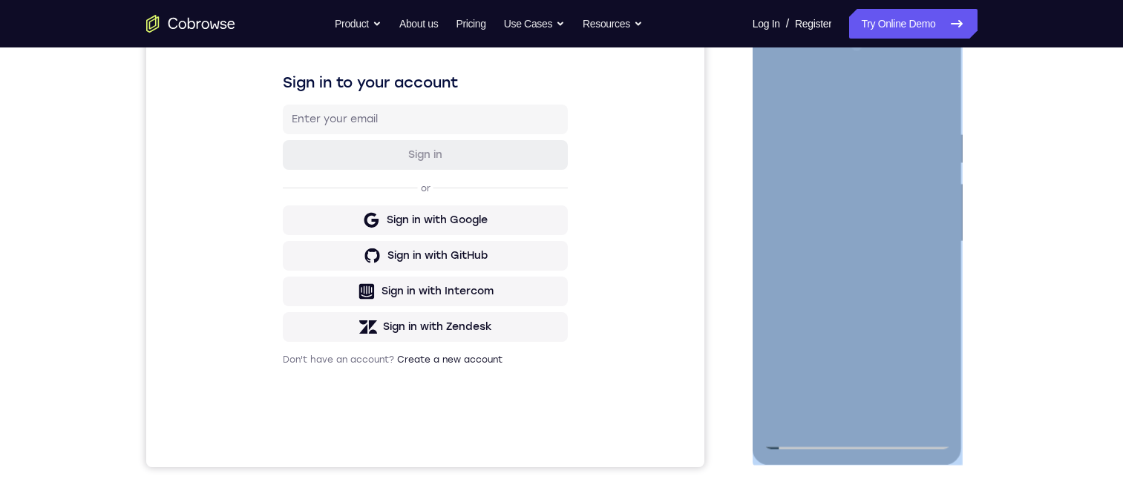
click at [855, 441] on div at bounding box center [856, 241] width 187 height 415
click at [858, 433] on div at bounding box center [856, 241] width 187 height 415
click at [855, 433] on div at bounding box center [856, 241] width 187 height 415
click at [855, 438] on div at bounding box center [856, 241] width 187 height 415
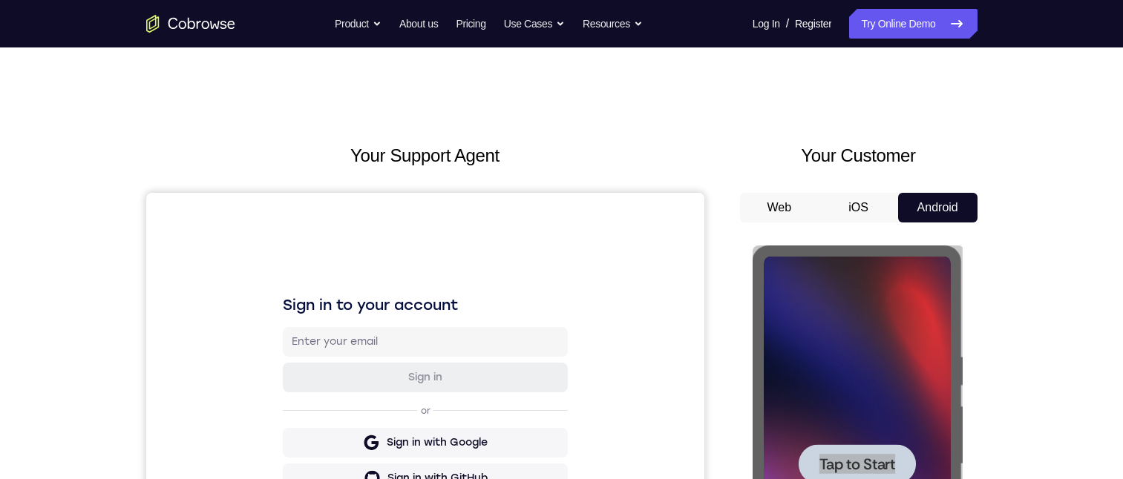
scroll to position [139, 0]
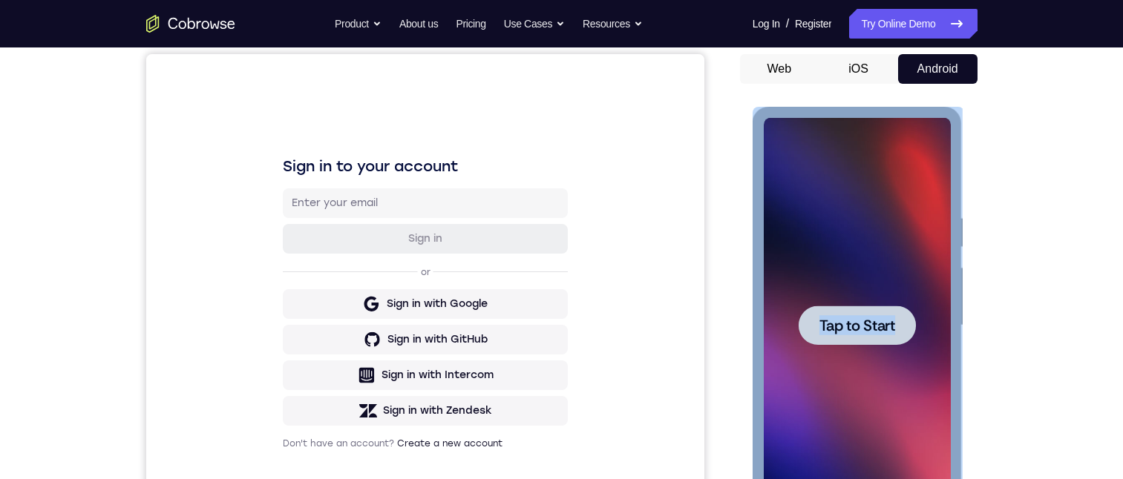
drag, startPoint x: 835, startPoint y: 122, endPoint x: 835, endPoint y: 270, distance: 147.6
click at [835, 270] on div at bounding box center [856, 325] width 187 height 415
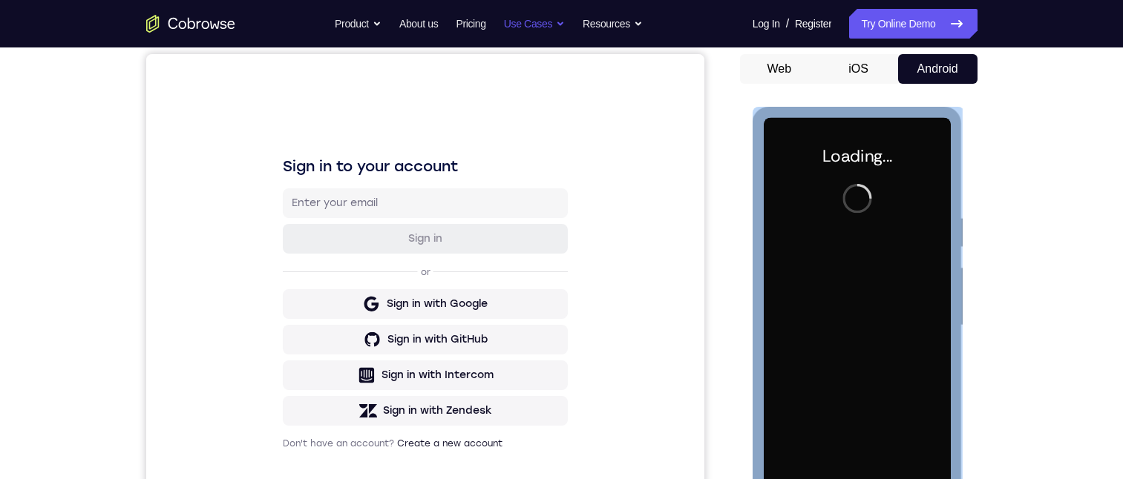
scroll to position [0, 0]
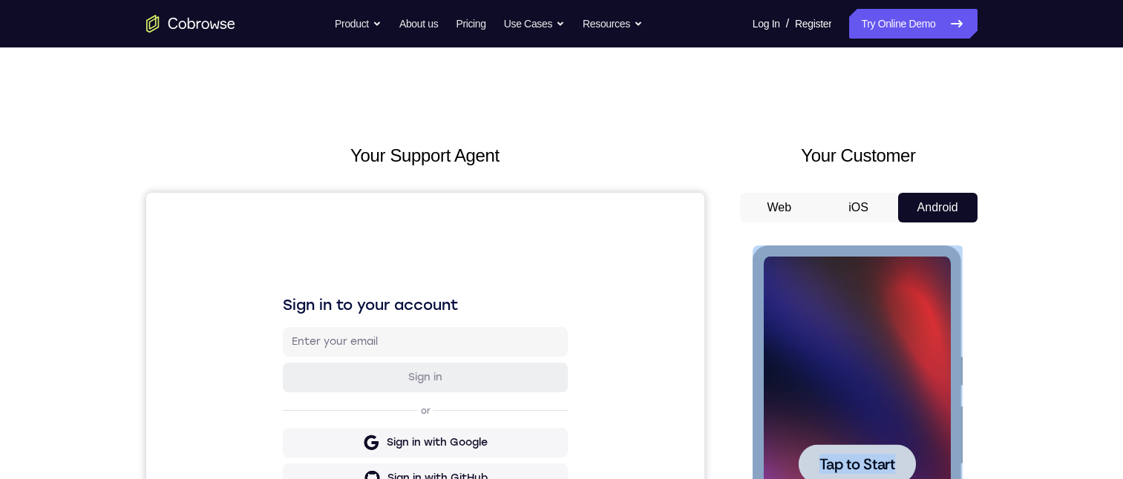
drag, startPoint x: 873, startPoint y: 367, endPoint x: 1571, endPoint y: 488, distance: 708.7
click at [873, 367] on div at bounding box center [856, 464] width 187 height 415
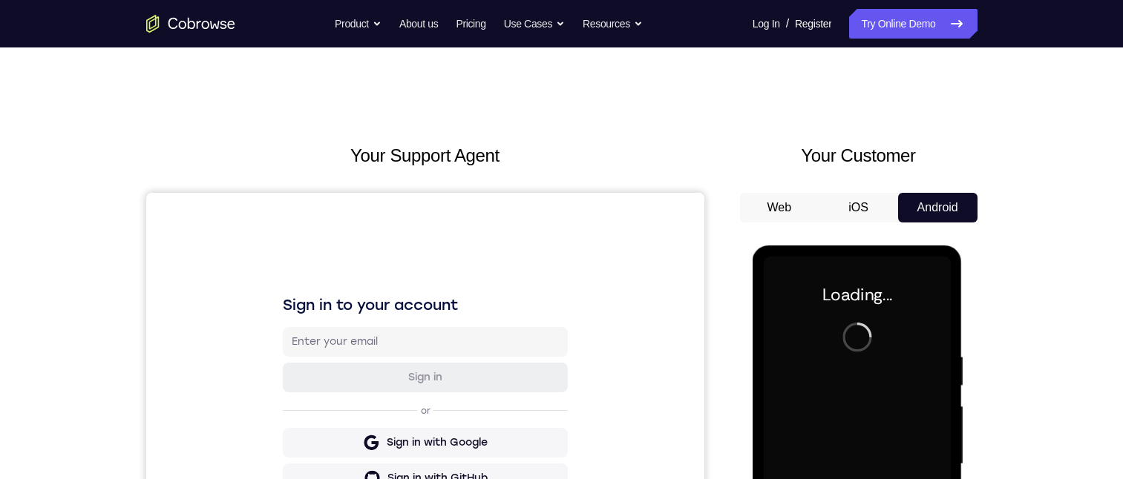
scroll to position [297, 0]
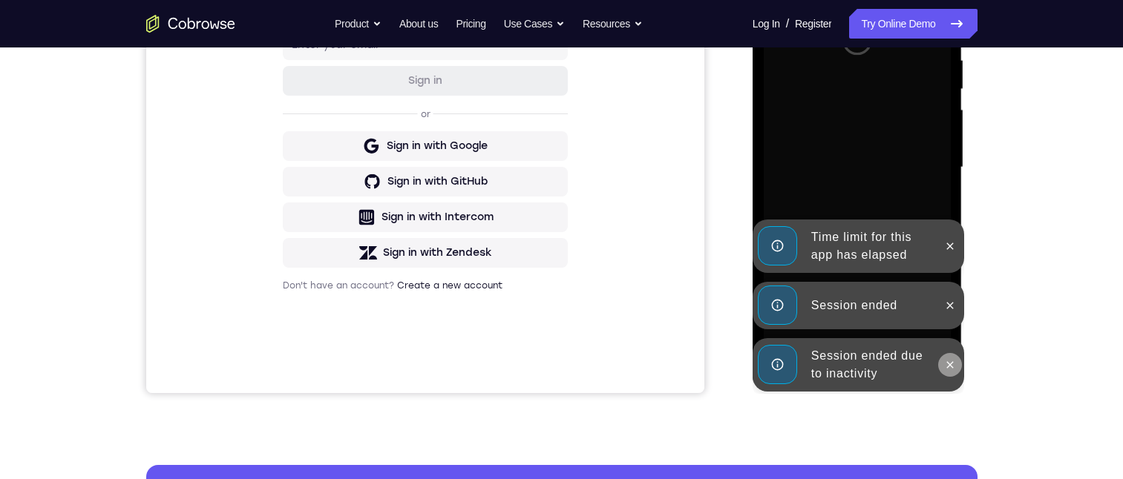
click at [953, 373] on button at bounding box center [950, 365] width 24 height 24
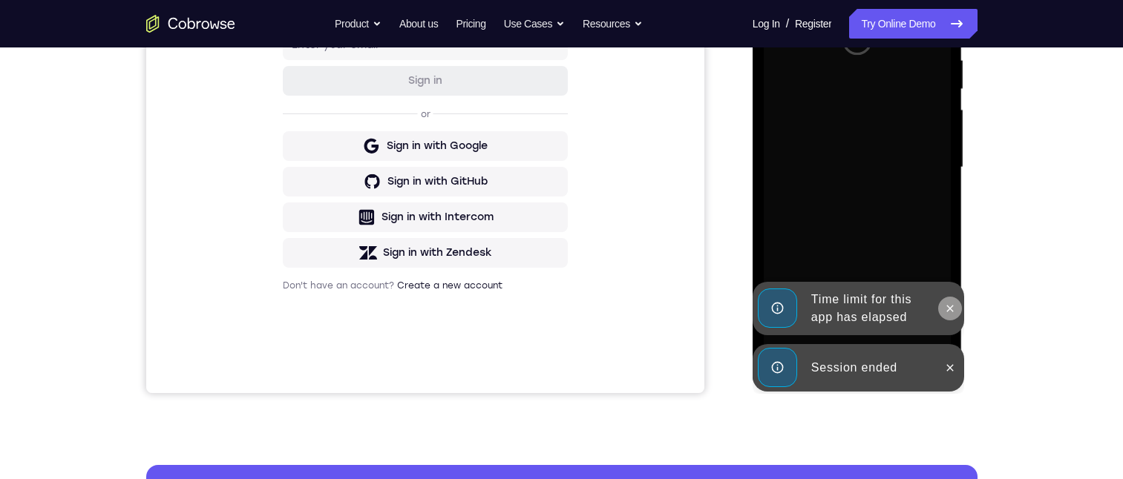
click at [955, 300] on button at bounding box center [950, 309] width 24 height 24
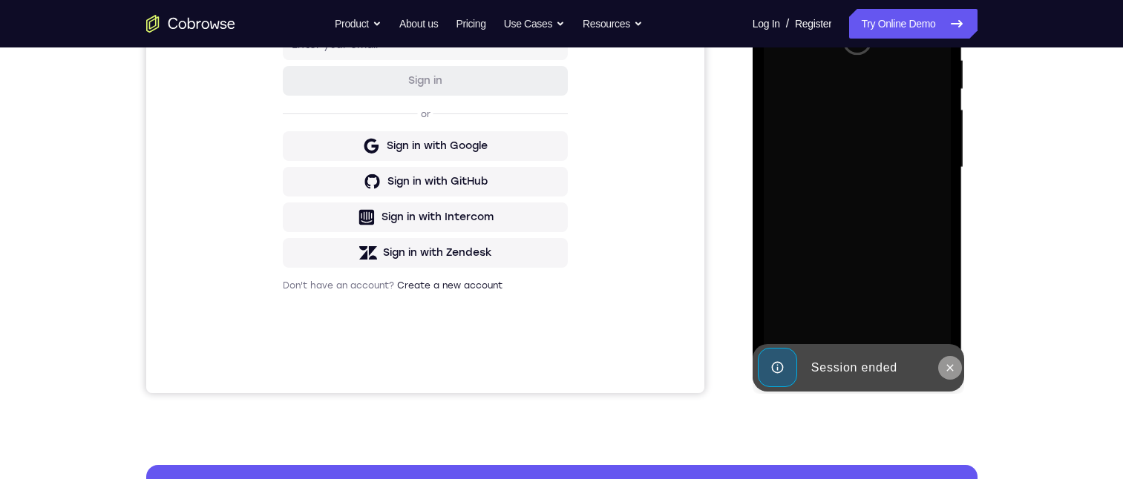
click at [946, 370] on icon at bounding box center [950, 368] width 12 height 12
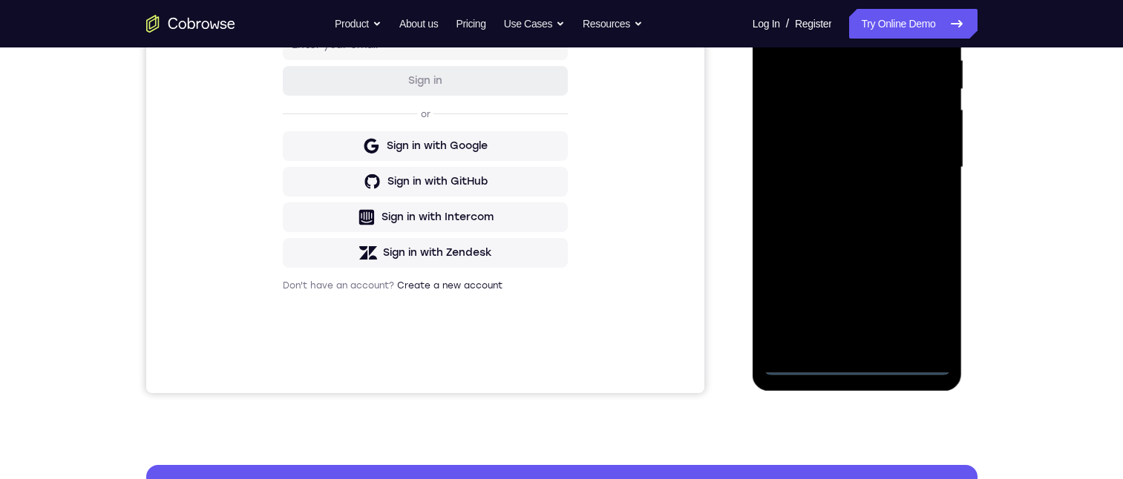
scroll to position [223, 0]
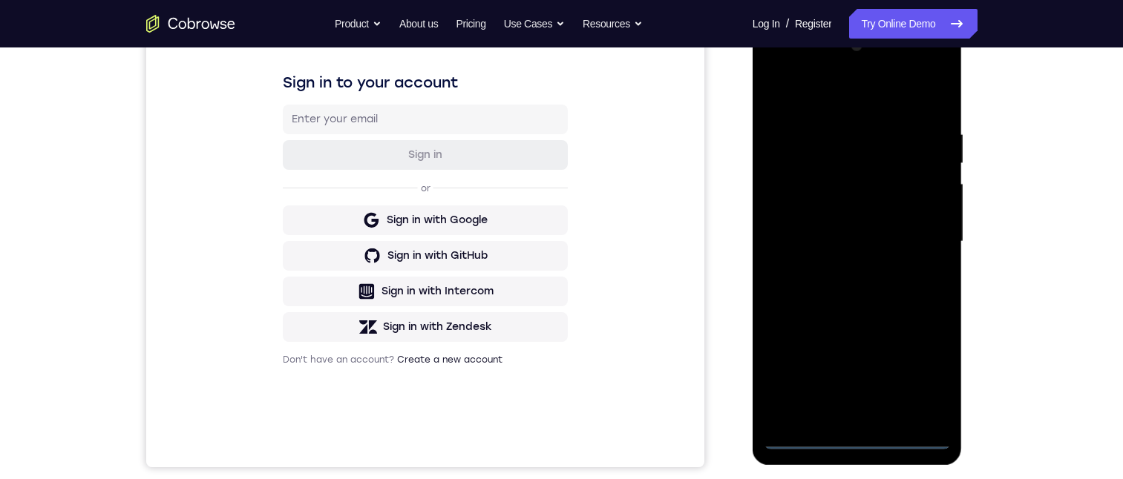
click at [852, 432] on div at bounding box center [856, 241] width 187 height 415
click at [857, 436] on div at bounding box center [856, 241] width 187 height 415
click at [921, 382] on div at bounding box center [856, 241] width 187 height 415
click at [867, 94] on div at bounding box center [856, 241] width 187 height 415
click at [801, 200] on div at bounding box center [856, 241] width 187 height 415
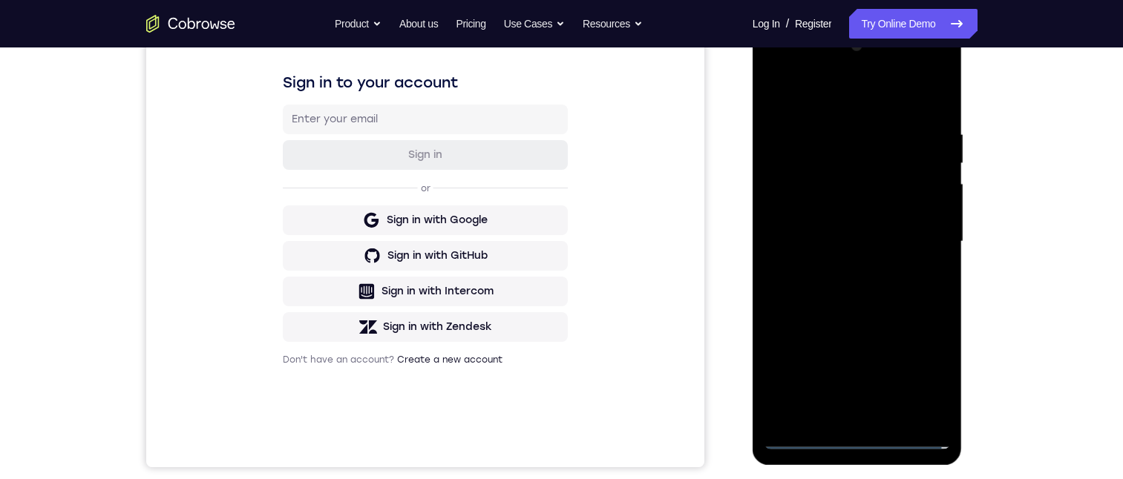
click at [792, 196] on div at bounding box center [856, 241] width 187 height 415
click at [857, 412] on div at bounding box center [856, 241] width 187 height 415
click at [851, 274] on div at bounding box center [856, 241] width 187 height 415
click at [846, 189] on div at bounding box center [856, 241] width 187 height 415
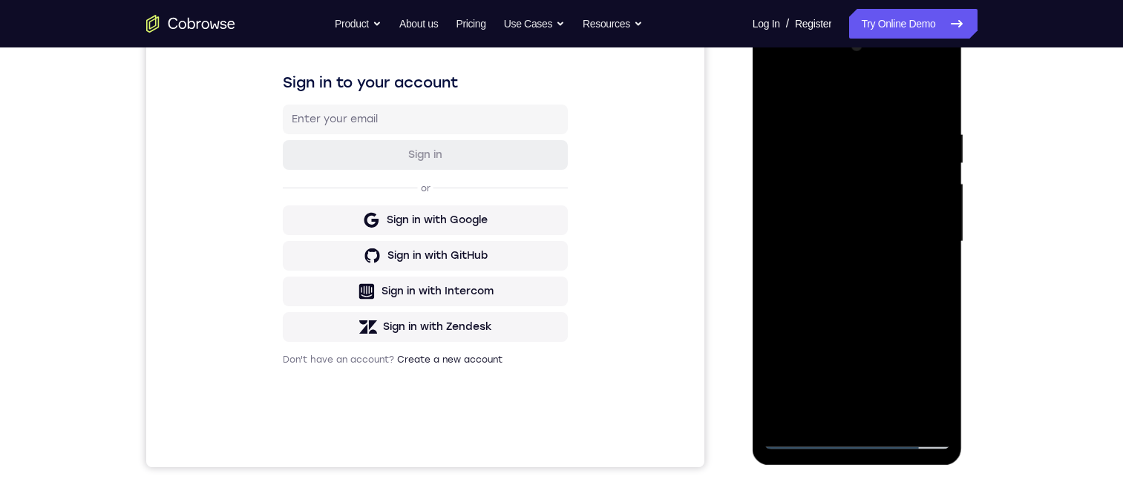
click at [926, 251] on div at bounding box center [856, 241] width 187 height 415
click at [848, 413] on div at bounding box center [856, 241] width 187 height 415
click at [851, 203] on div at bounding box center [856, 241] width 187 height 415
click at [932, 206] on div at bounding box center [856, 241] width 187 height 415
click at [841, 236] on div at bounding box center [856, 241] width 187 height 415
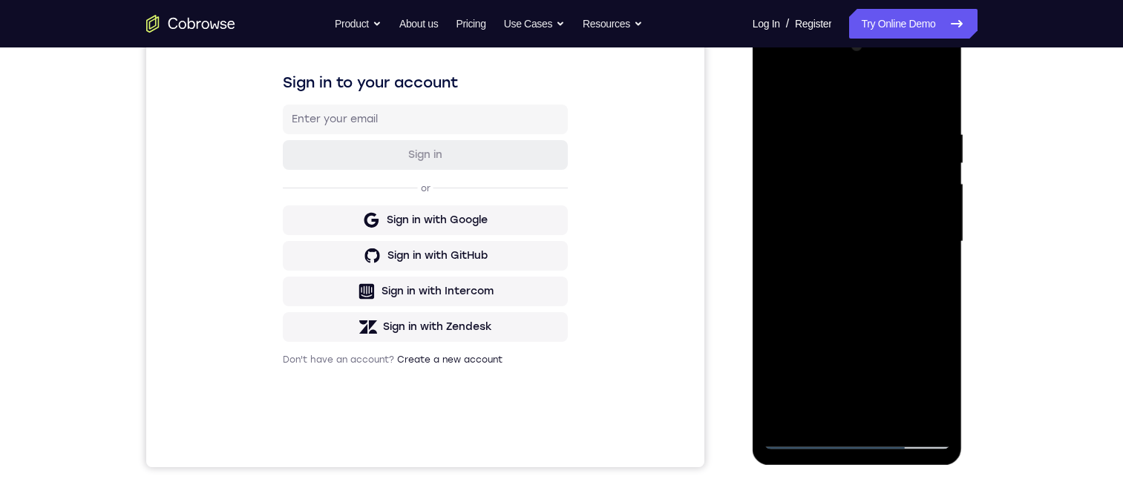
click at [841, 236] on div at bounding box center [856, 241] width 187 height 415
click at [842, 283] on div at bounding box center [856, 241] width 187 height 415
click at [831, 205] on div at bounding box center [856, 241] width 187 height 415
click at [817, 236] on div at bounding box center [856, 241] width 187 height 415
click at [816, 279] on div at bounding box center [856, 241] width 187 height 415
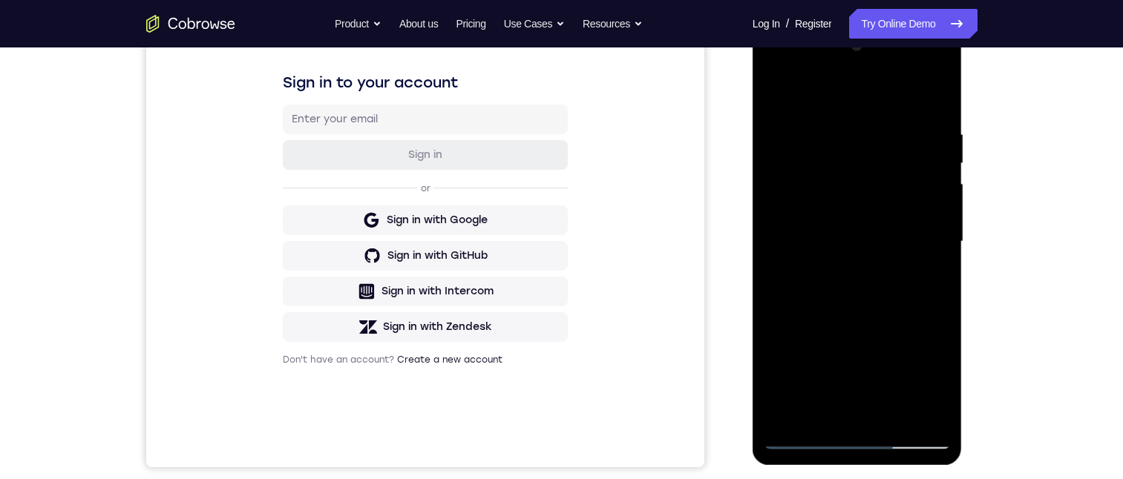
scroll to position [297, 0]
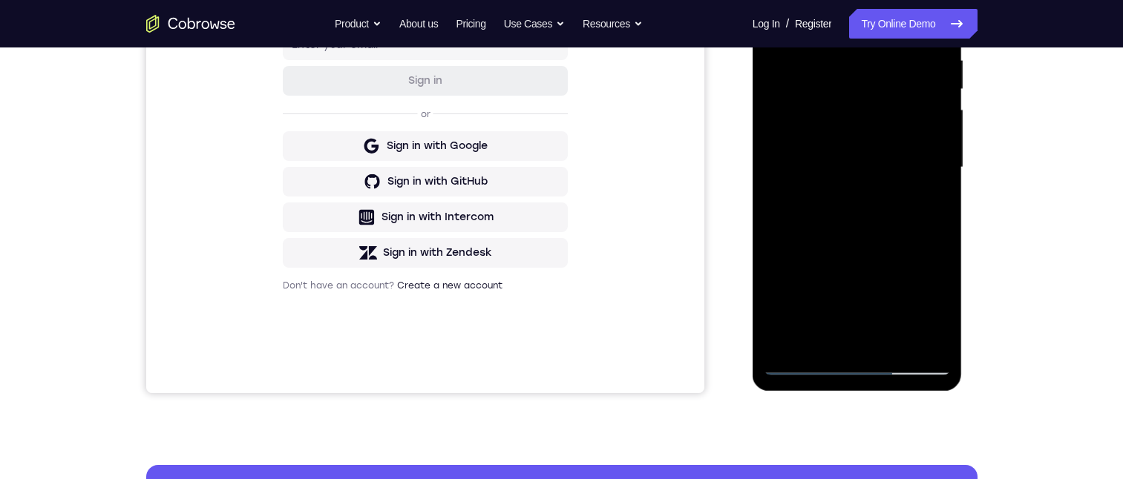
click at [769, 180] on div at bounding box center [856, 167] width 187 height 415
click at [846, 203] on div at bounding box center [856, 167] width 187 height 415
click at [853, 143] on div at bounding box center [856, 167] width 187 height 415
click at [850, 346] on div at bounding box center [856, 167] width 187 height 415
click at [924, 16] on div at bounding box center [856, 167] width 187 height 415
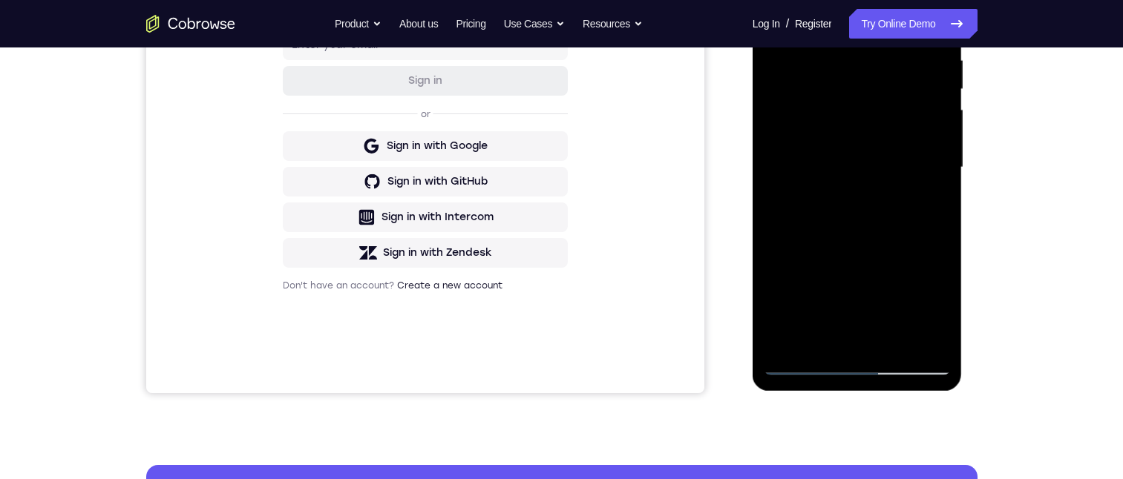
click at [917, 0] on div at bounding box center [856, 167] width 187 height 415
click at [798, 0] on div at bounding box center [856, 167] width 187 height 415
drag, startPoint x: 937, startPoint y: 234, endPoint x: 937, endPoint y: 226, distance: 8.2
click at [937, 234] on div at bounding box center [856, 167] width 187 height 415
